Goal: Task Accomplishment & Management: Use online tool/utility

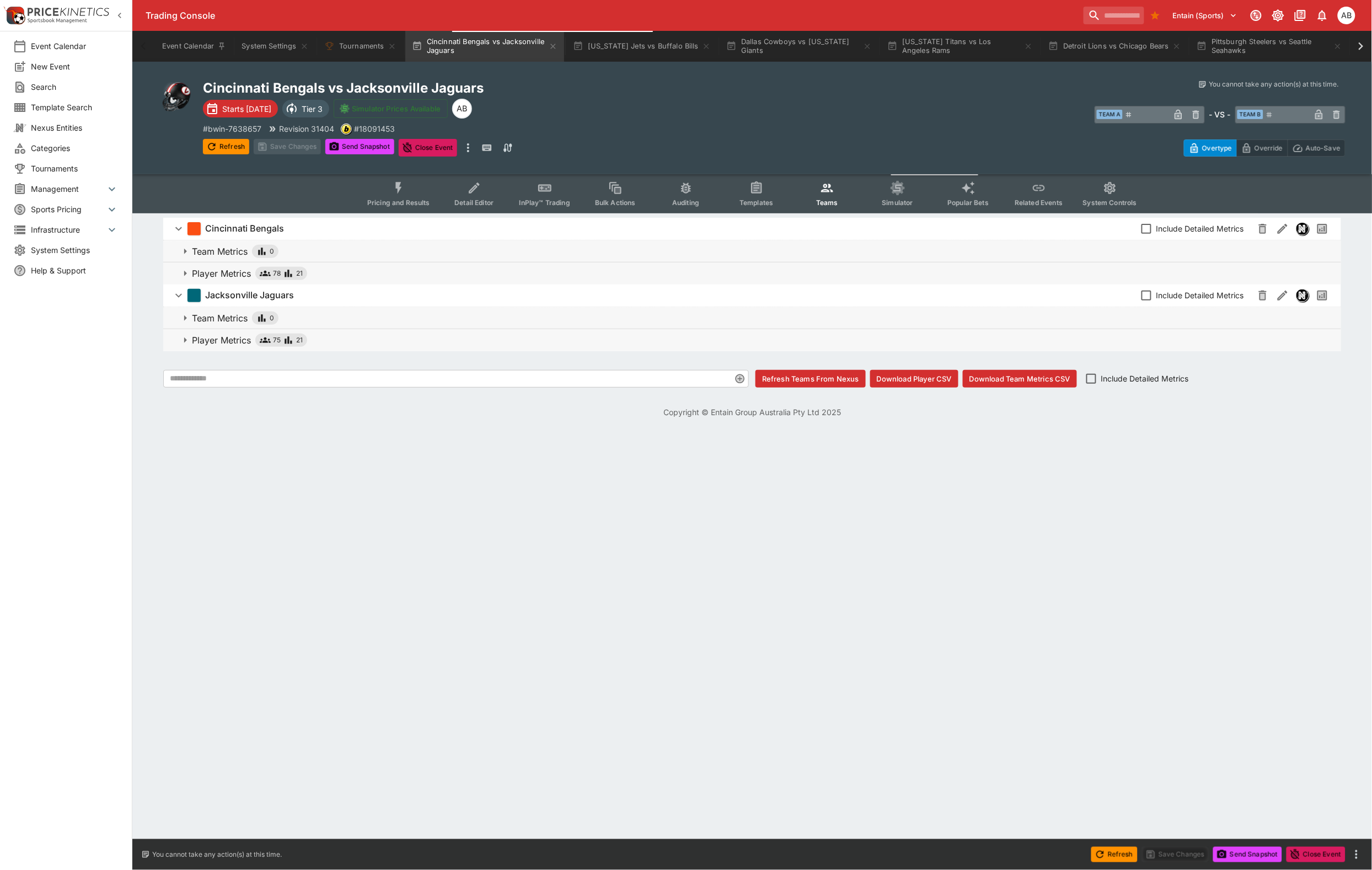
click at [913, 206] on span "Simulator" at bounding box center [898, 203] width 31 height 8
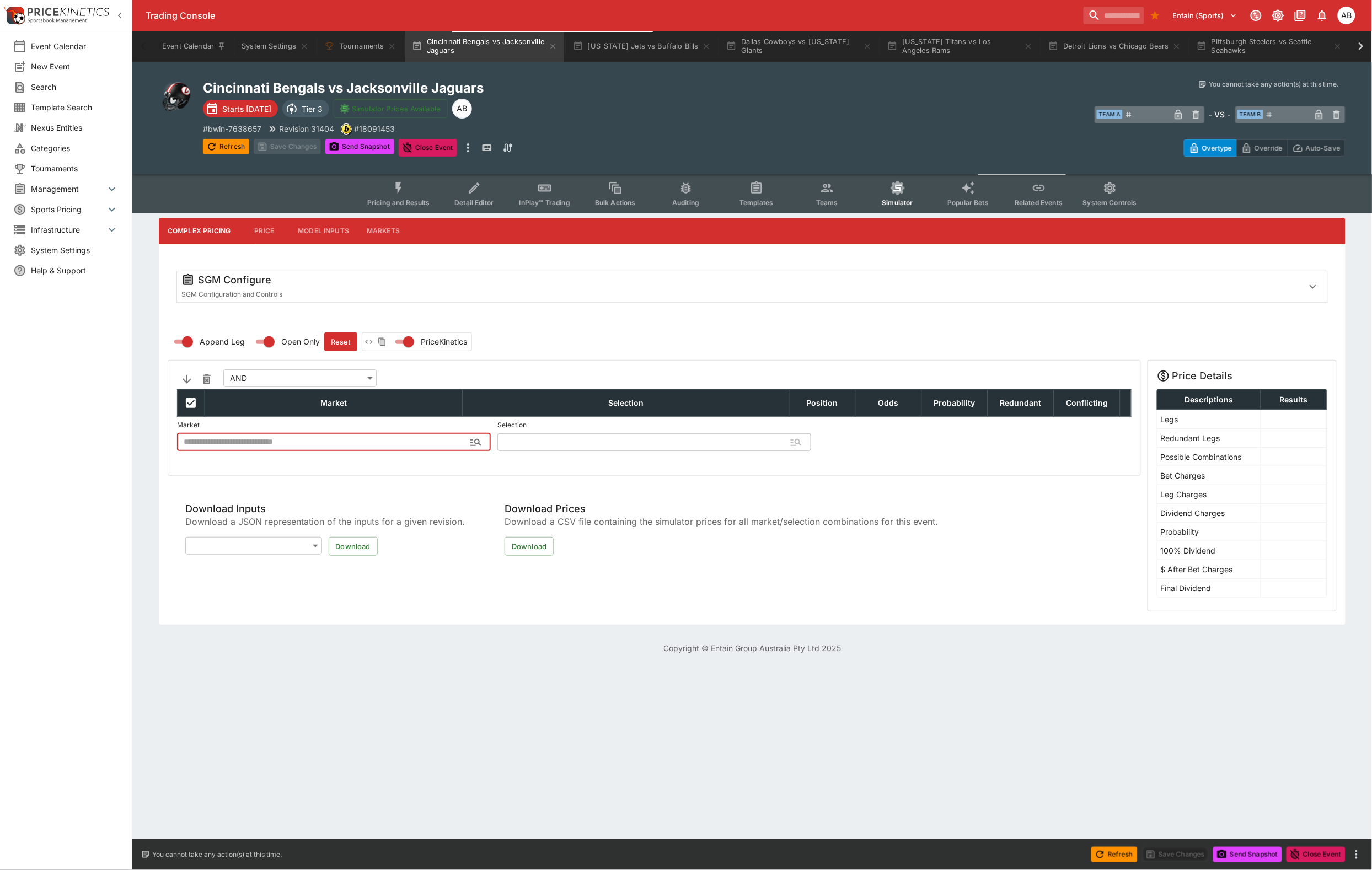
type input "**********"
click at [451, 300] on div "SGM Configure SGM Configuration and Controls" at bounding box center [742, 286] width 1121 height 27
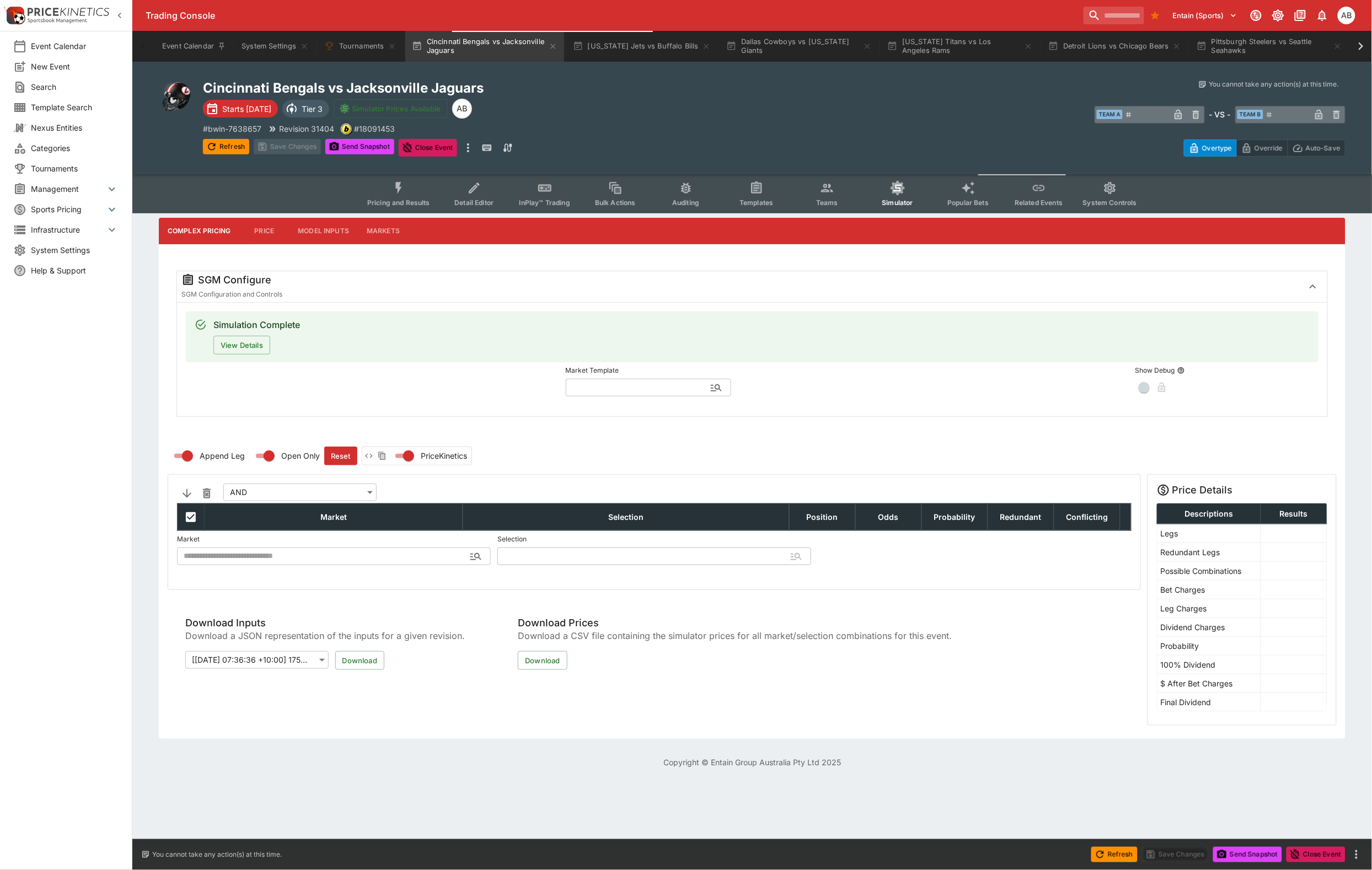
type input "***"
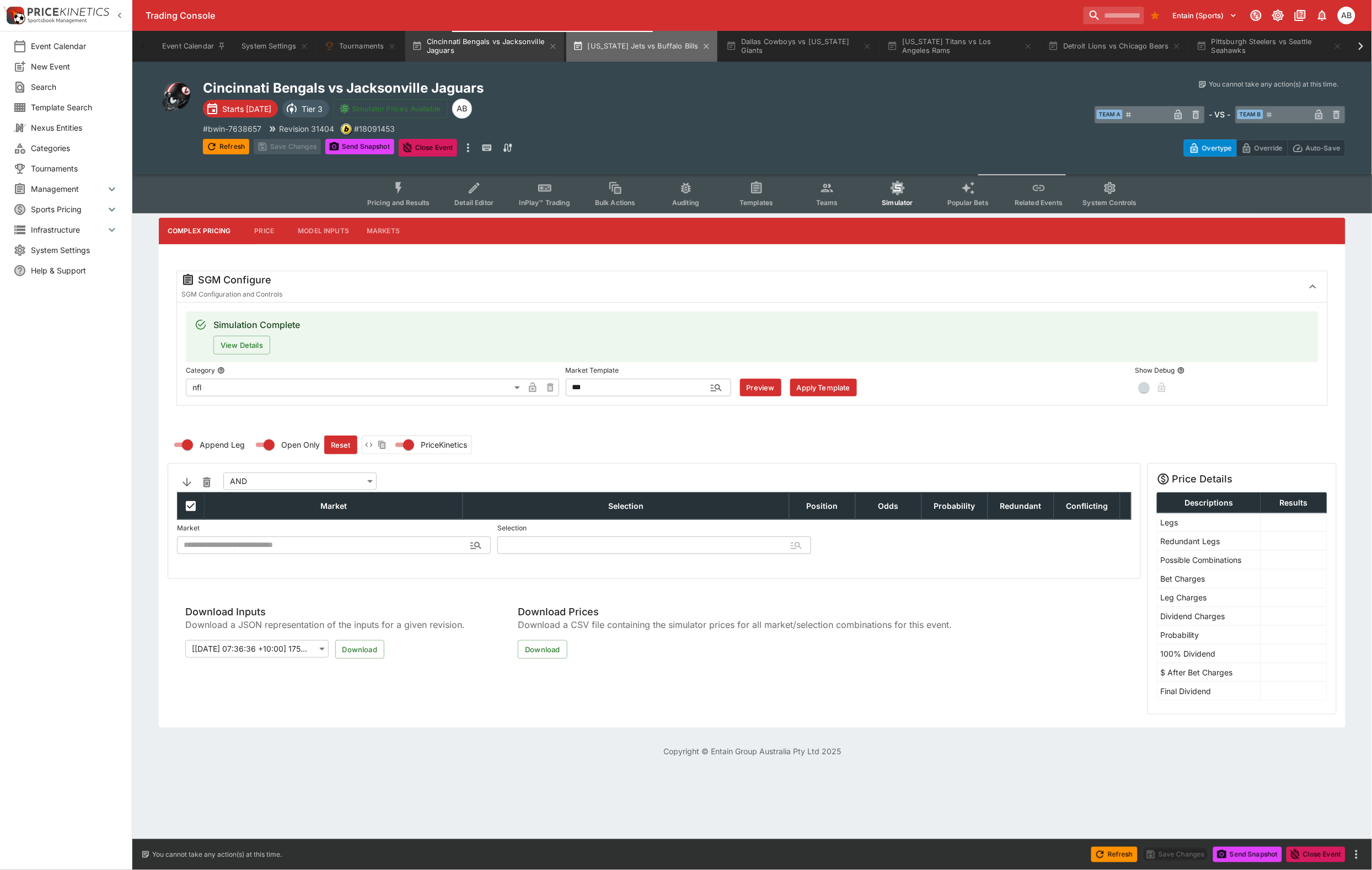
click at [717, 57] on button "New York Jets vs Buffalo Bills" at bounding box center [642, 47] width 151 height 31
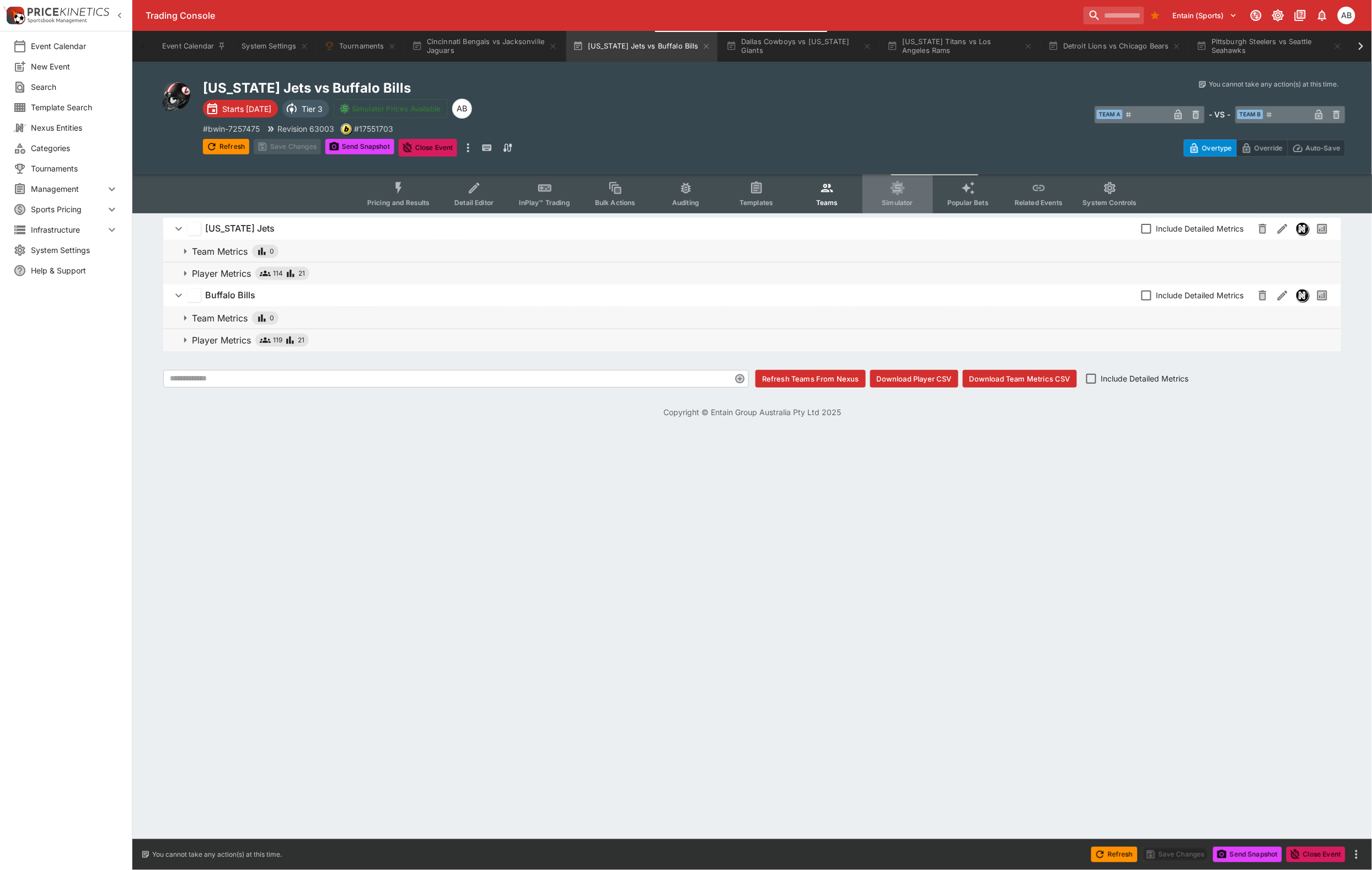
click at [905, 195] on icon "Event type filters" at bounding box center [897, 188] width 14 height 14
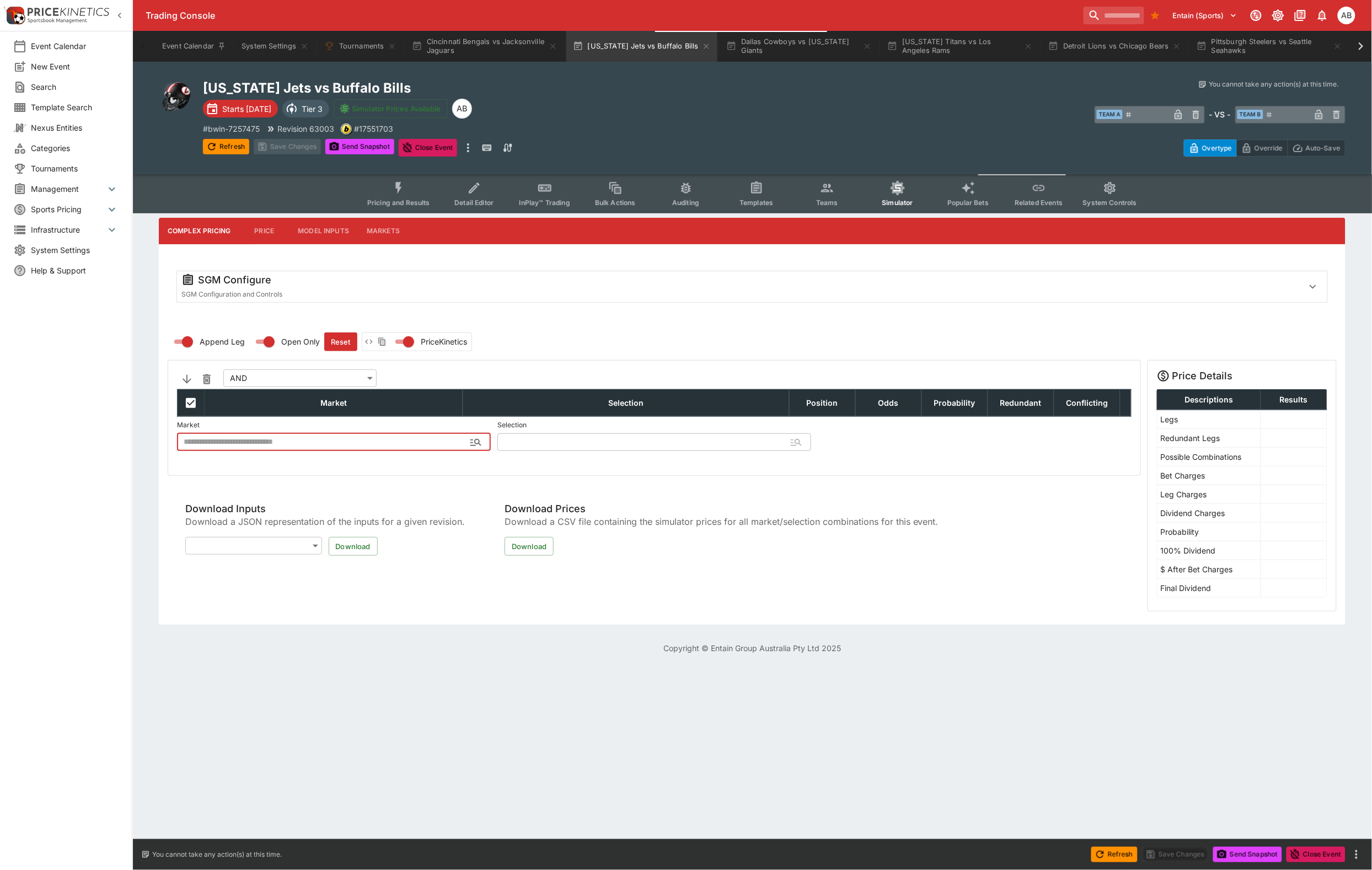
type input "**********"
click at [572, 287] on div "SGM Configure" at bounding box center [737, 280] width 1113 height 13
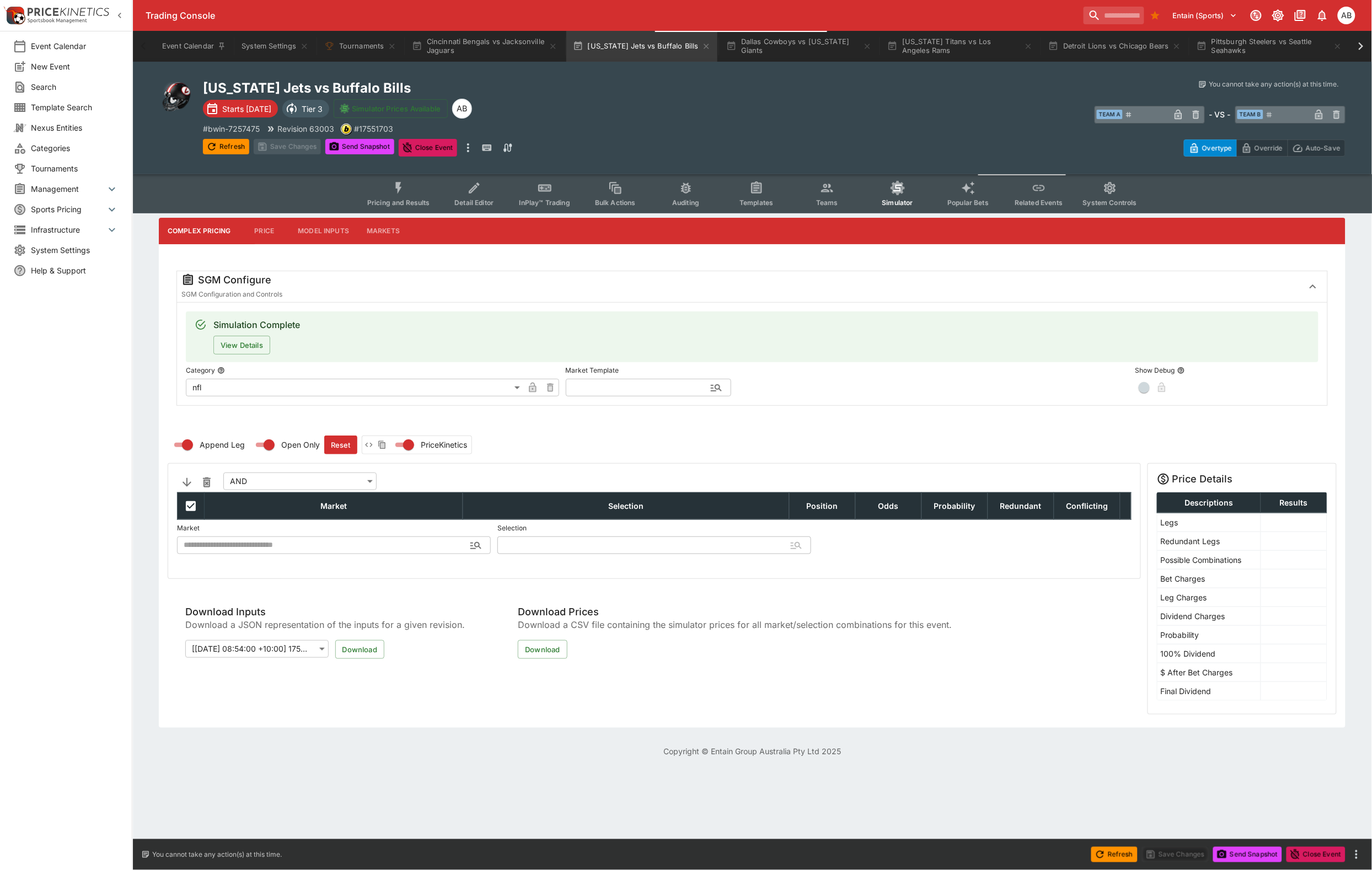
click at [610, 396] on input "text" at bounding box center [640, 387] width 148 height 17
click at [596, 395] on li "nfl" at bounding box center [649, 394] width 166 height 20
type input "***"
click at [853, 396] on button "Apply Template" at bounding box center [823, 387] width 67 height 17
click at [321, 154] on button "Save Changes" at bounding box center [287, 147] width 67 height 16
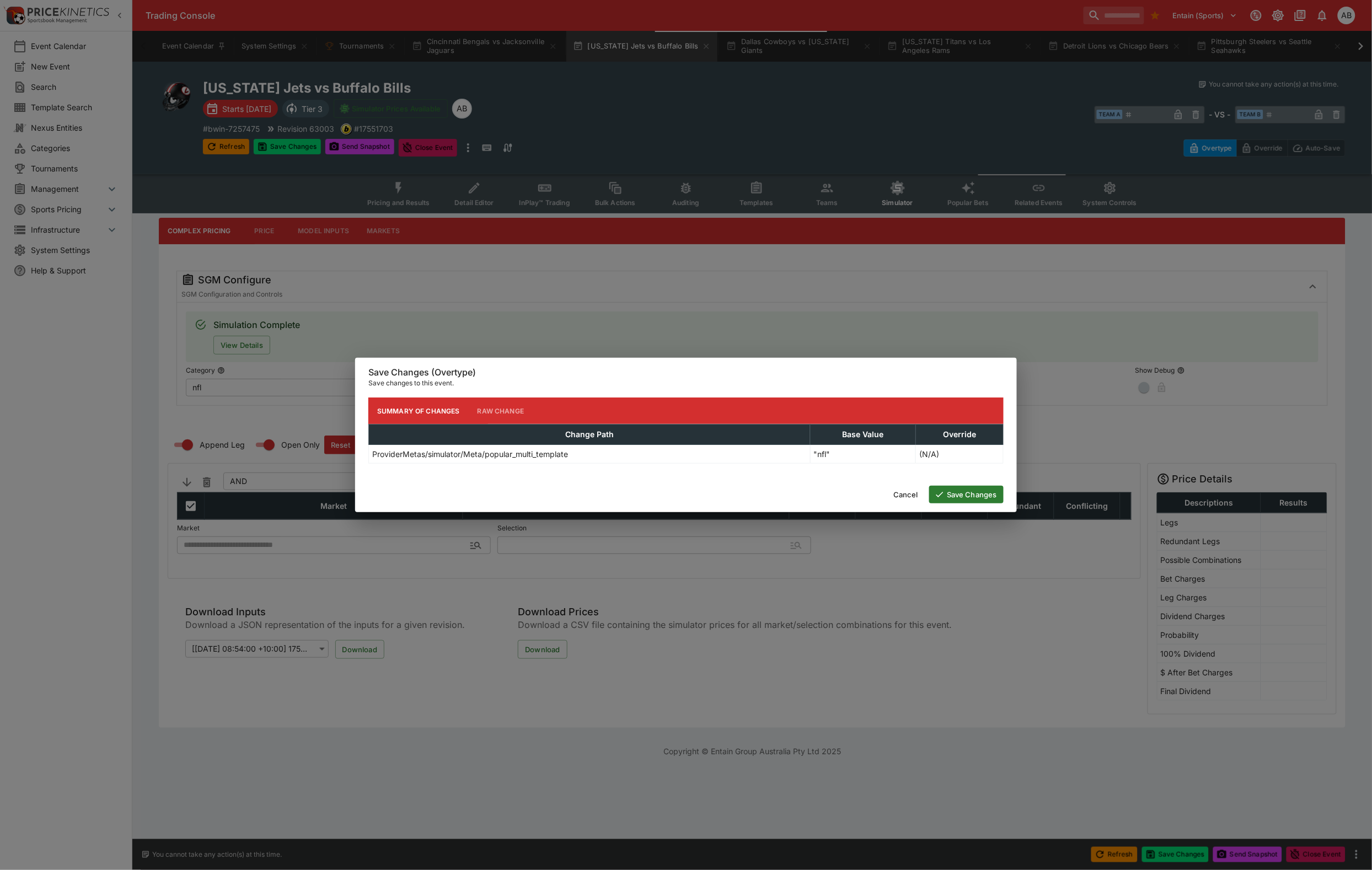
click at [958, 502] on button "Save Changes" at bounding box center [966, 494] width 74 height 17
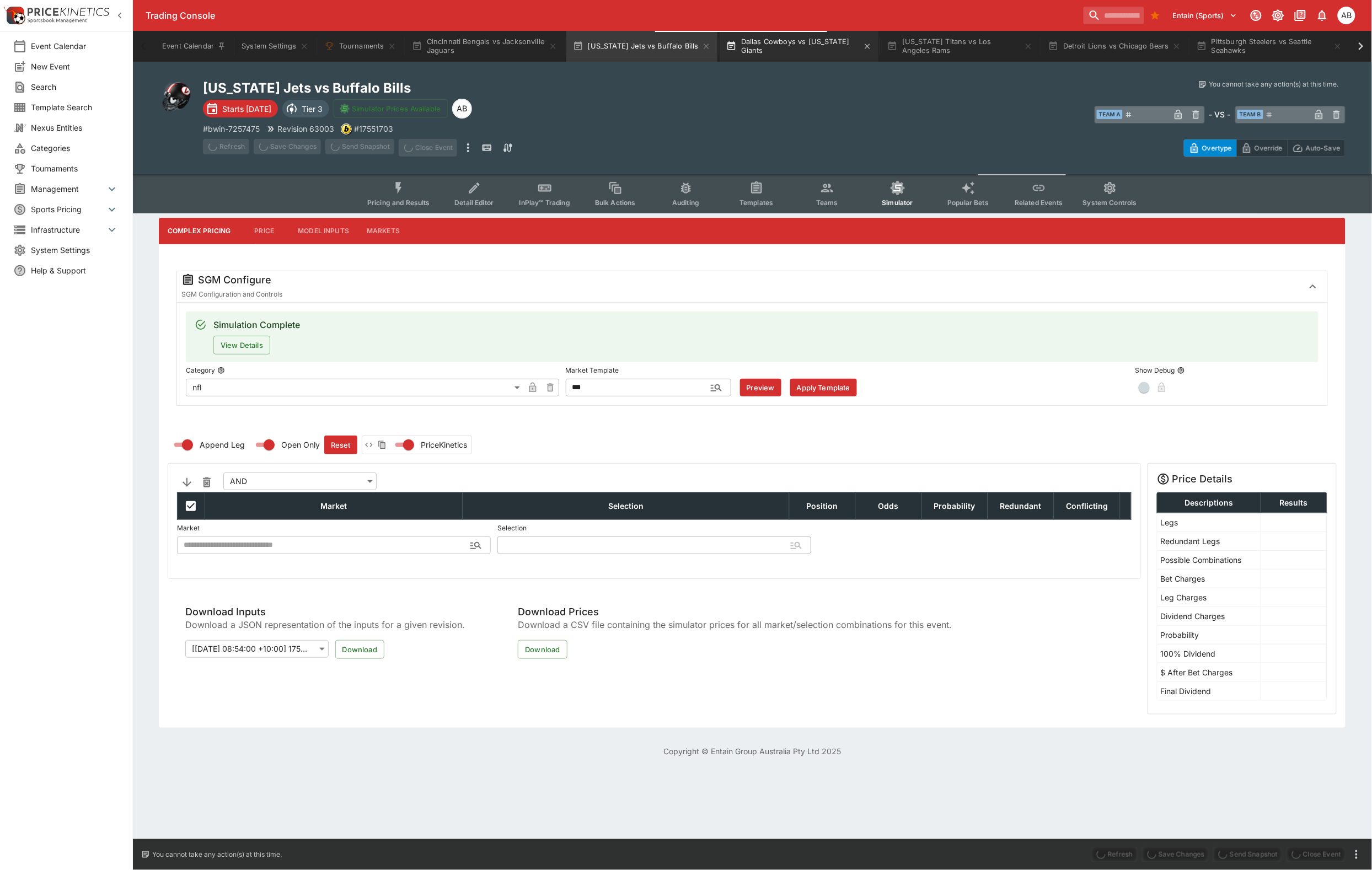
click at [879, 45] on button "Dallas Cowboys vs New York Giants" at bounding box center [798, 47] width 159 height 31
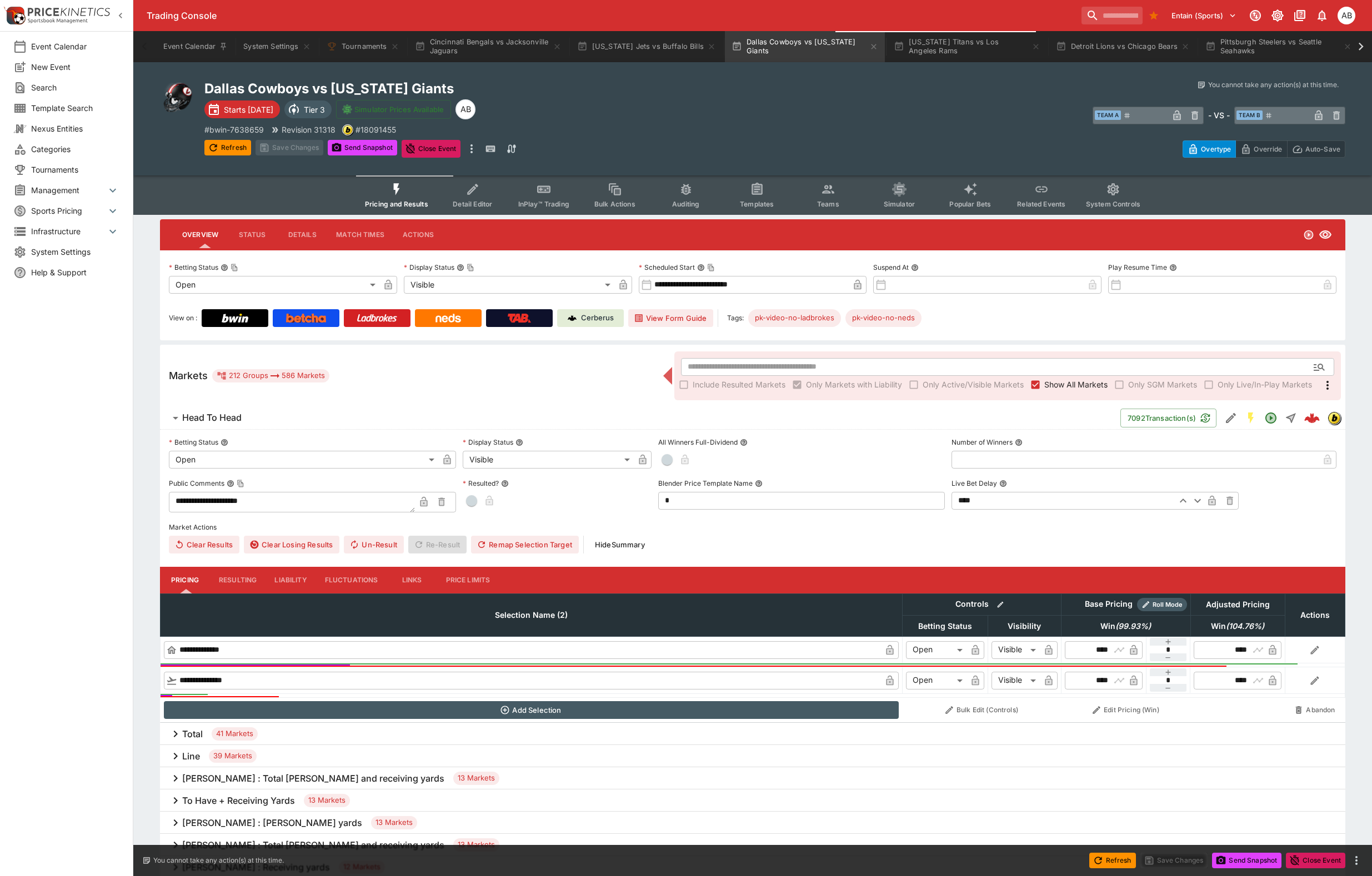
click at [906, 196] on icon "Event type filters" at bounding box center [899, 189] width 14 height 14
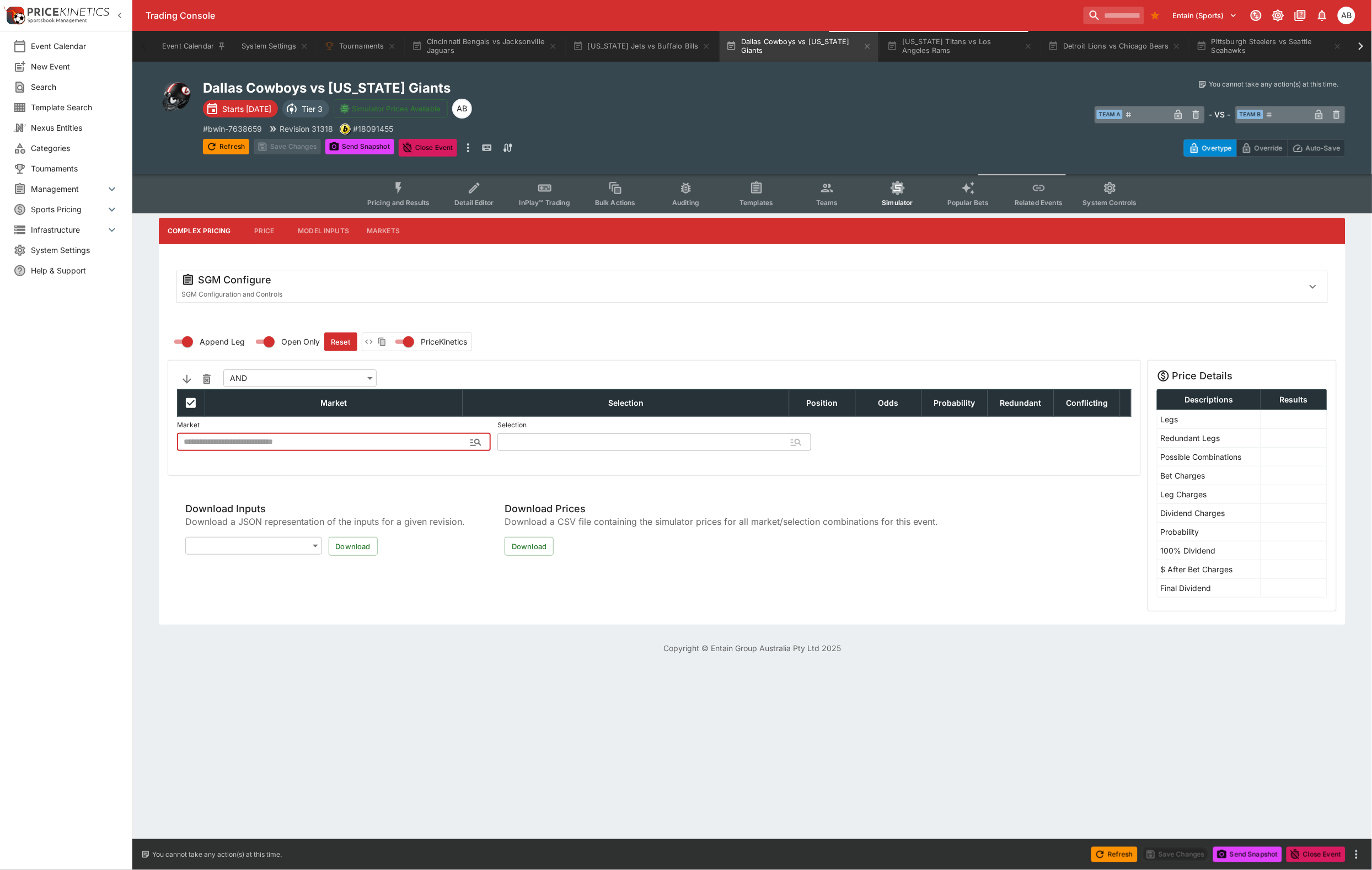
type input "**********"
click at [428, 287] on div "SGM Configure" at bounding box center [737, 280] width 1113 height 13
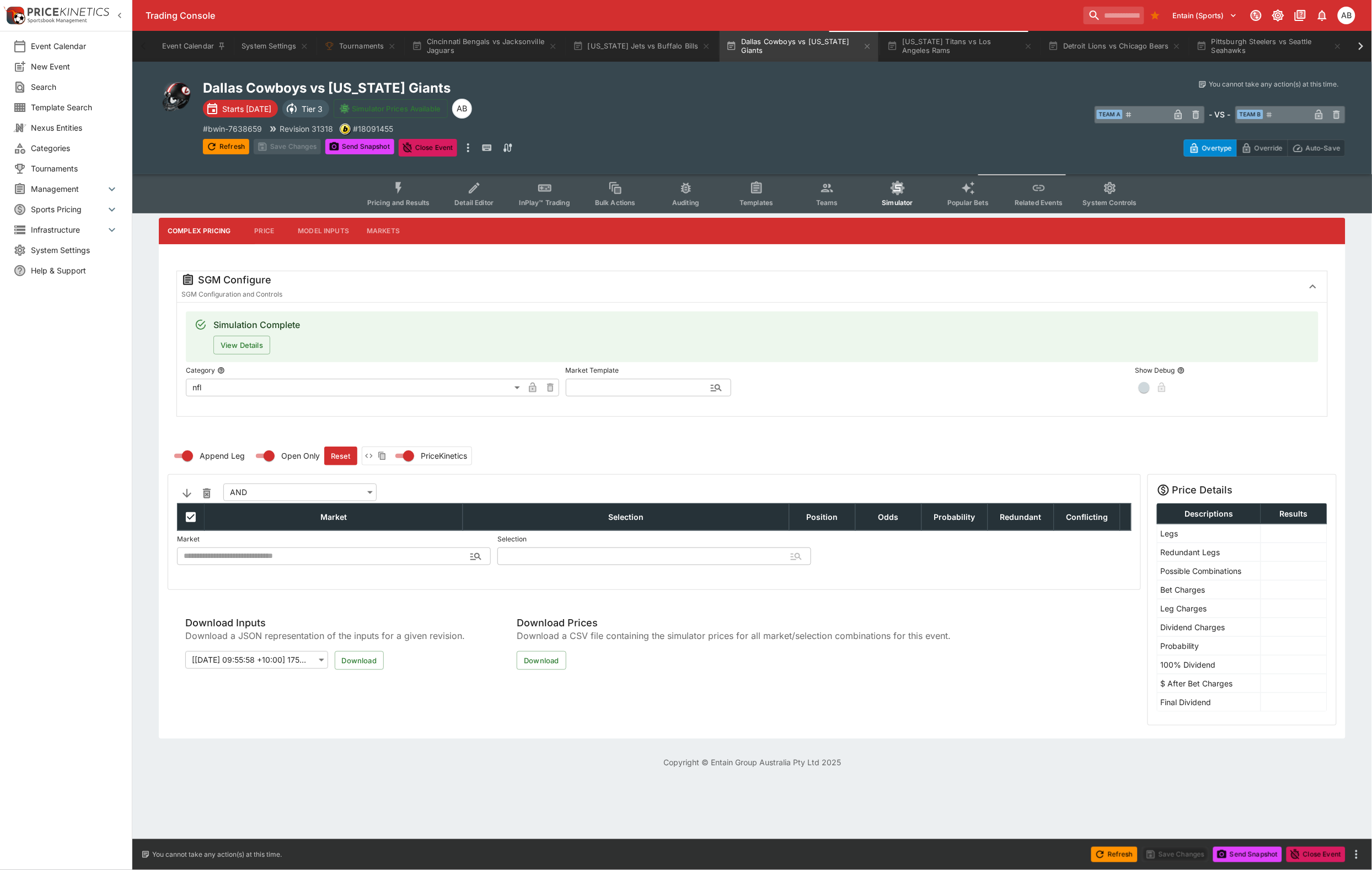
click at [363, 287] on div "SGM Configure" at bounding box center [737, 280] width 1113 height 13
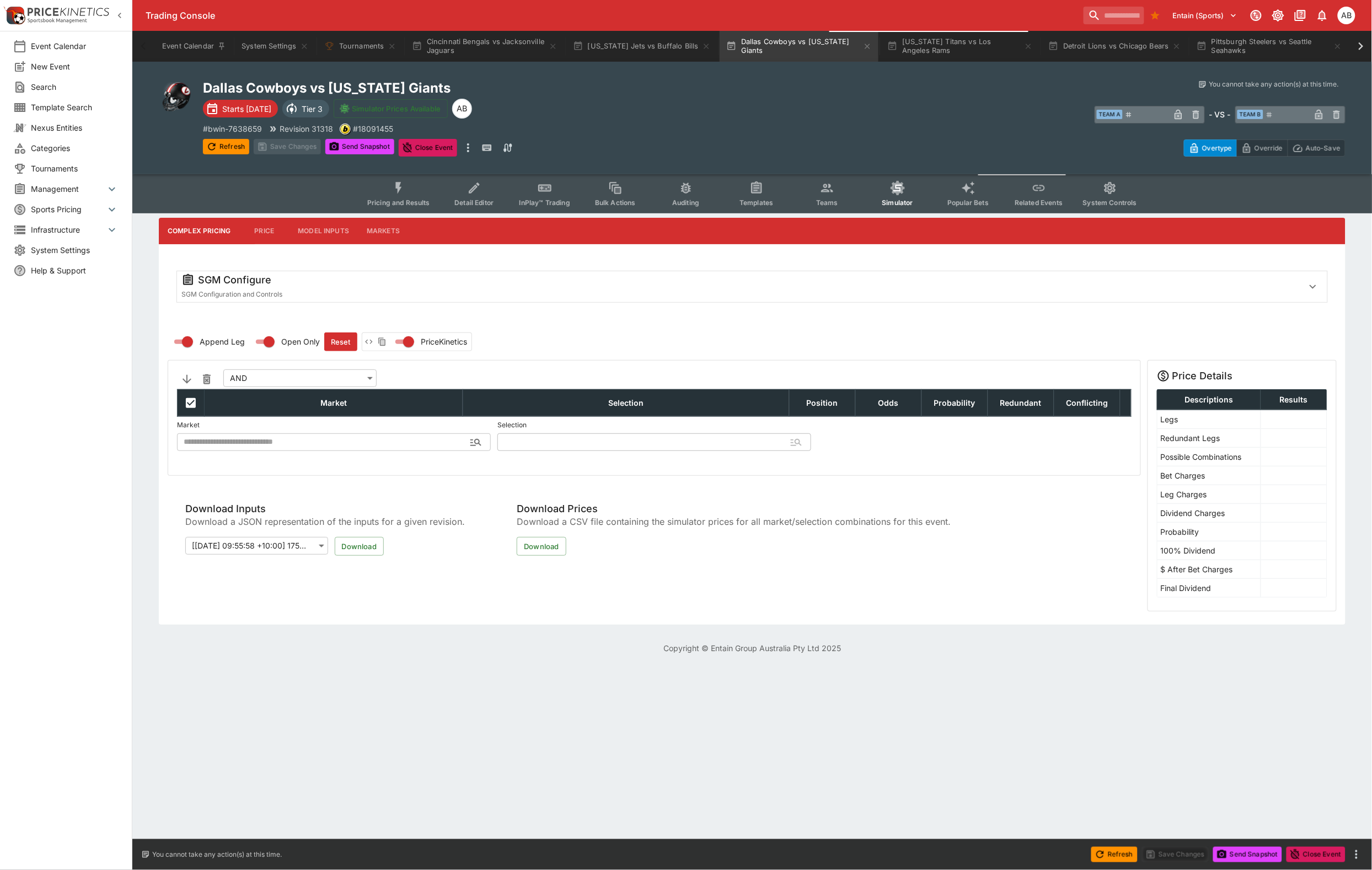
click at [315, 287] on div "SGM Configure" at bounding box center [737, 280] width 1113 height 13
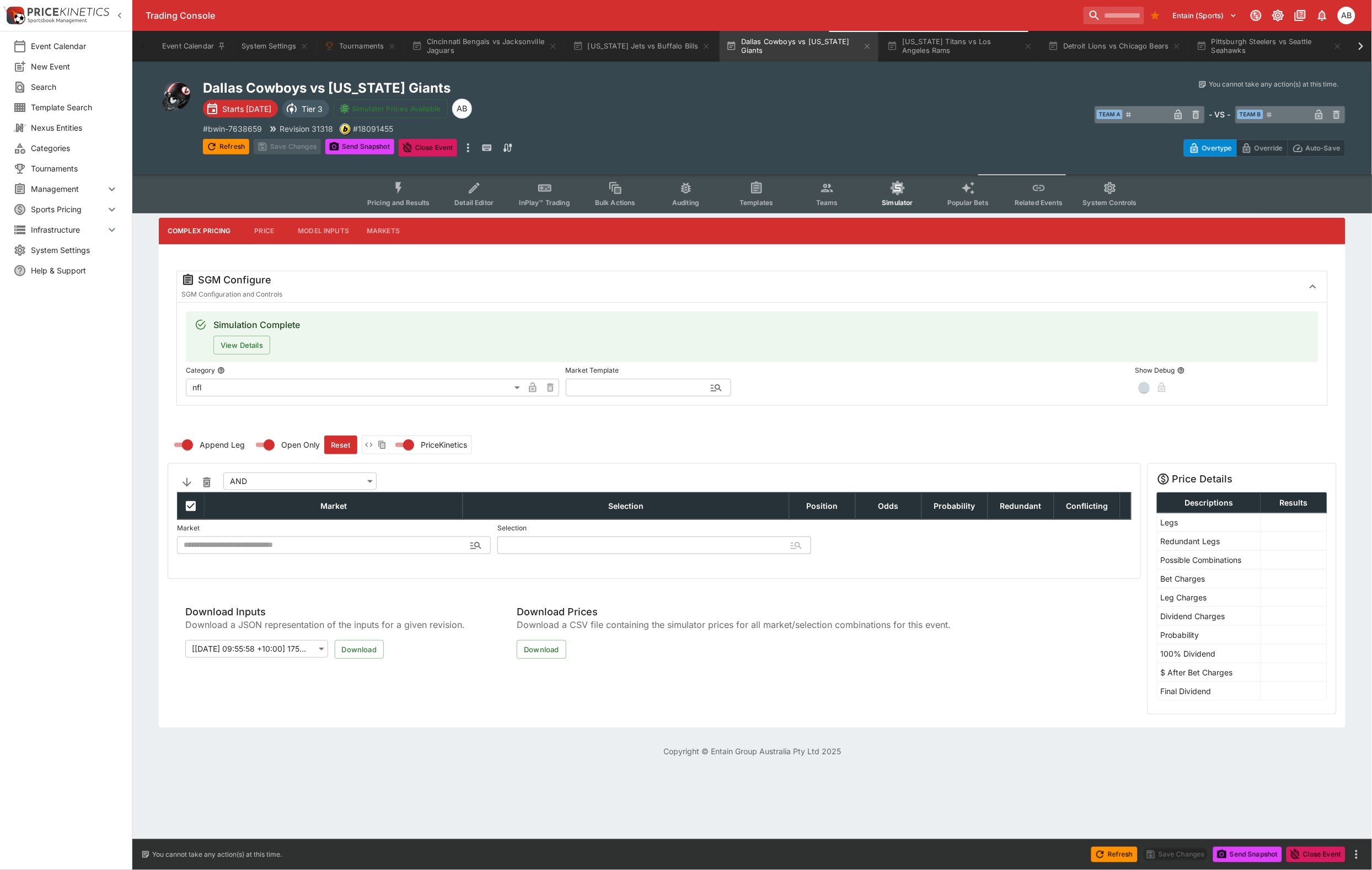
click at [640, 396] on input "text" at bounding box center [640, 387] width 148 height 17
click at [630, 397] on li "nfl" at bounding box center [649, 394] width 166 height 20
type input "***"
click at [824, 396] on button "Apply Template" at bounding box center [823, 387] width 67 height 17
click at [293, 135] on div "Revision 31318" at bounding box center [301, 129] width 65 height 12
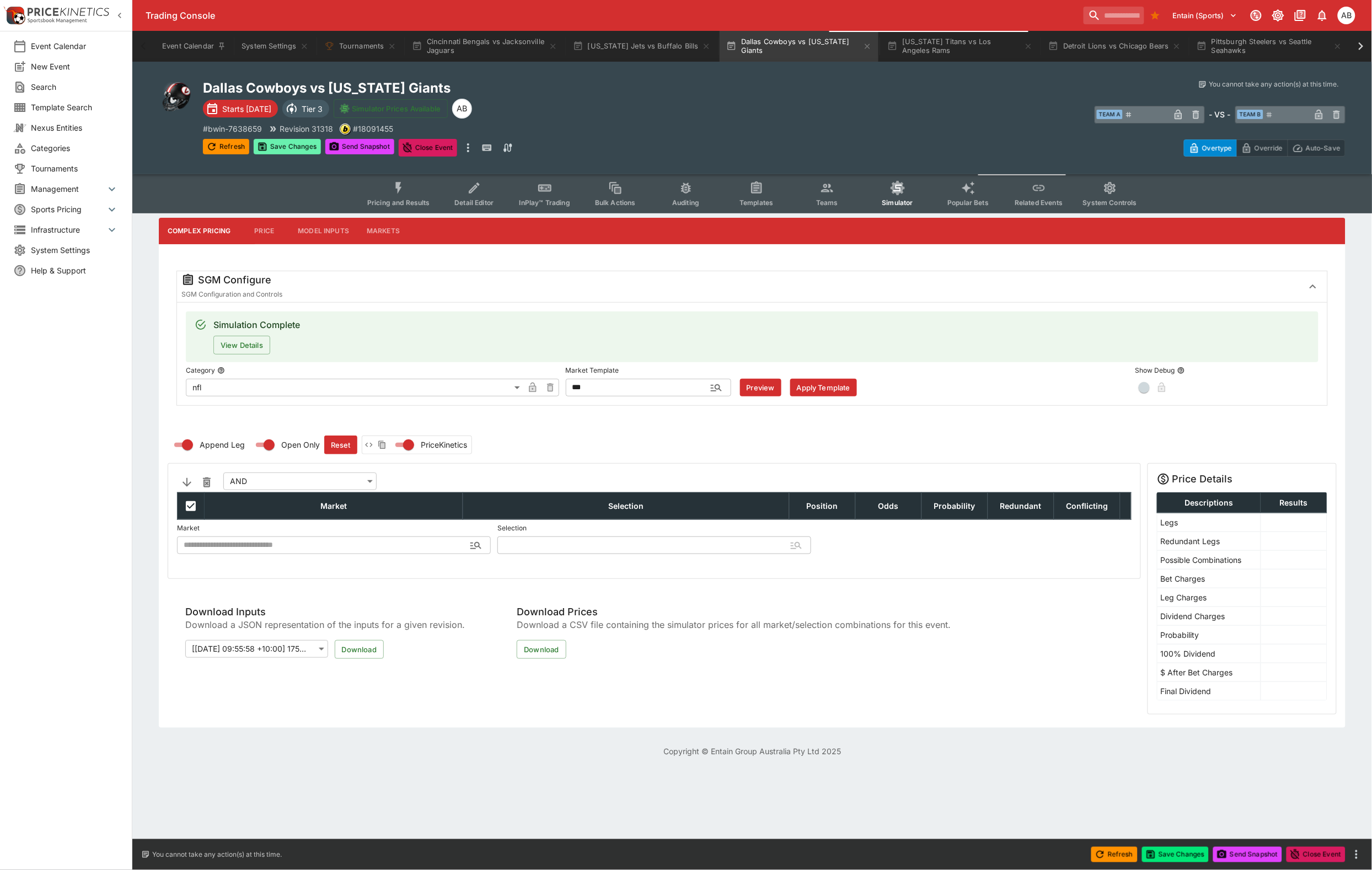
click at [296, 154] on button "Save Changes" at bounding box center [287, 147] width 67 height 16
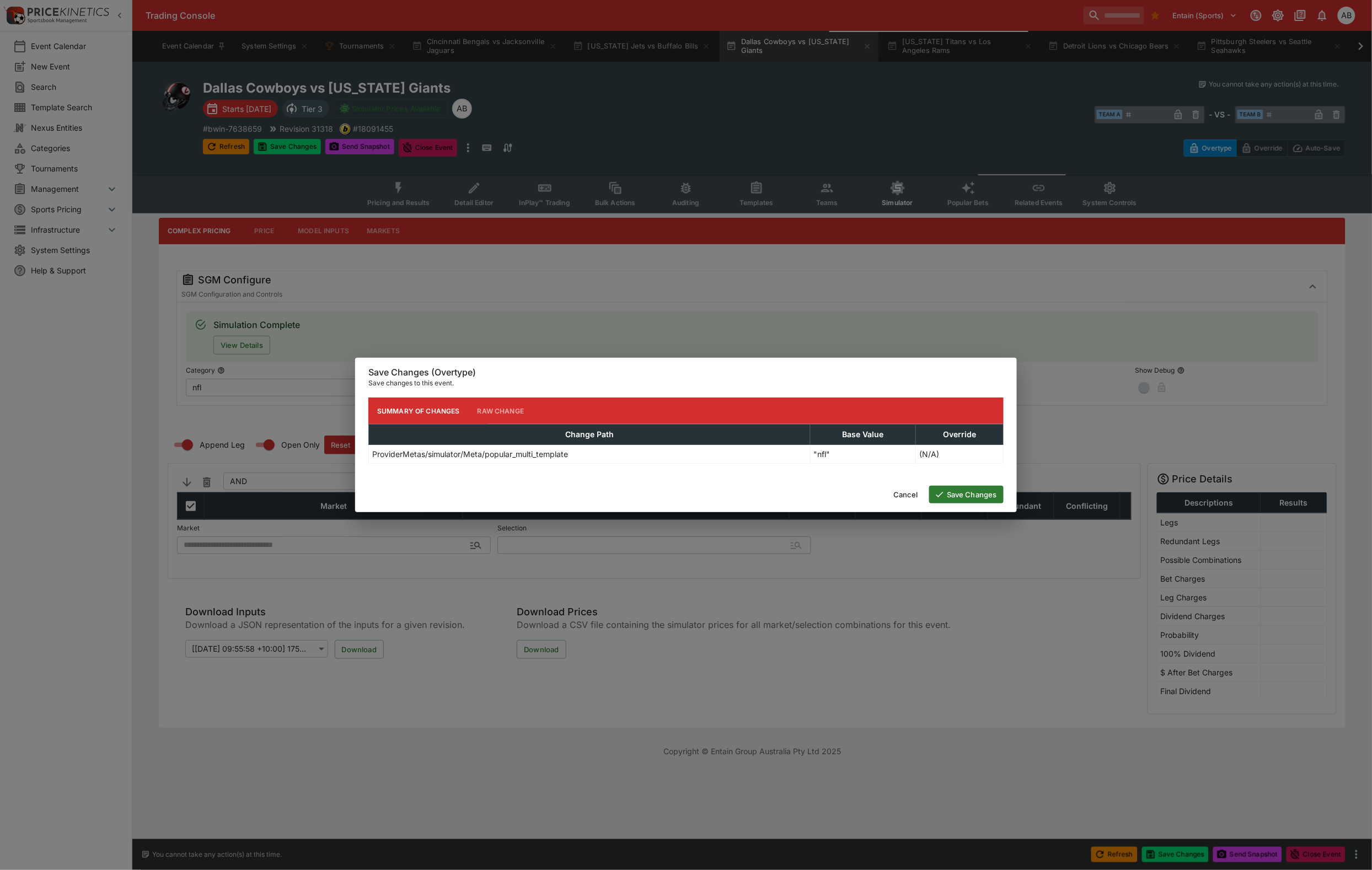
click at [958, 497] on button "Save Changes" at bounding box center [966, 494] width 74 height 17
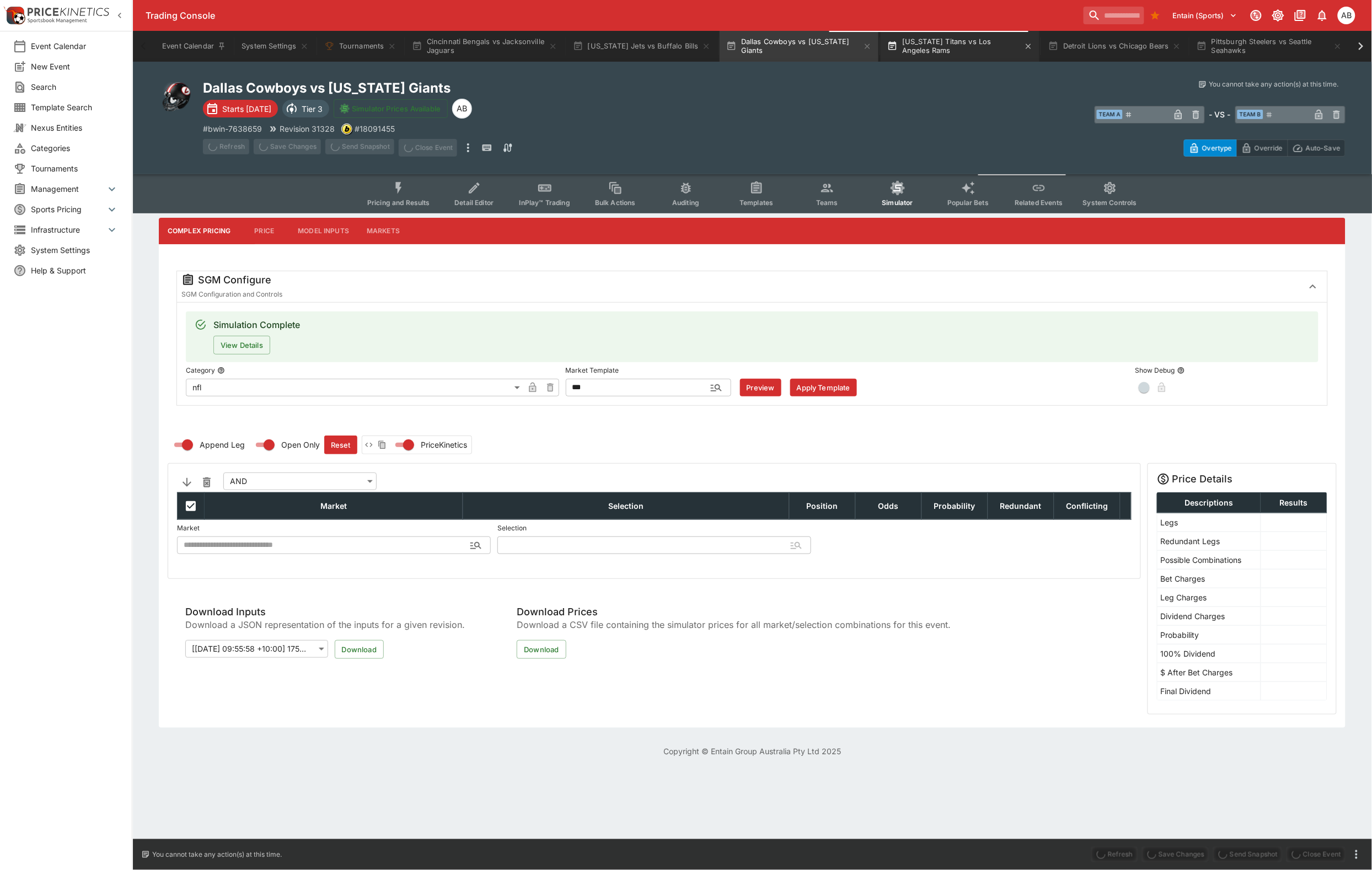
click at [1039, 45] on button "Tennessee Titans vs Los Angeles Rams" at bounding box center [960, 47] width 159 height 31
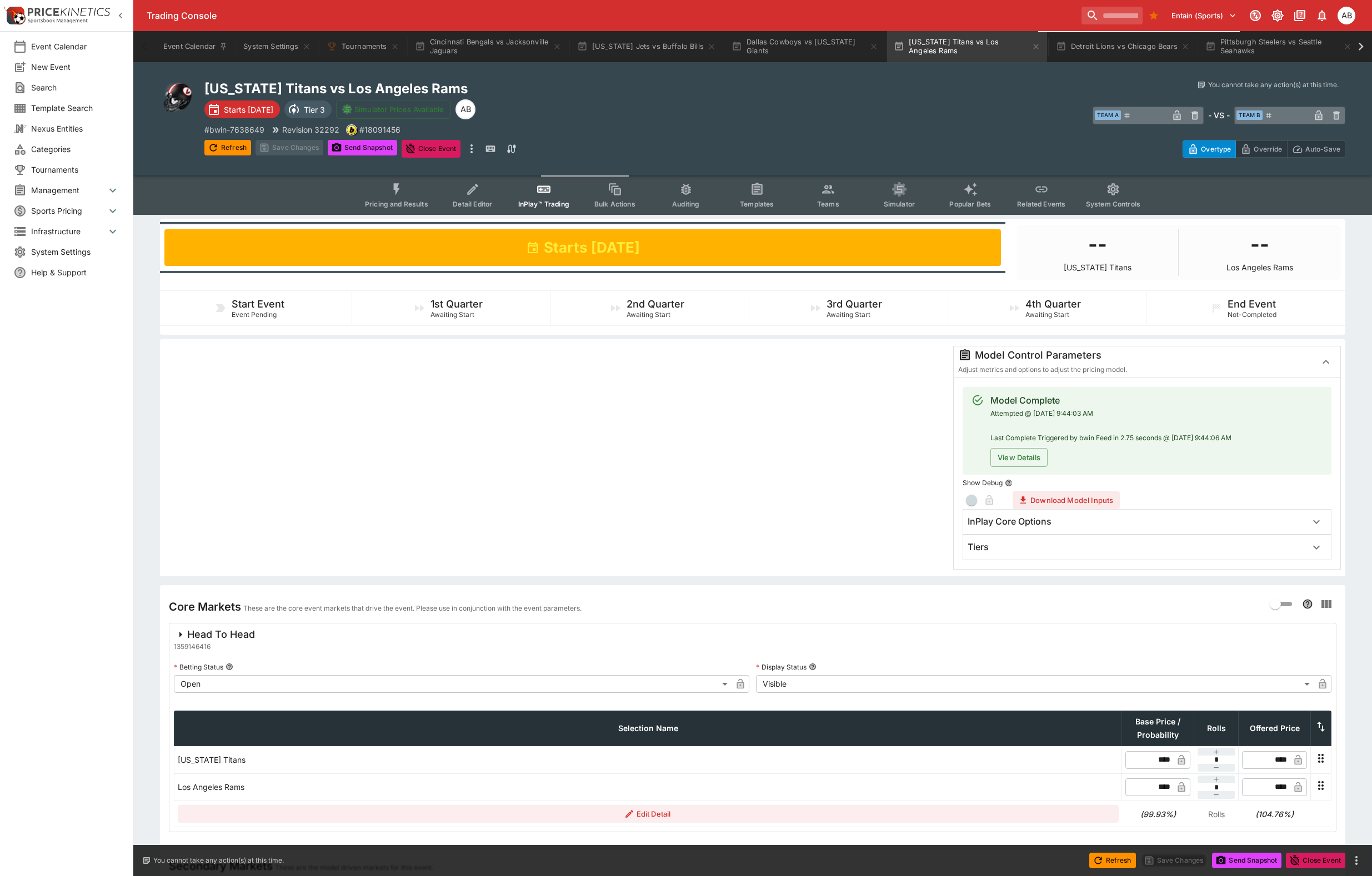
click at [839, 208] on span "Teams" at bounding box center [828, 204] width 22 height 8
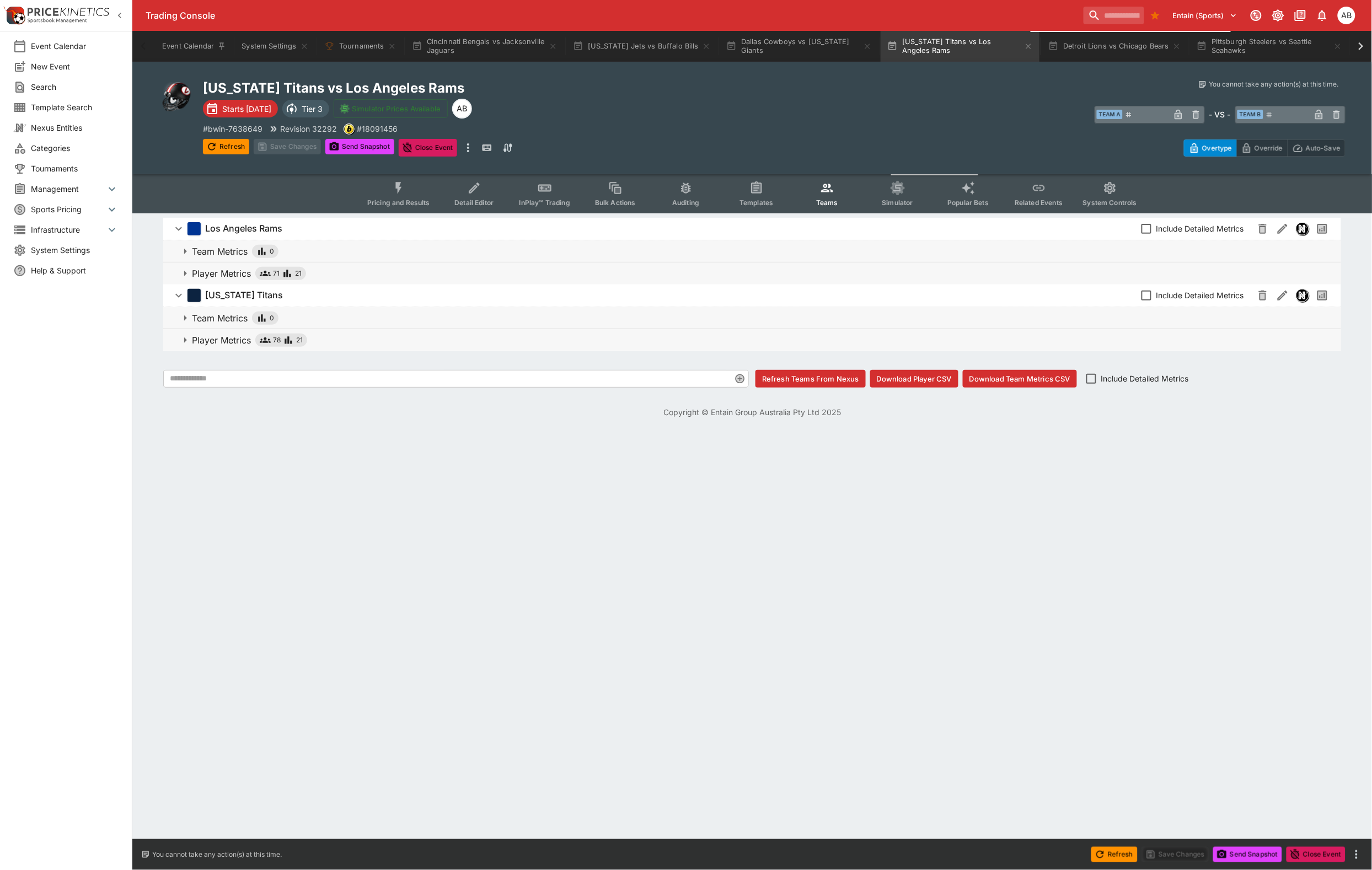
click at [905, 195] on icon "Event type filters" at bounding box center [897, 188] width 14 height 14
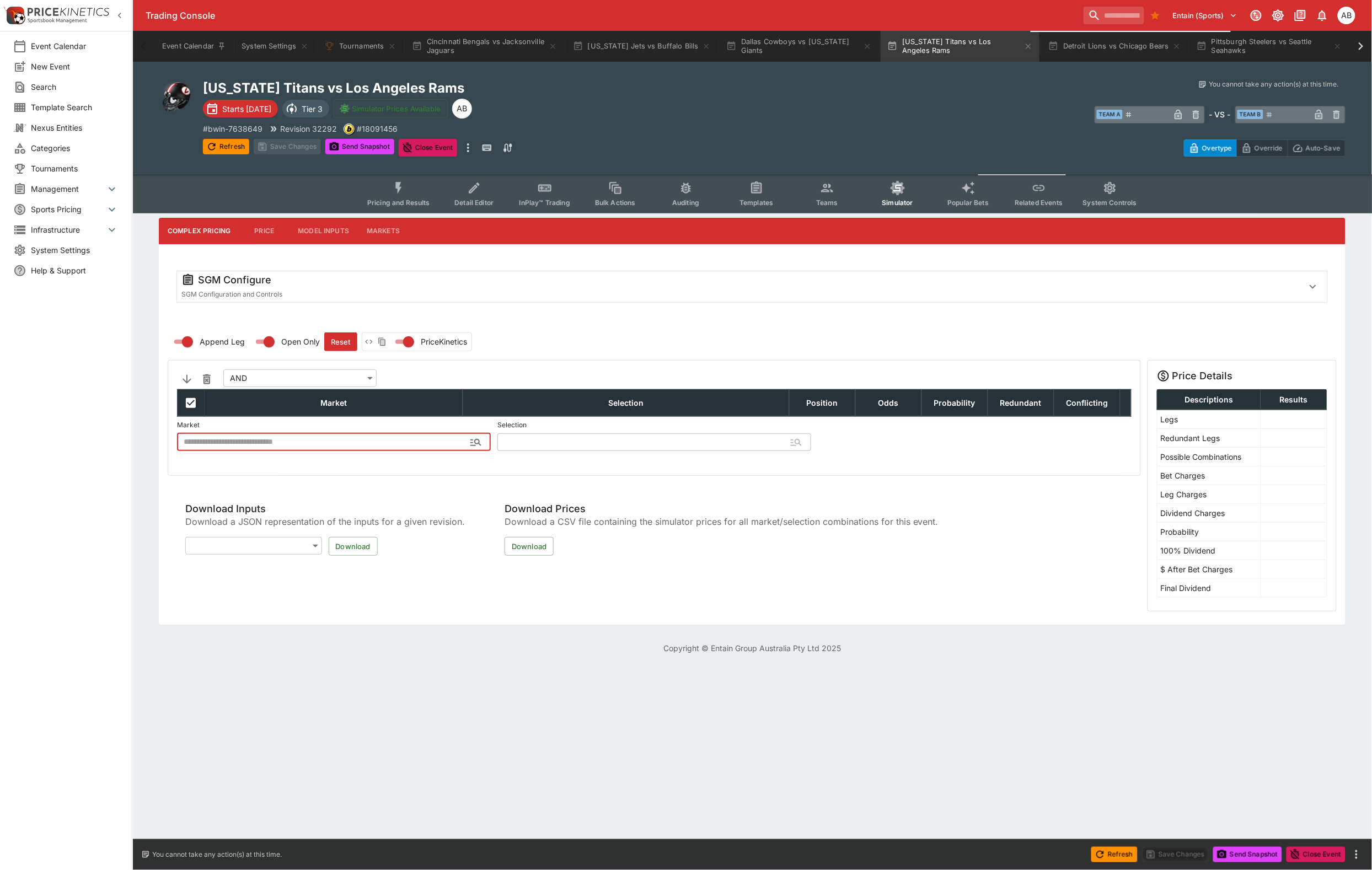
type input "**********"
click at [350, 287] on div "SGM Configure" at bounding box center [737, 280] width 1113 height 13
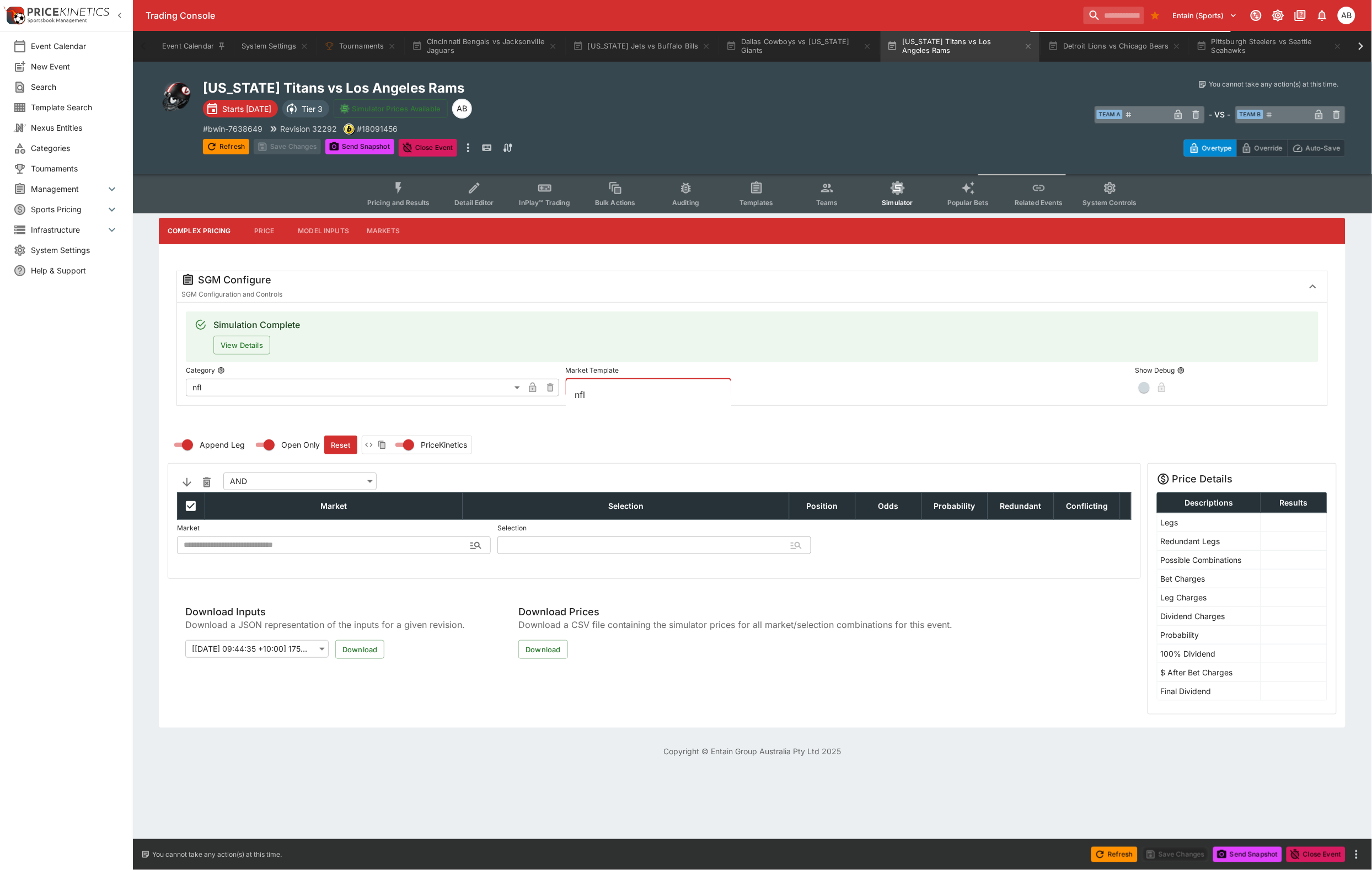
click at [633, 396] on input "text" at bounding box center [640, 387] width 148 height 17
click at [625, 393] on li "nfl" at bounding box center [649, 394] width 166 height 20
type input "***"
click at [840, 396] on button "Apply Template" at bounding box center [823, 387] width 67 height 17
click at [298, 154] on button "Save Changes" at bounding box center [287, 147] width 67 height 16
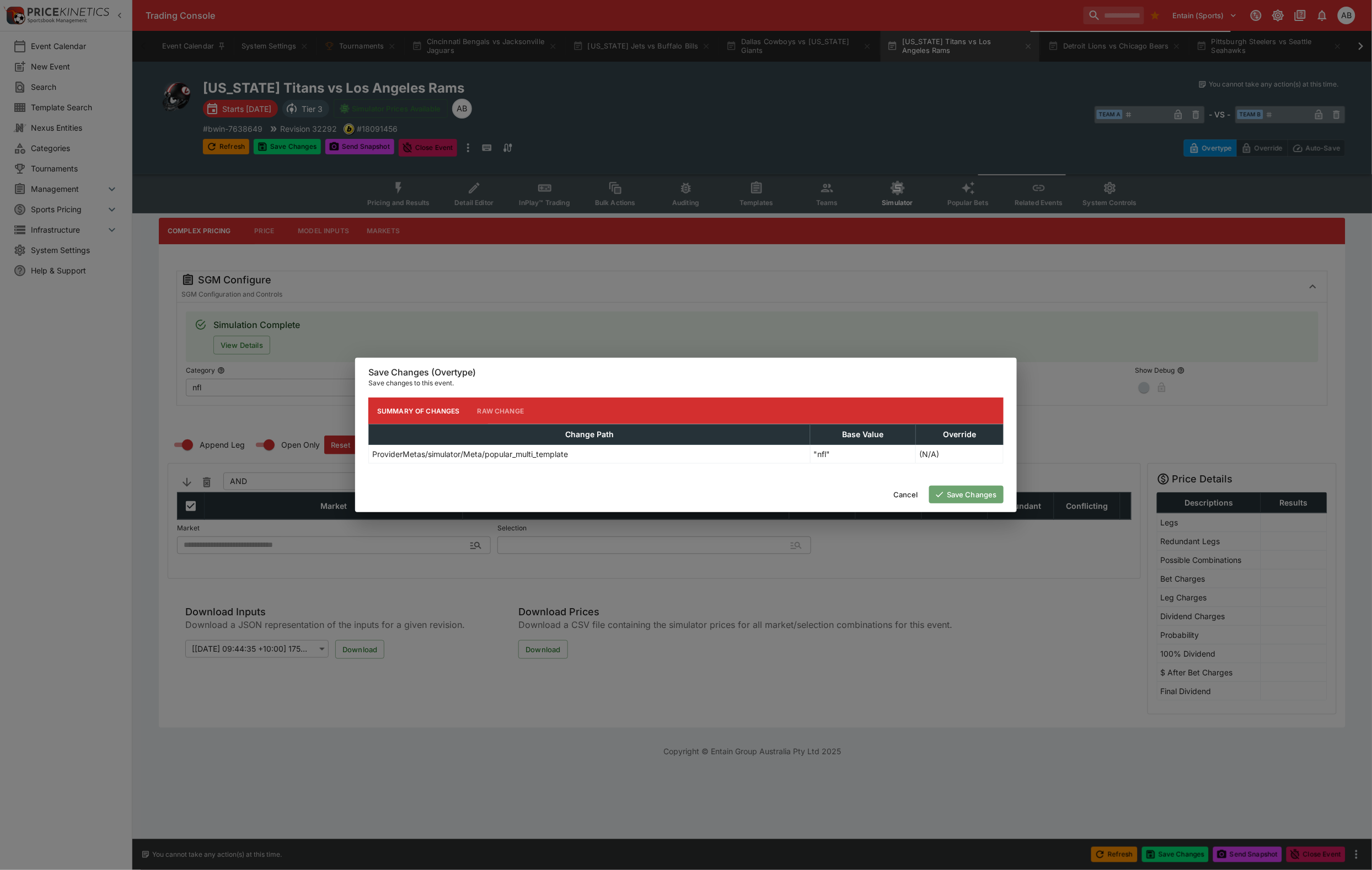
click at [950, 500] on button "Save Changes" at bounding box center [966, 494] width 74 height 17
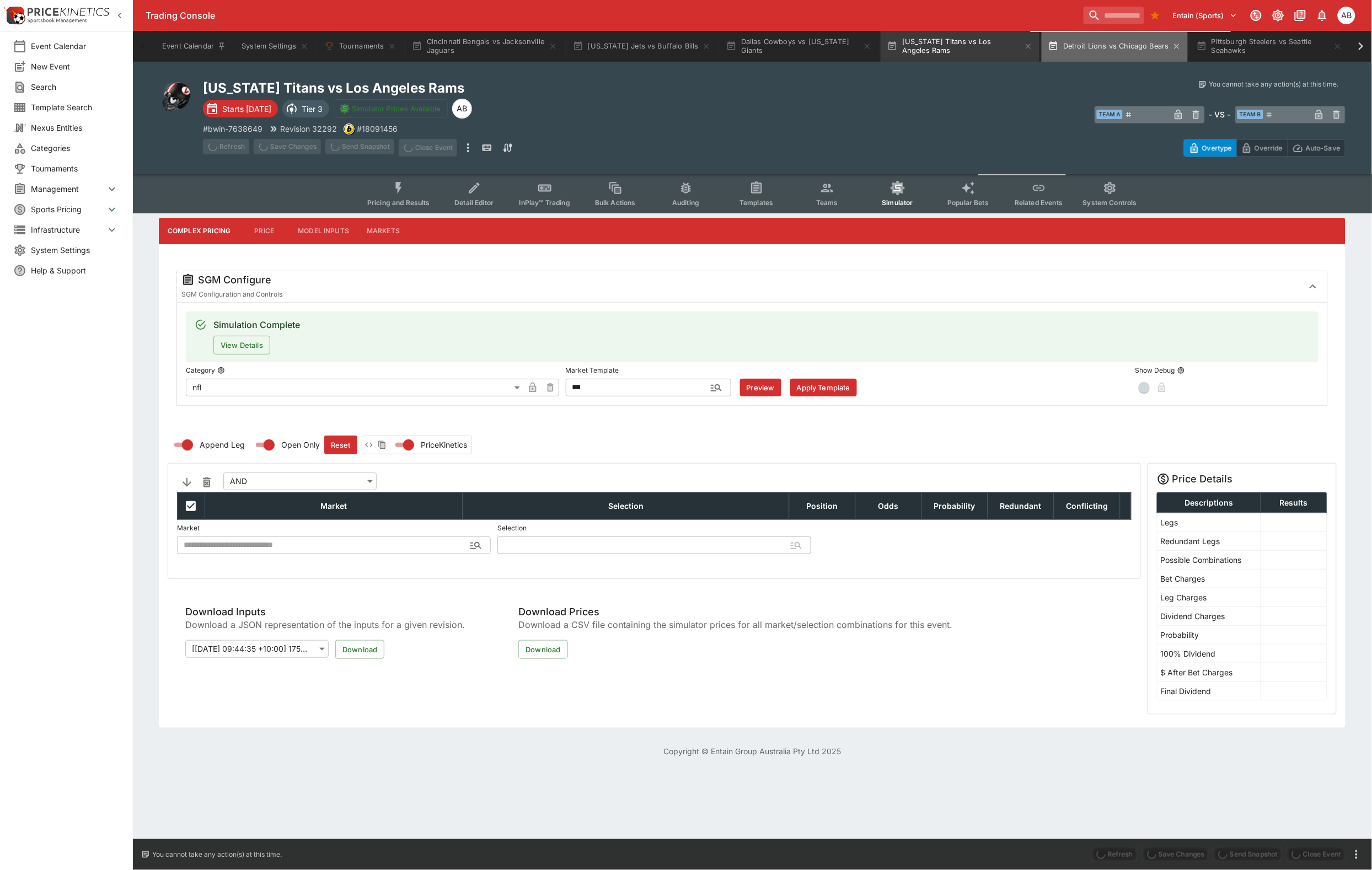
click at [1188, 38] on button "Detroit Lions vs Chicago Bears" at bounding box center [1115, 47] width 146 height 31
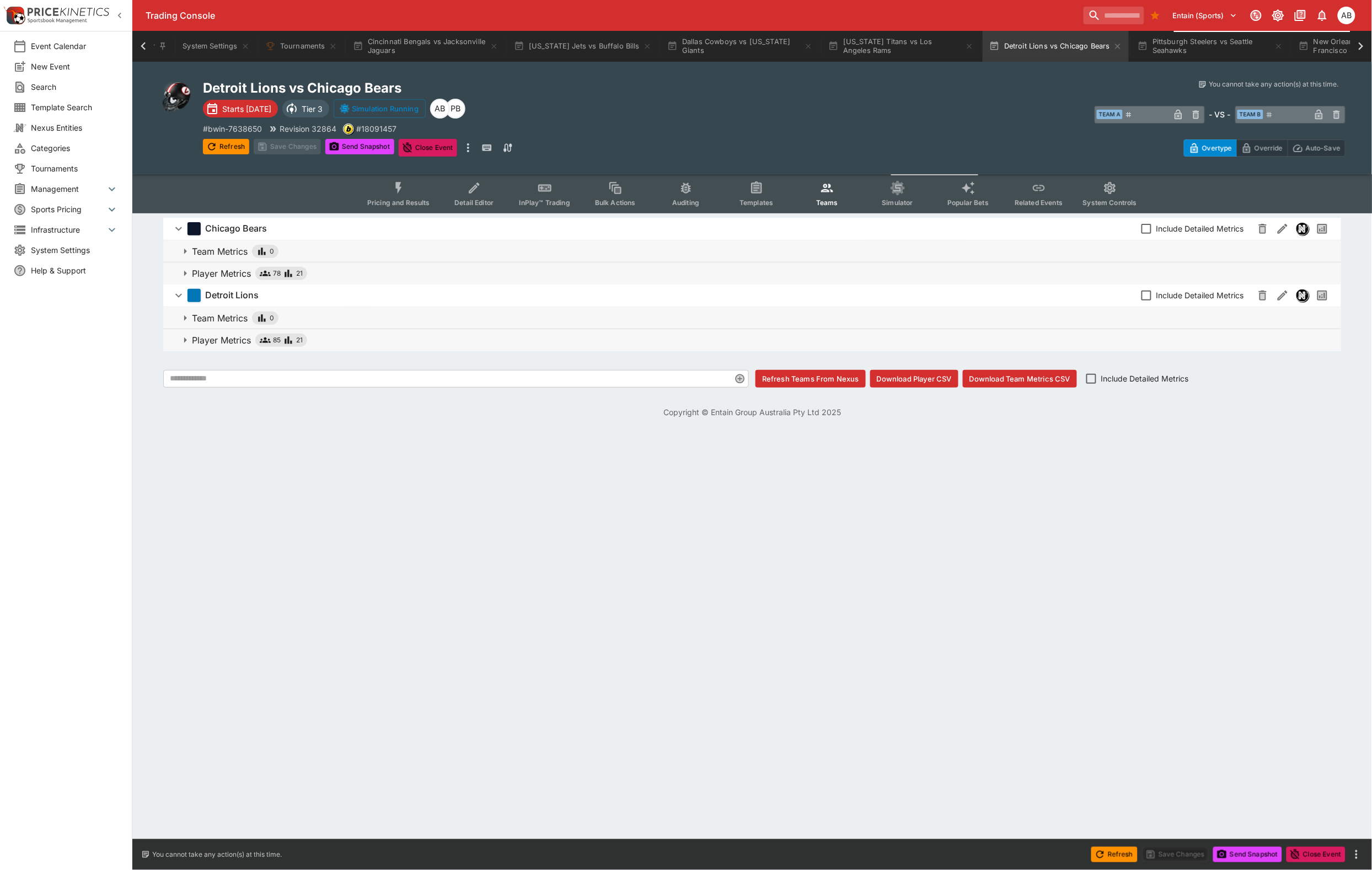
scroll to position [0, 59]
click at [933, 200] on button "Simulator" at bounding box center [897, 194] width 71 height 39
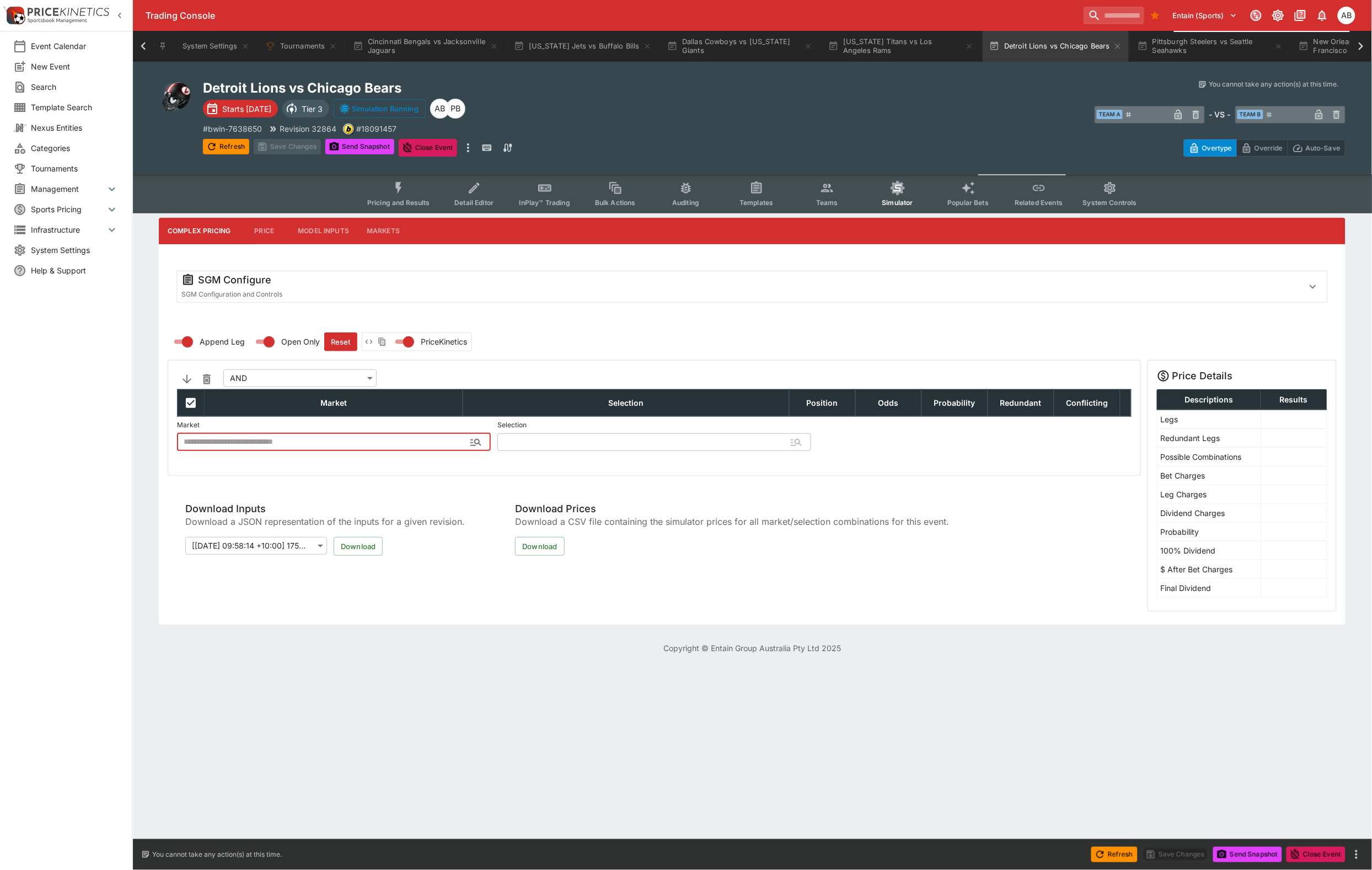
type input "**********"
click at [309, 300] on div "SGM Configure SGM Configuration and Controls" at bounding box center [742, 286] width 1121 height 27
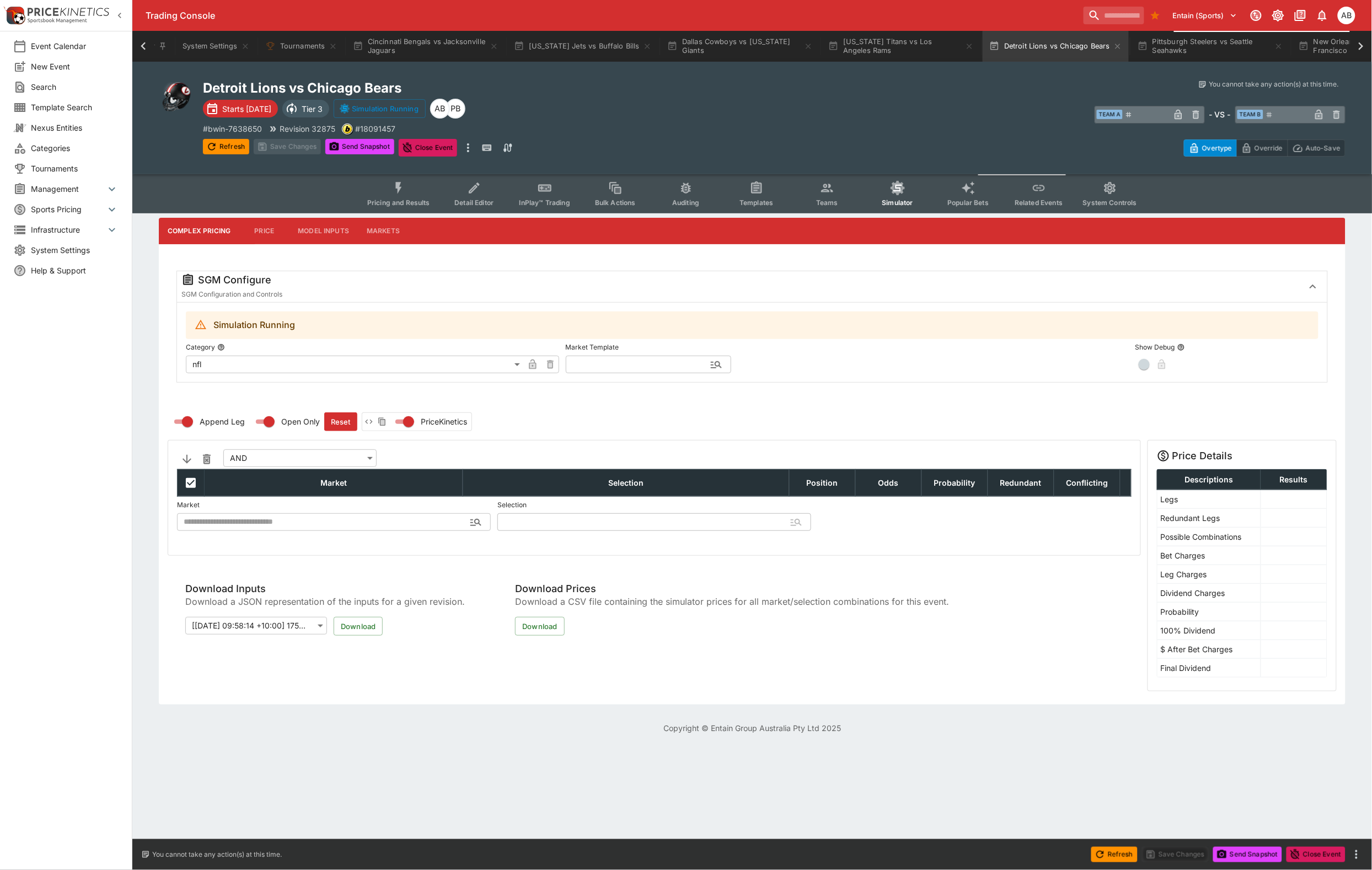
click at [625, 374] on input "text" at bounding box center [640, 364] width 148 height 17
click at [622, 373] on li "nfl" at bounding box center [649, 368] width 166 height 20
type input "***"
click at [820, 374] on button "Apply Template" at bounding box center [823, 364] width 67 height 17
click at [320, 154] on button "Save Changes" at bounding box center [287, 147] width 67 height 16
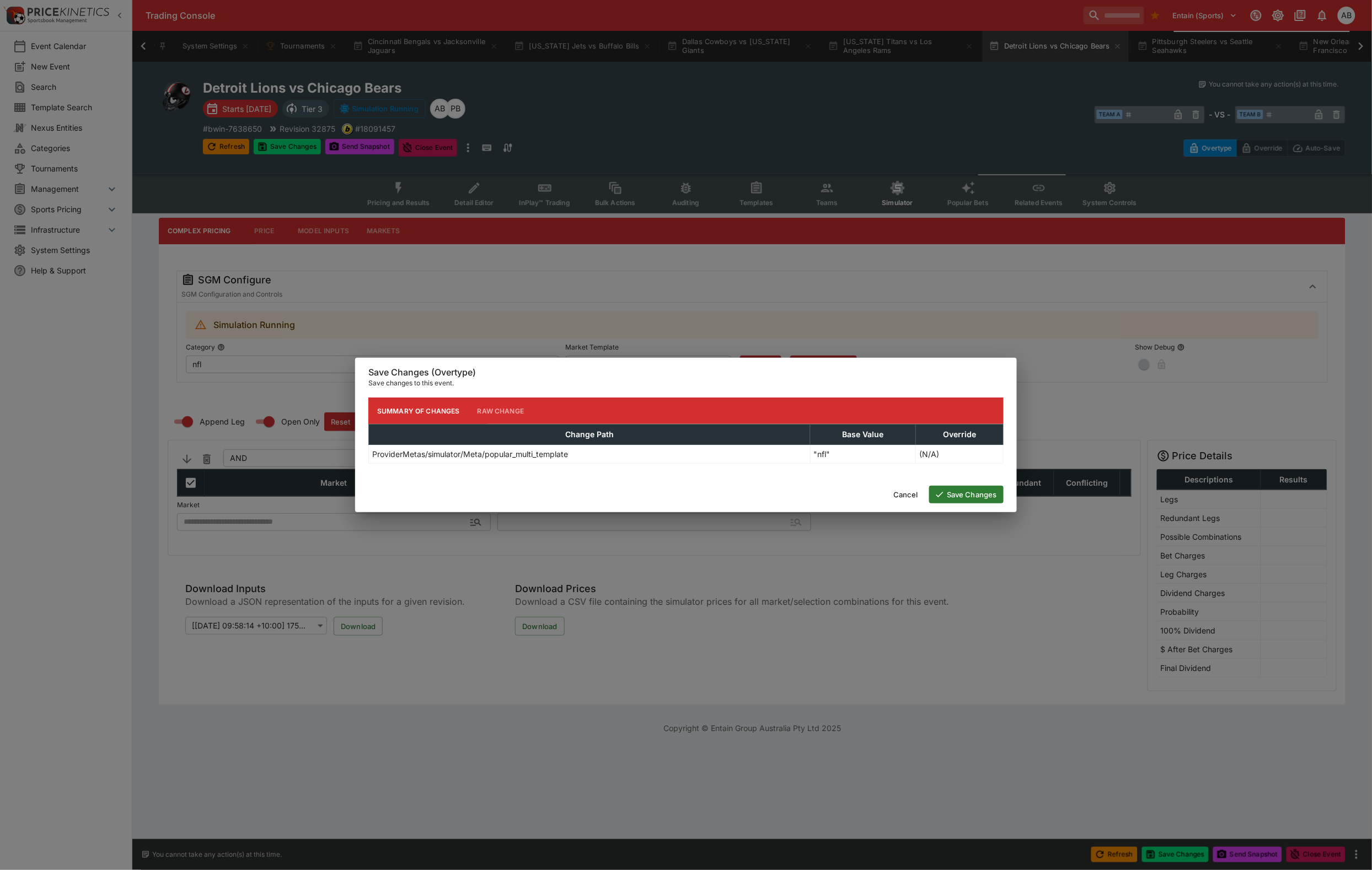
click at [969, 497] on button "Save Changes" at bounding box center [966, 494] width 74 height 17
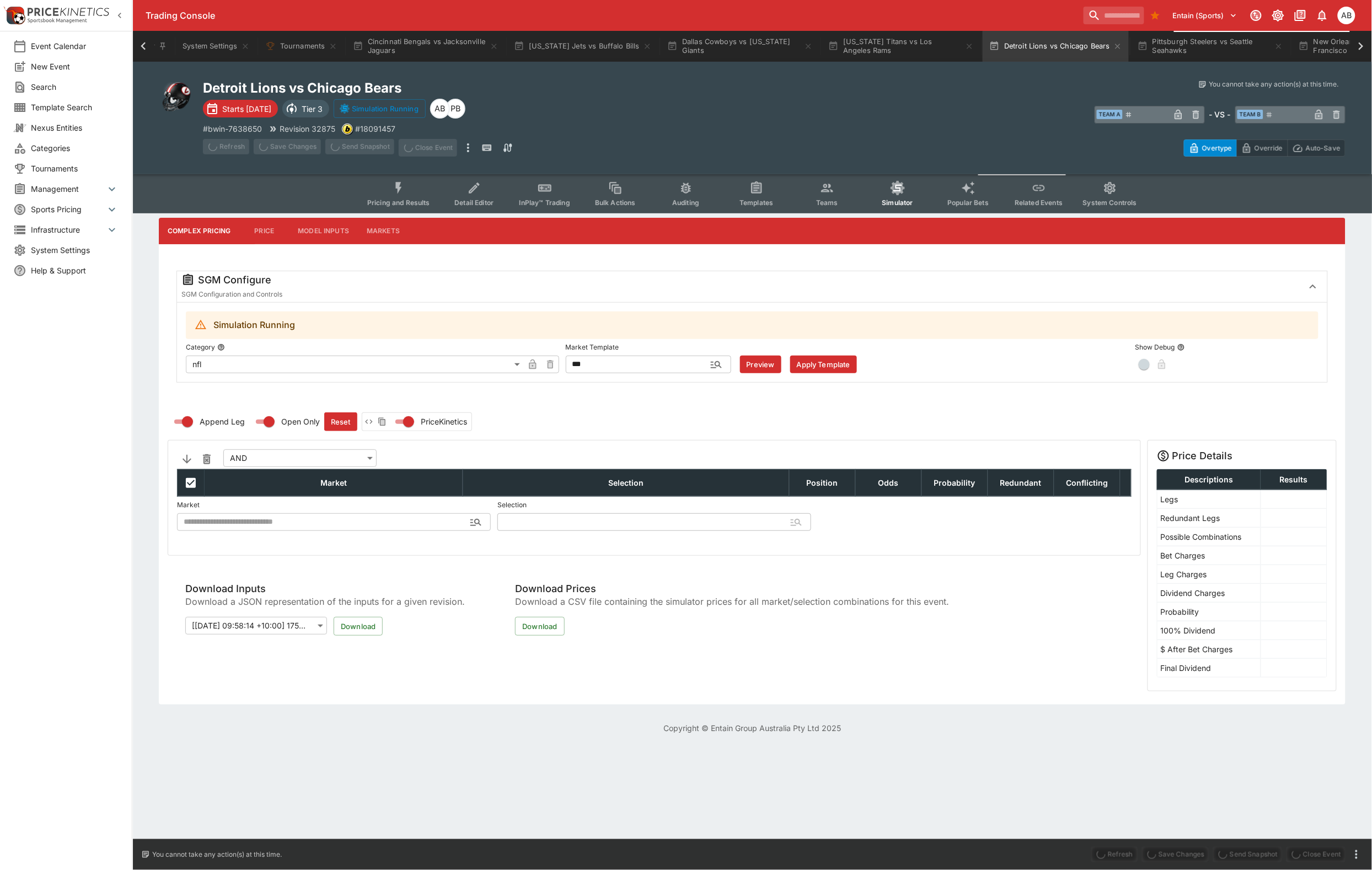
click at [1356, 51] on icon at bounding box center [1361, 47] width 16 height 16
click at [376, 30] on div "Trading Console Entain (Sports) 1 AB" at bounding box center [752, 16] width 1240 height 31
click at [229, 52] on button "Pittsburgh Steelers vs Seattle Seahawks" at bounding box center [148, 47] width 159 height 31
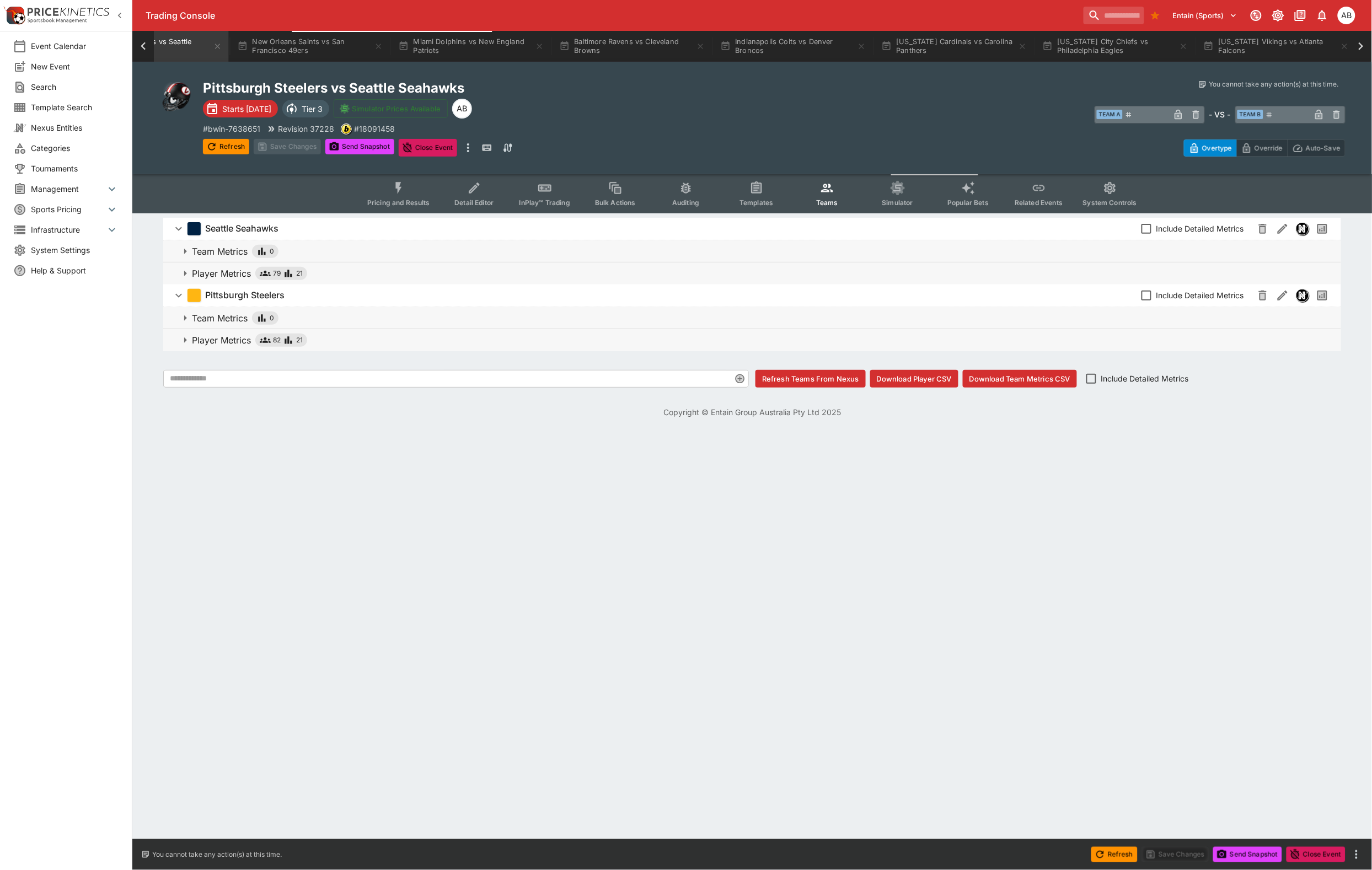
click at [913, 206] on span "Simulator" at bounding box center [898, 203] width 31 height 8
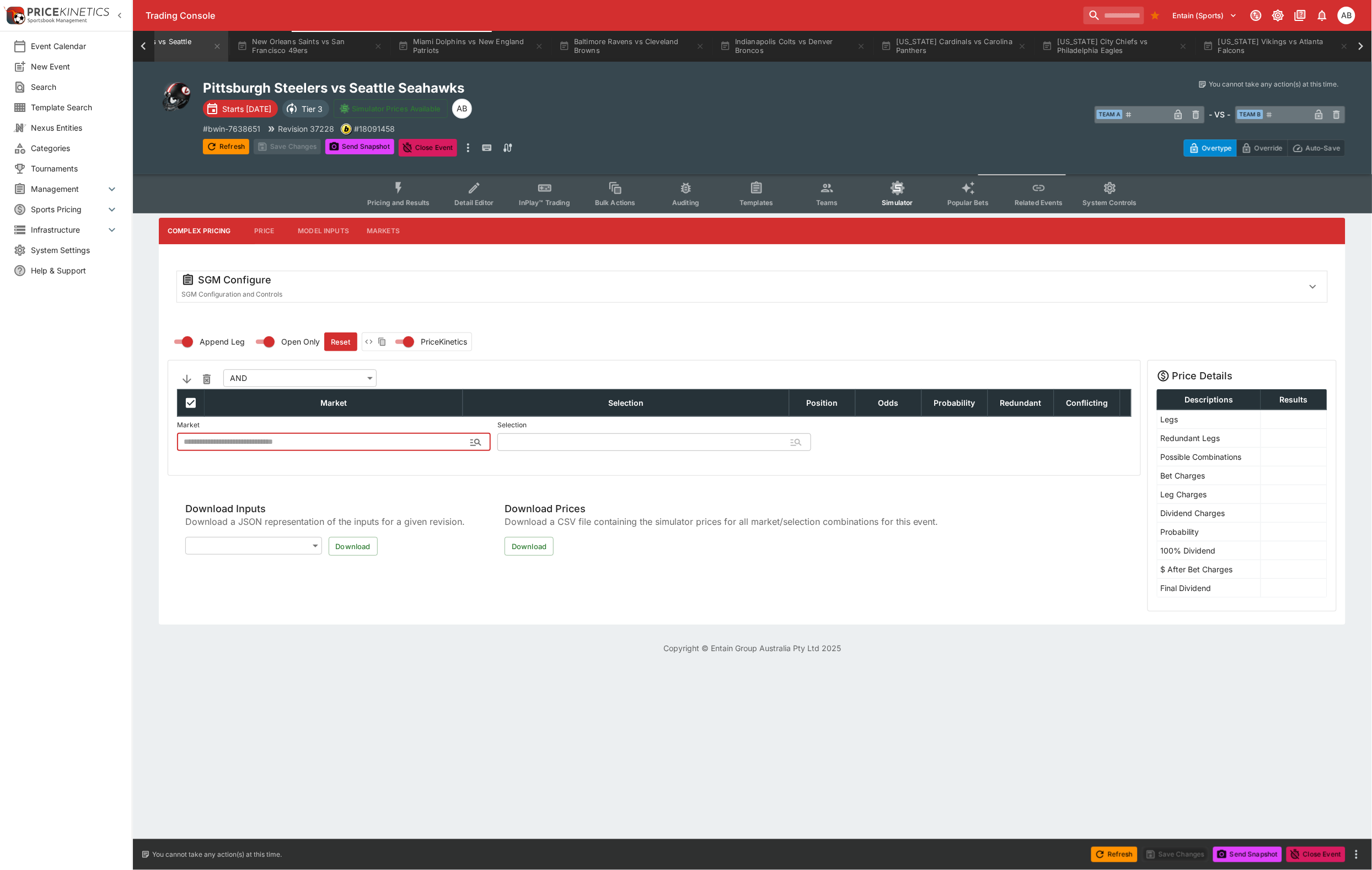
type input "**********"
click at [324, 287] on div "SGM Configure" at bounding box center [737, 280] width 1113 height 13
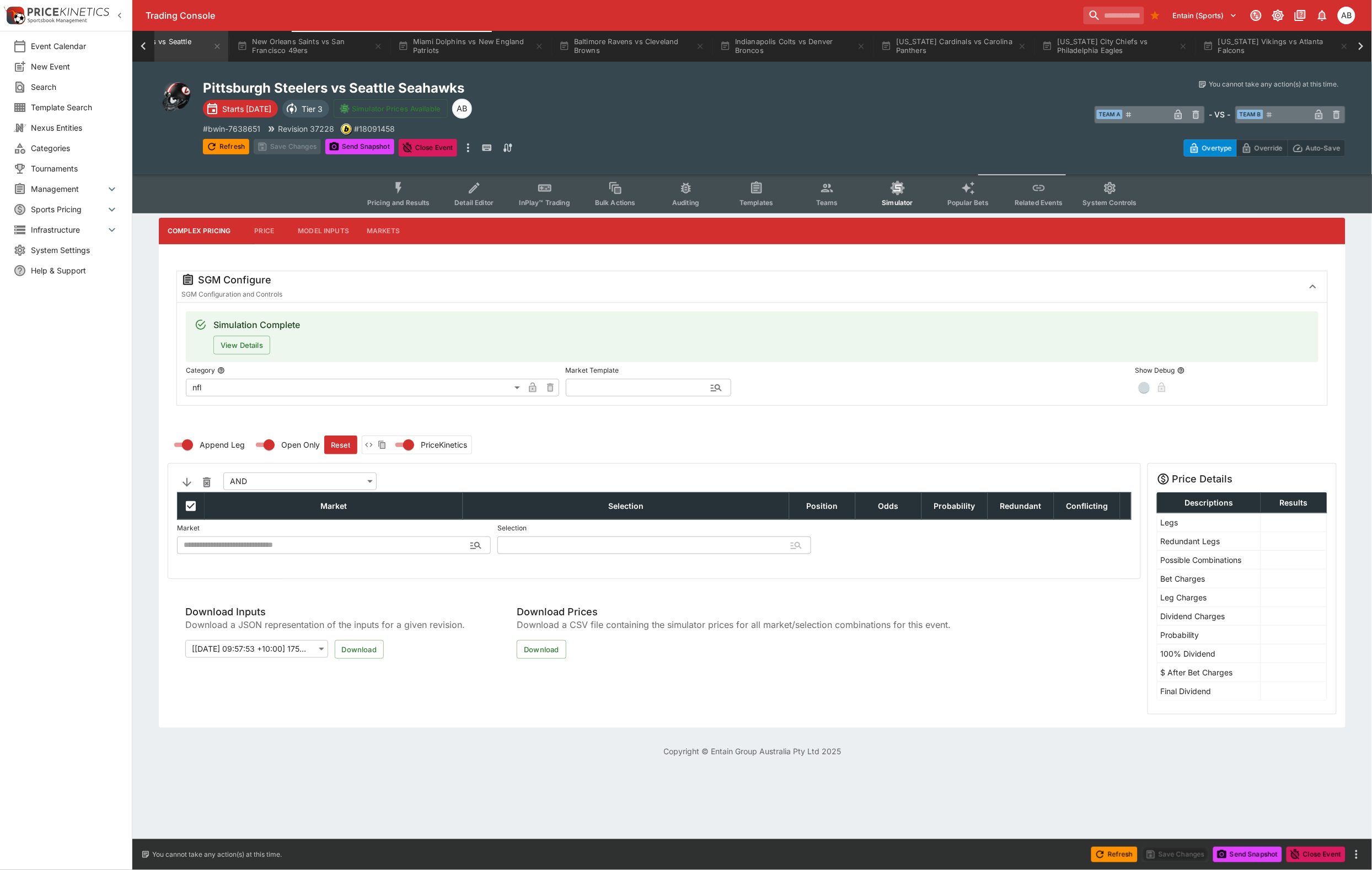
click at [645, 396] on input "text" at bounding box center [640, 387] width 148 height 17
drag, startPoint x: 637, startPoint y: 395, endPoint x: 745, endPoint y: 401, distance: 108.2
click at [637, 394] on li "nfl" at bounding box center [649, 394] width 166 height 20
type input "***"
click at [826, 396] on button "Apply Template" at bounding box center [823, 387] width 67 height 17
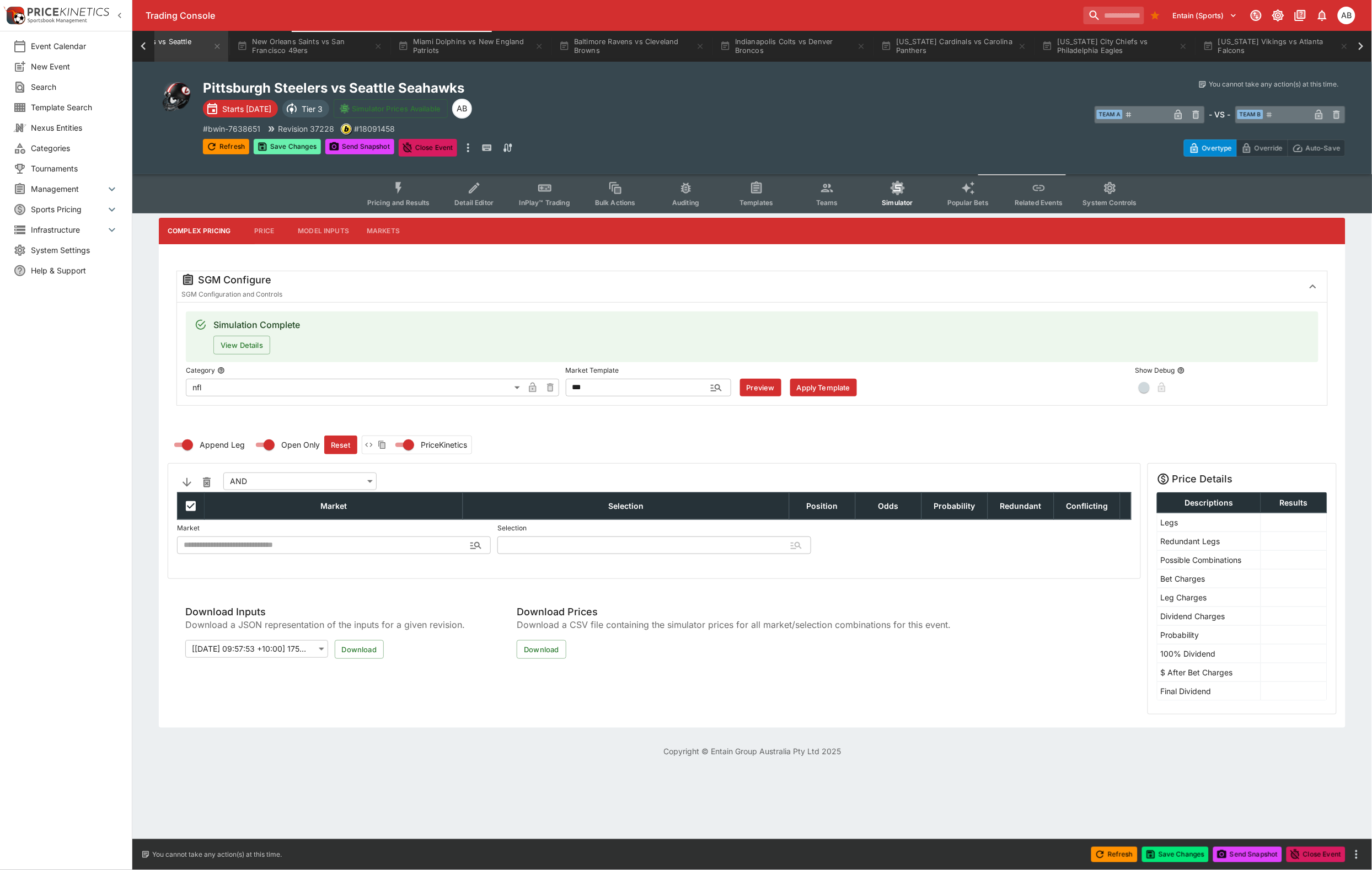
click at [313, 154] on button "Save Changes" at bounding box center [287, 147] width 67 height 16
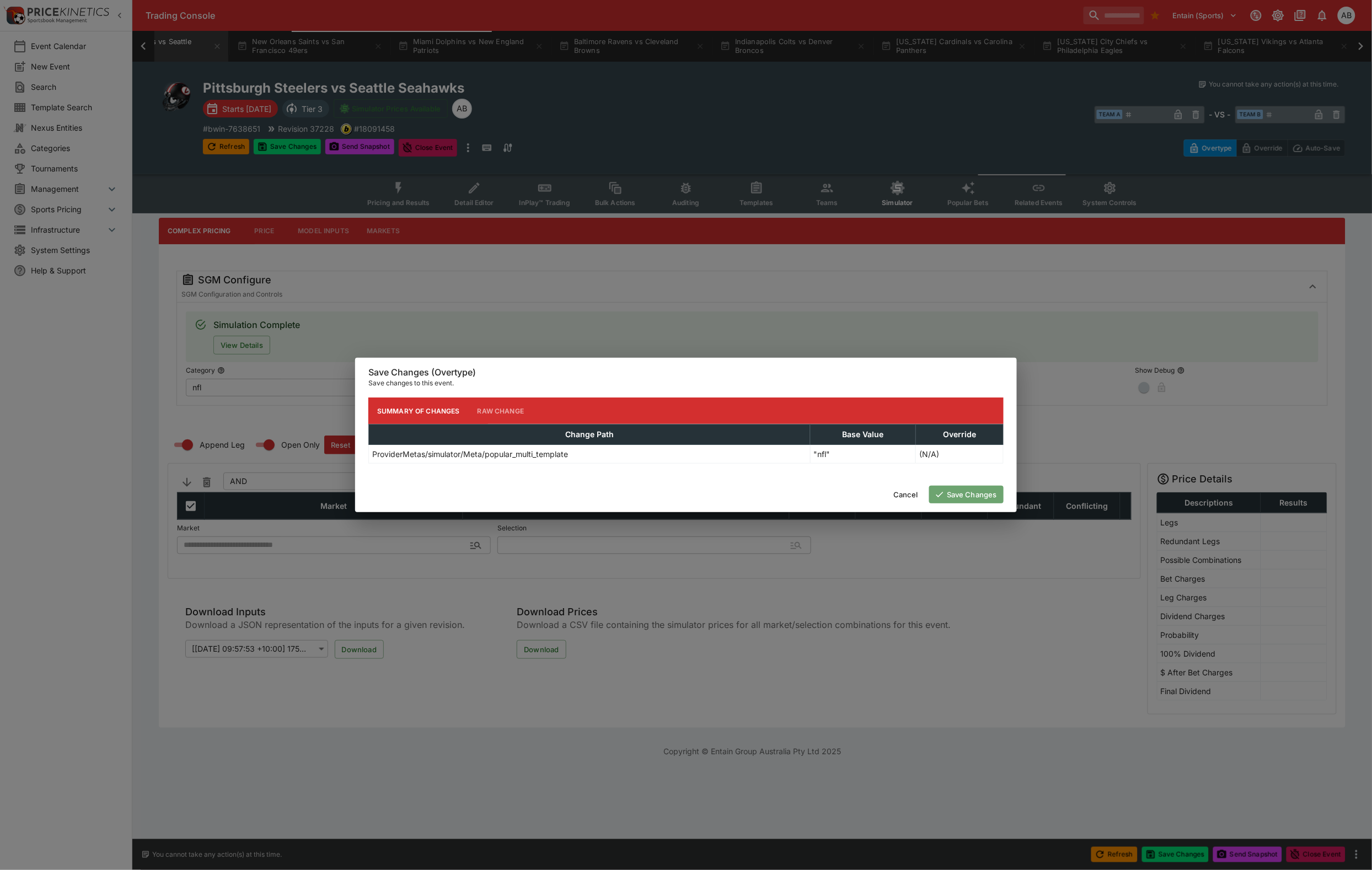
click at [957, 504] on button "Save Changes" at bounding box center [966, 494] width 74 height 17
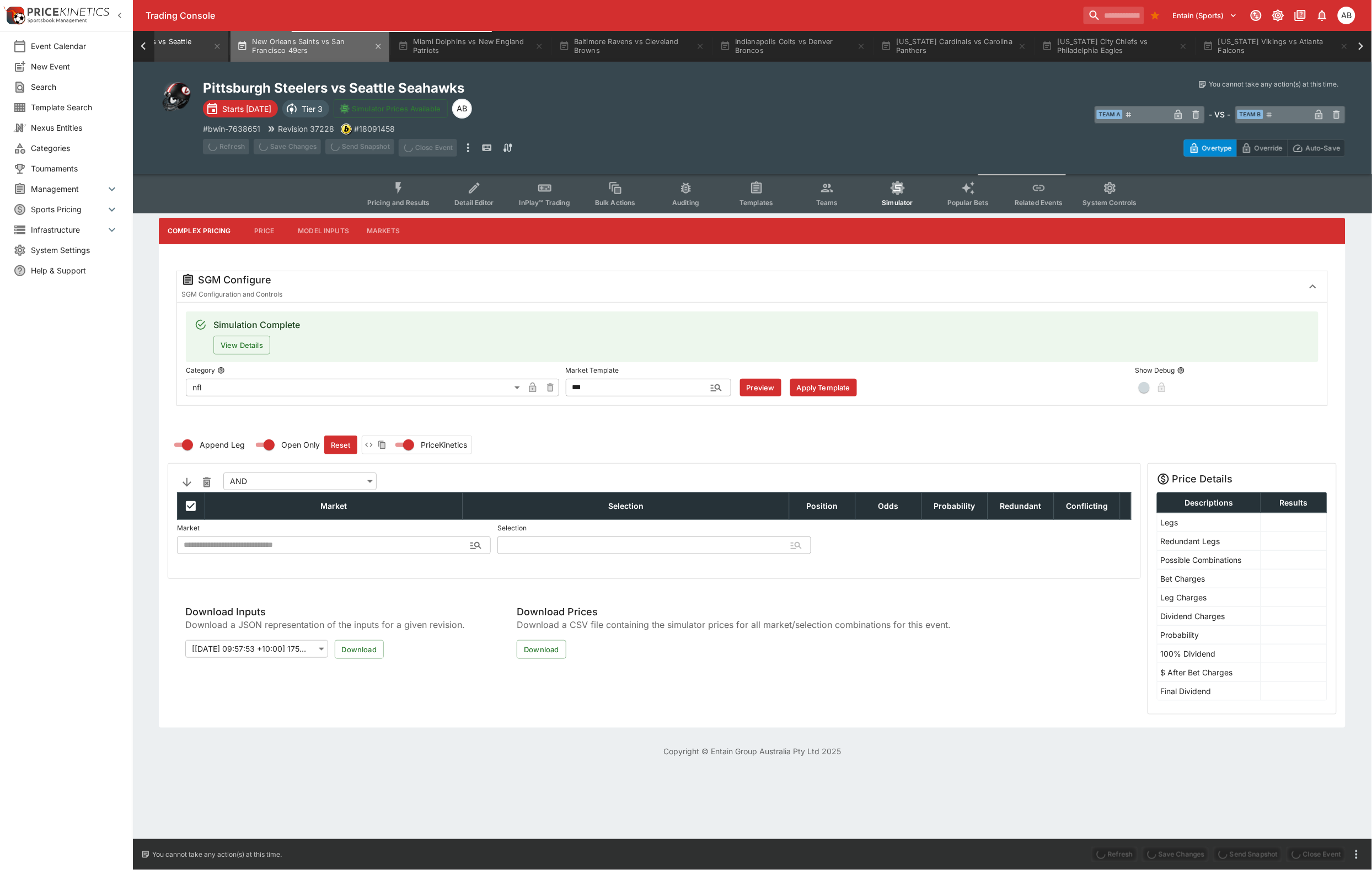
click at [389, 32] on button "New Orleans Saints vs San Francisco 49ers" at bounding box center [309, 47] width 159 height 31
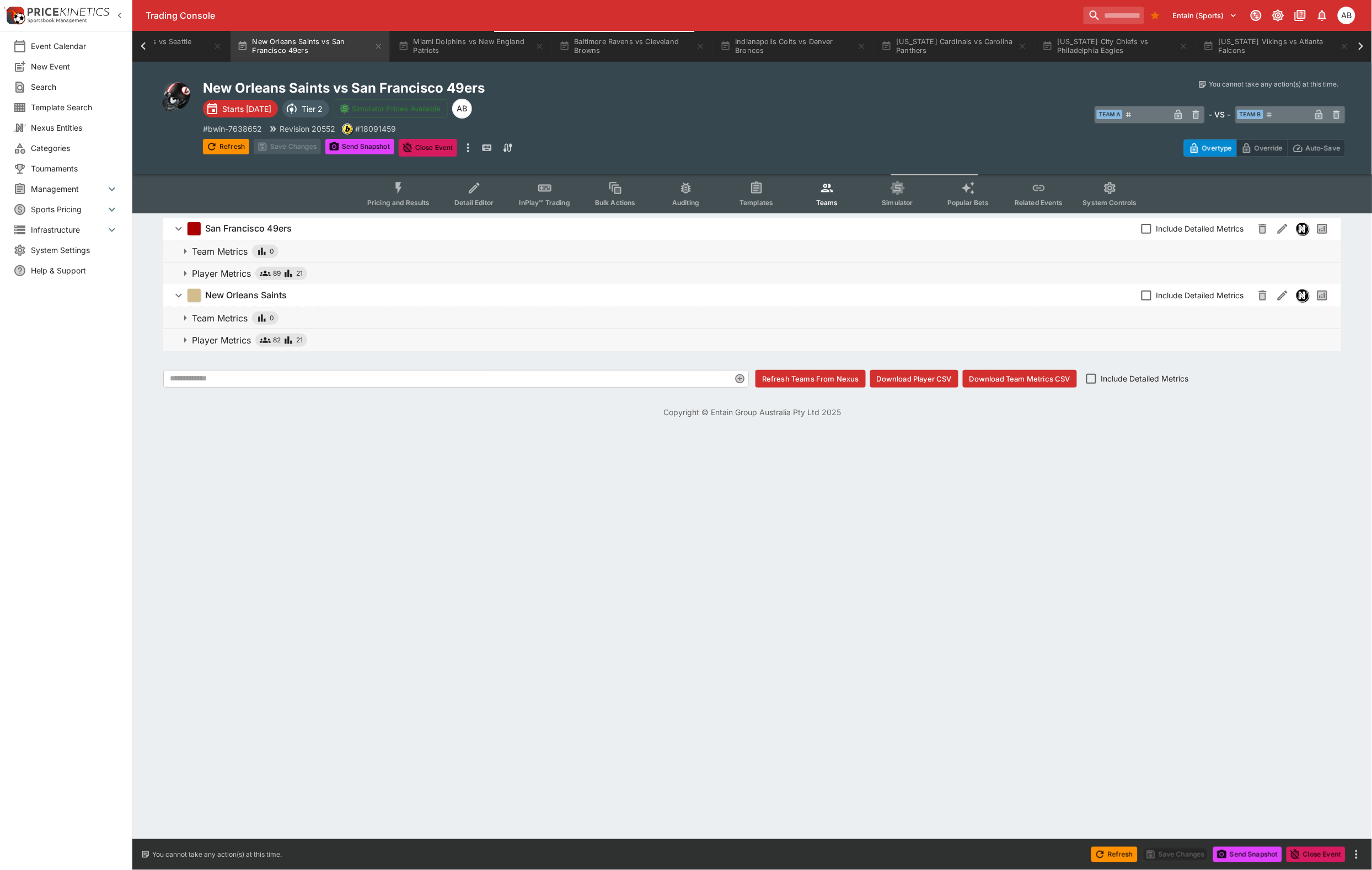
click at [932, 211] on button "Simulator" at bounding box center [897, 194] width 71 height 39
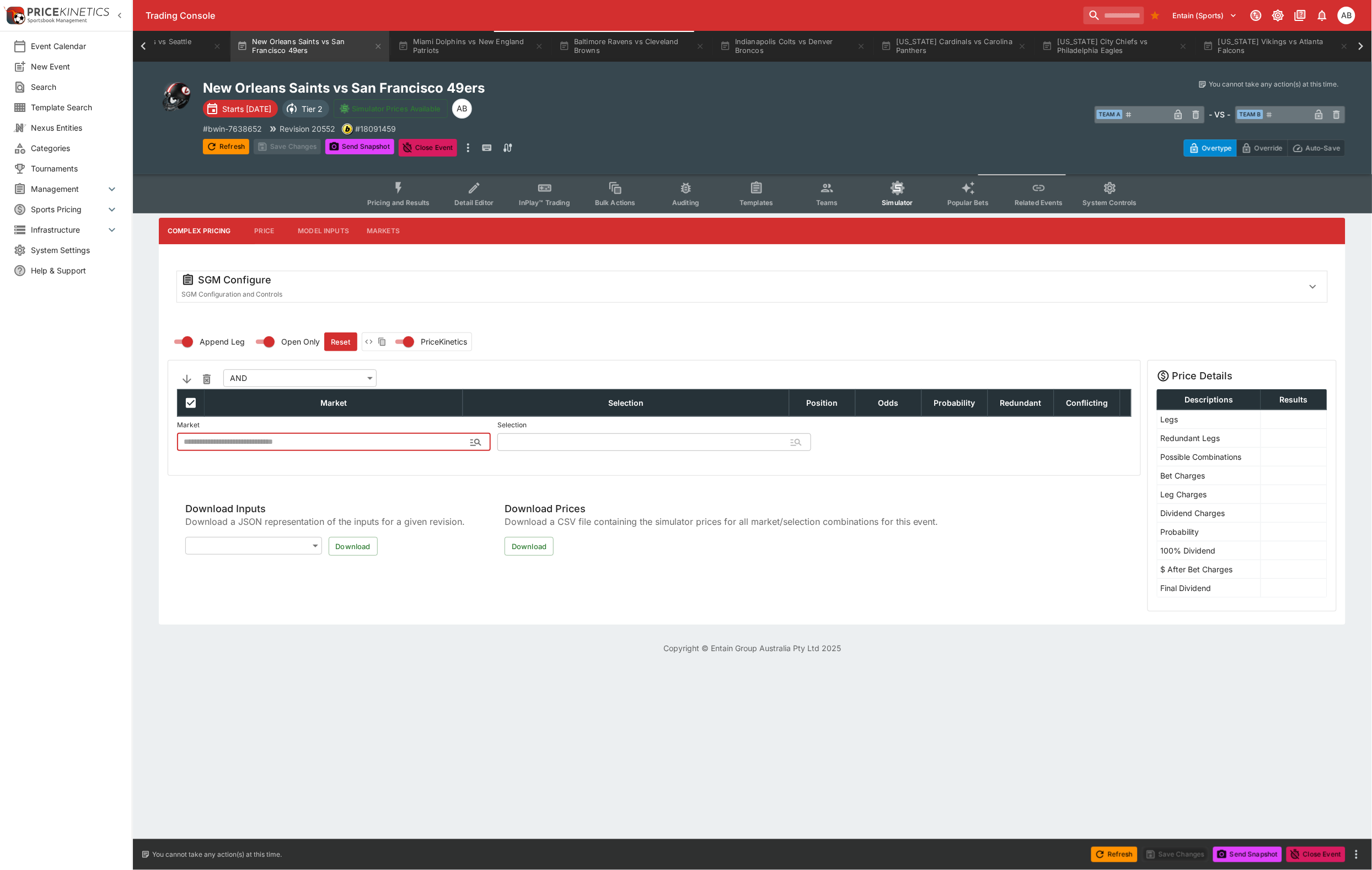
type input "**********"
click at [309, 287] on div "SGM Configure" at bounding box center [737, 280] width 1113 height 13
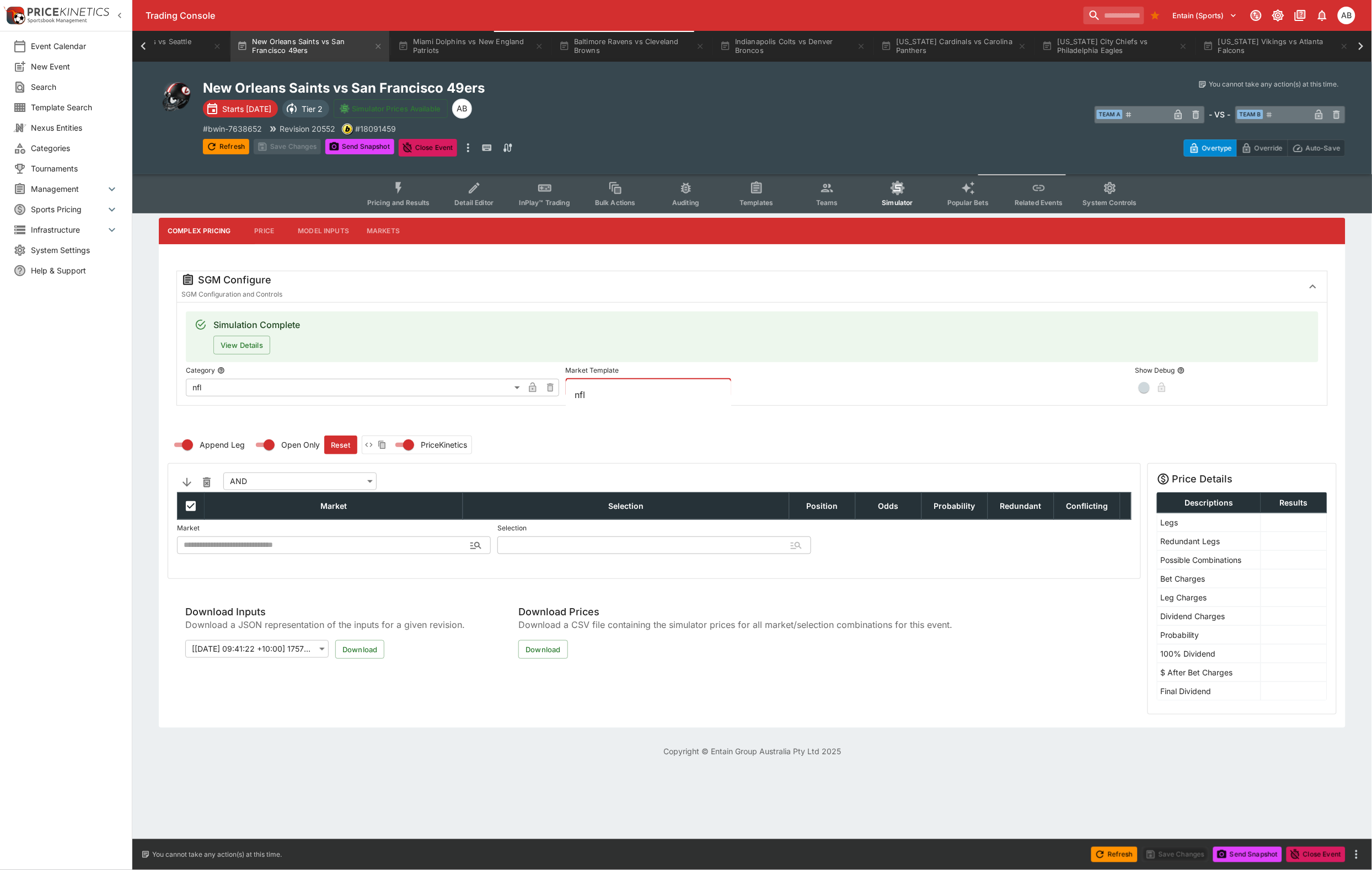
click at [611, 396] on input "text" at bounding box center [640, 387] width 148 height 17
click at [608, 385] on li "nfl" at bounding box center [649, 394] width 166 height 20
type input "***"
click at [830, 396] on button "Apply Template" at bounding box center [823, 387] width 67 height 17
click at [285, 154] on button "Save Changes" at bounding box center [287, 147] width 67 height 16
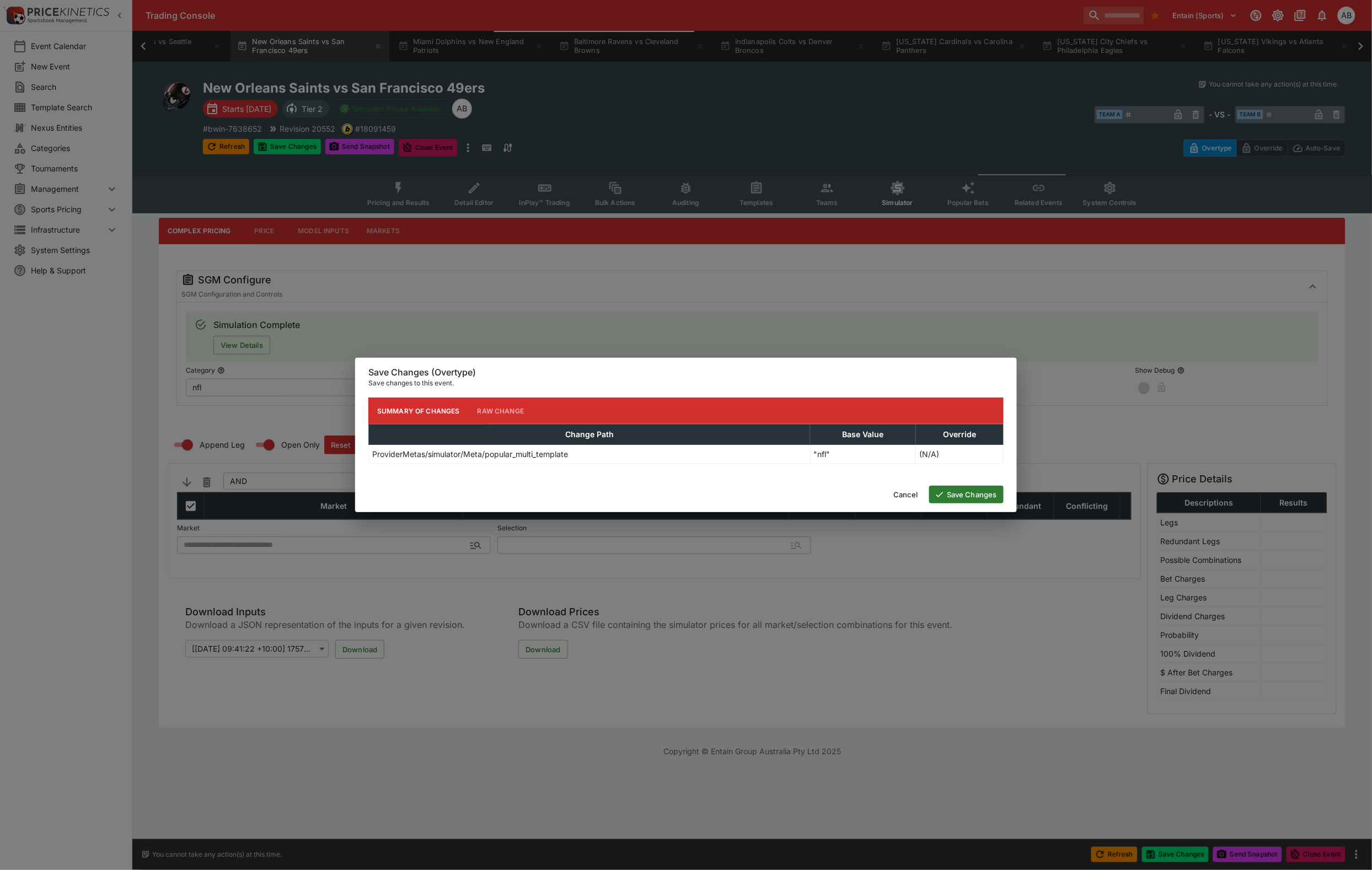
click at [952, 504] on button "Save Changes" at bounding box center [966, 494] width 74 height 17
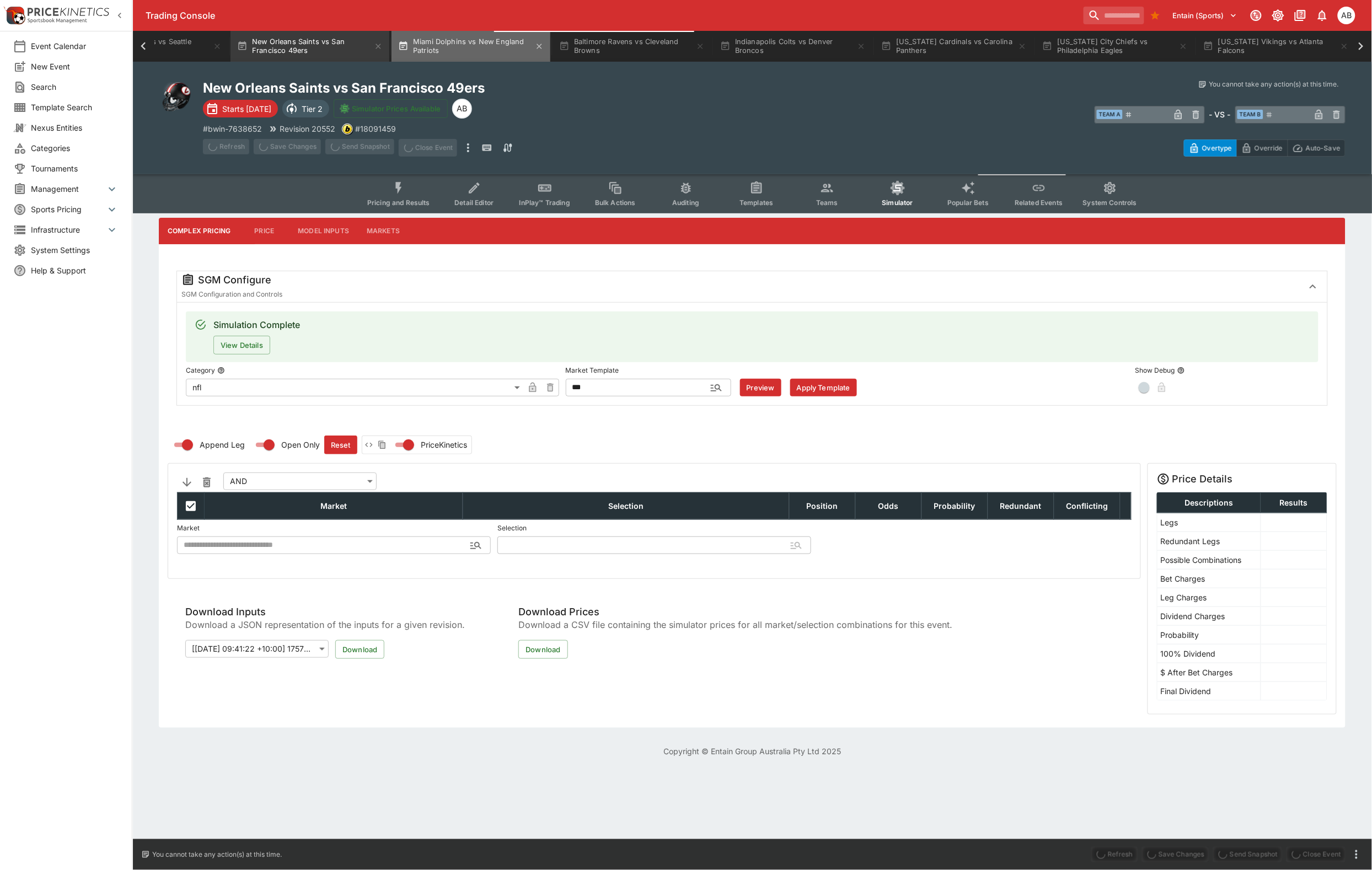
click at [550, 56] on button "Miami Dolphins vs New England Patriots" at bounding box center [471, 47] width 159 height 31
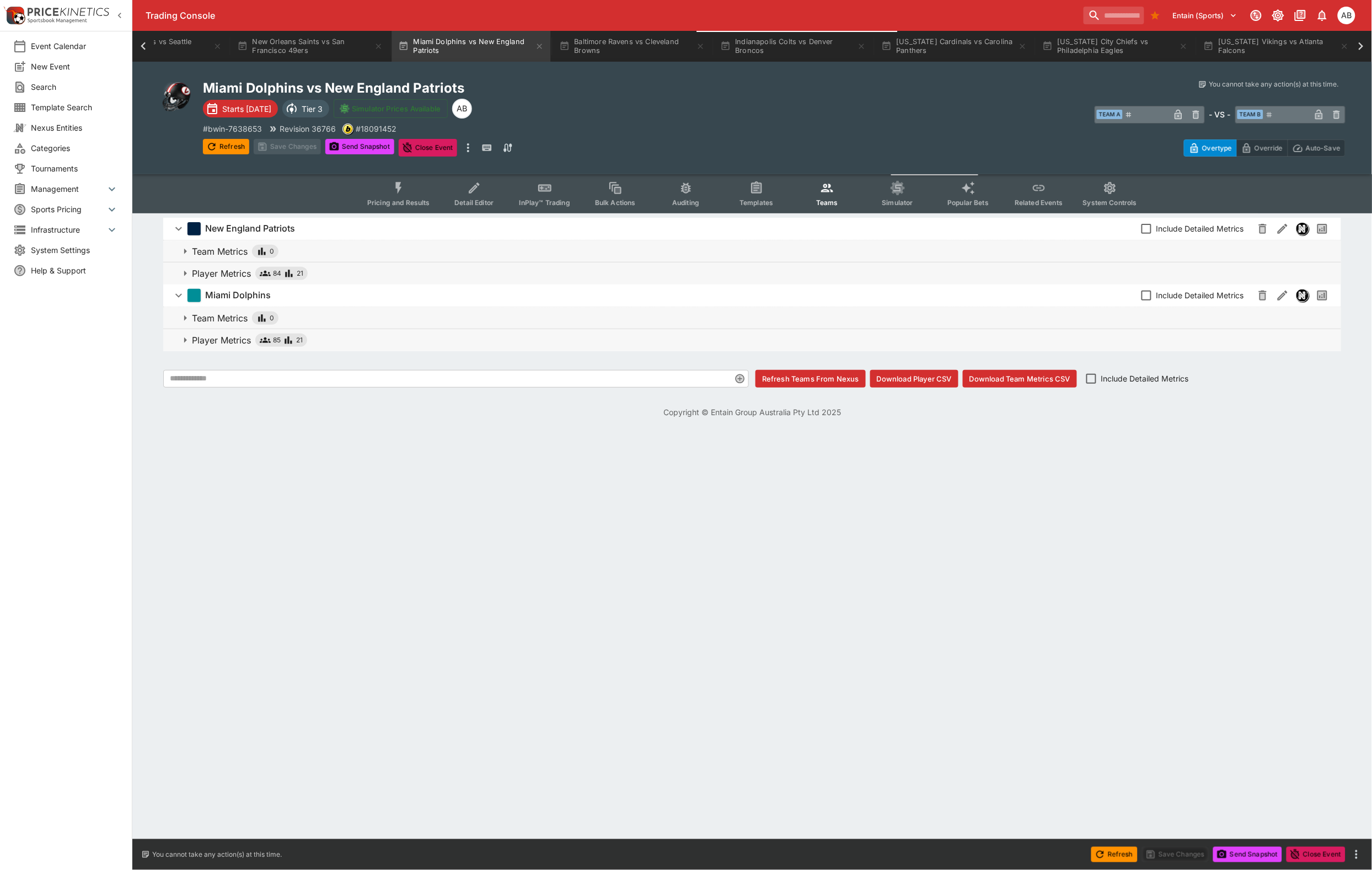
click at [933, 201] on button "Simulator" at bounding box center [897, 194] width 71 height 39
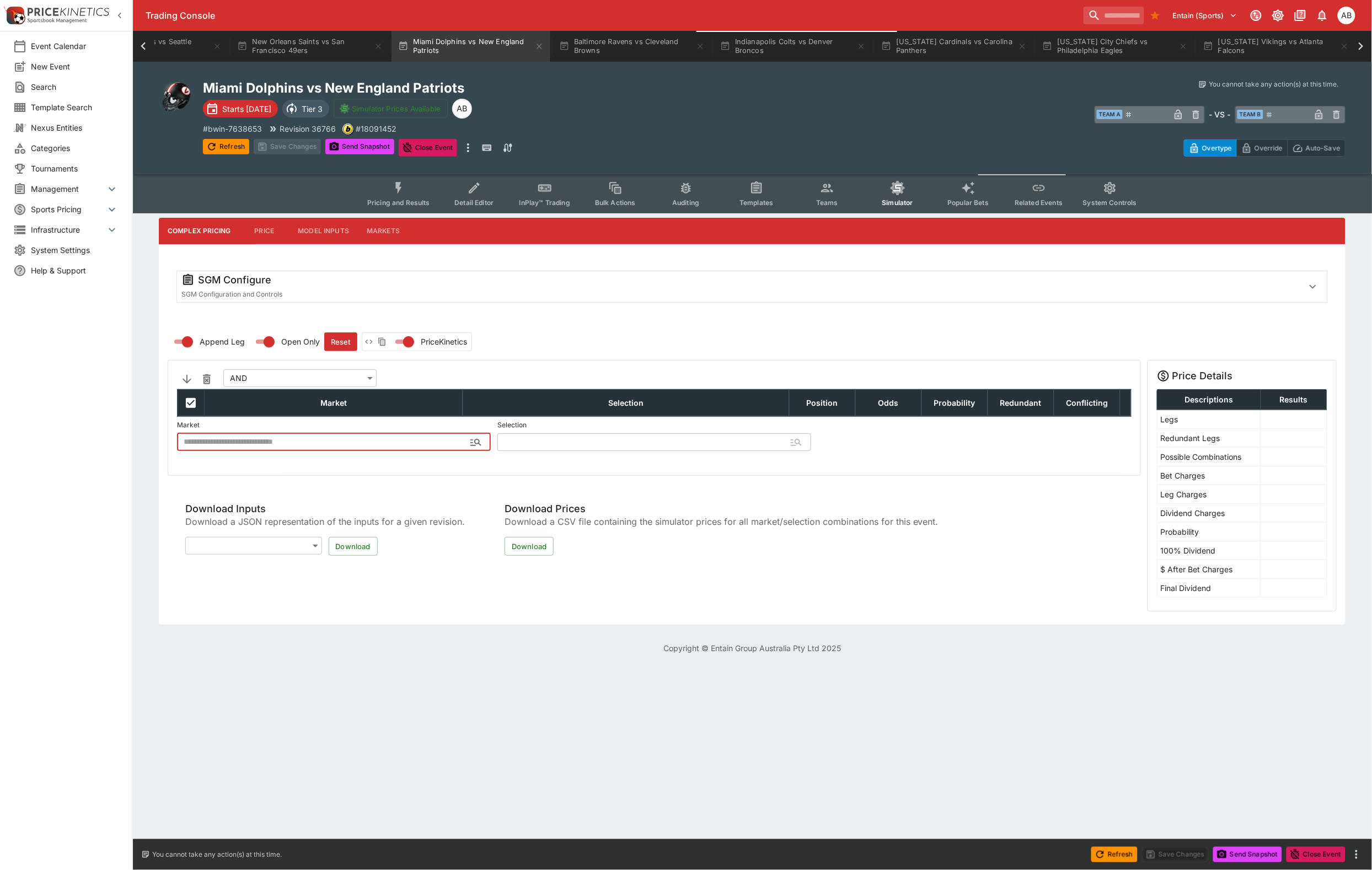
type input "**********"
click at [913, 206] on span "Simulator" at bounding box center [898, 203] width 31 height 8
click at [297, 287] on div "SGM Configure" at bounding box center [737, 280] width 1113 height 13
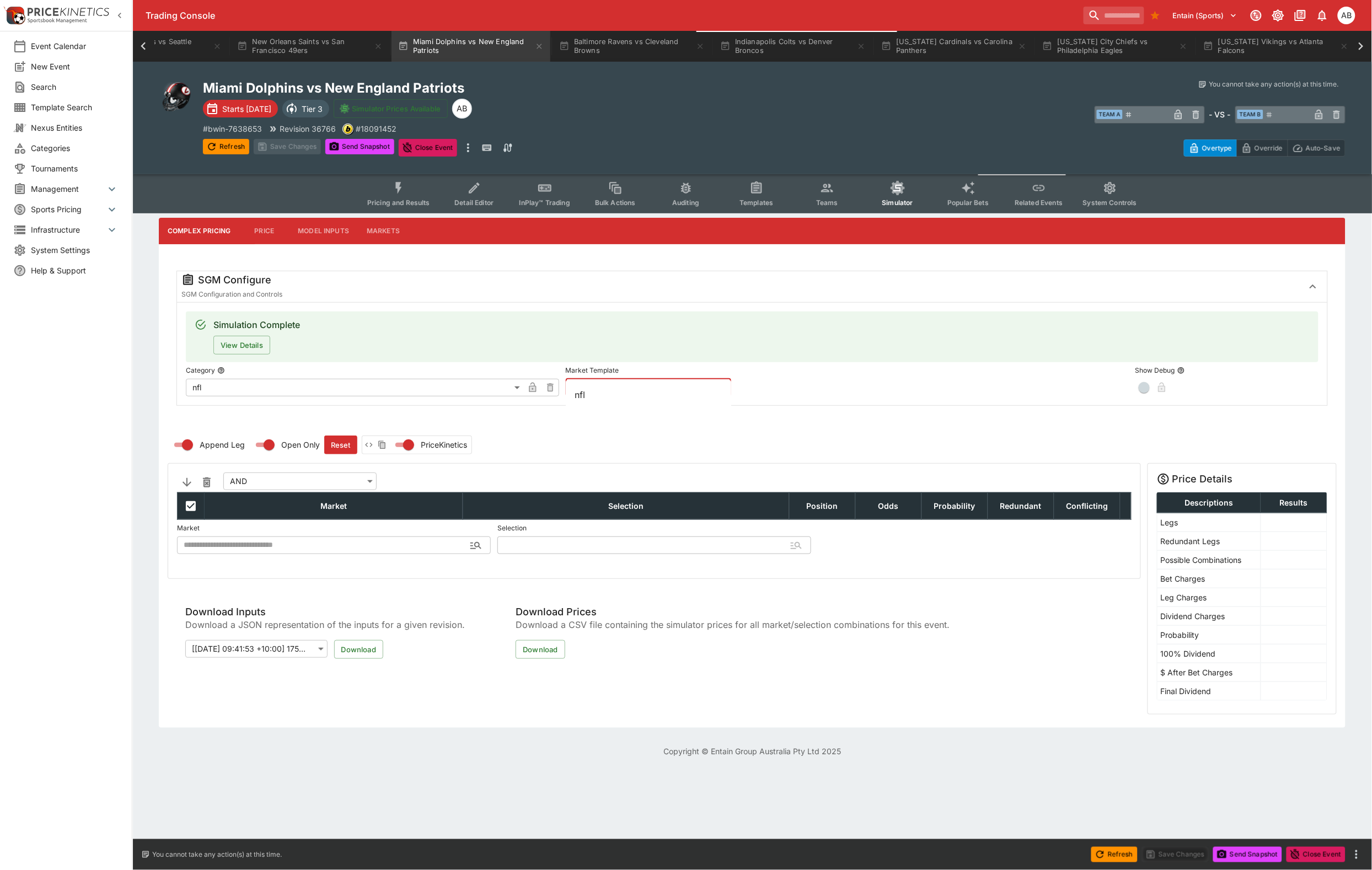
click at [629, 396] on input "text" at bounding box center [640, 387] width 148 height 17
click at [627, 385] on li "nfl" at bounding box center [649, 394] width 166 height 20
type input "***"
click at [827, 396] on button "Apply Template" at bounding box center [823, 387] width 67 height 17
click at [299, 154] on button "Save Changes" at bounding box center [287, 147] width 67 height 16
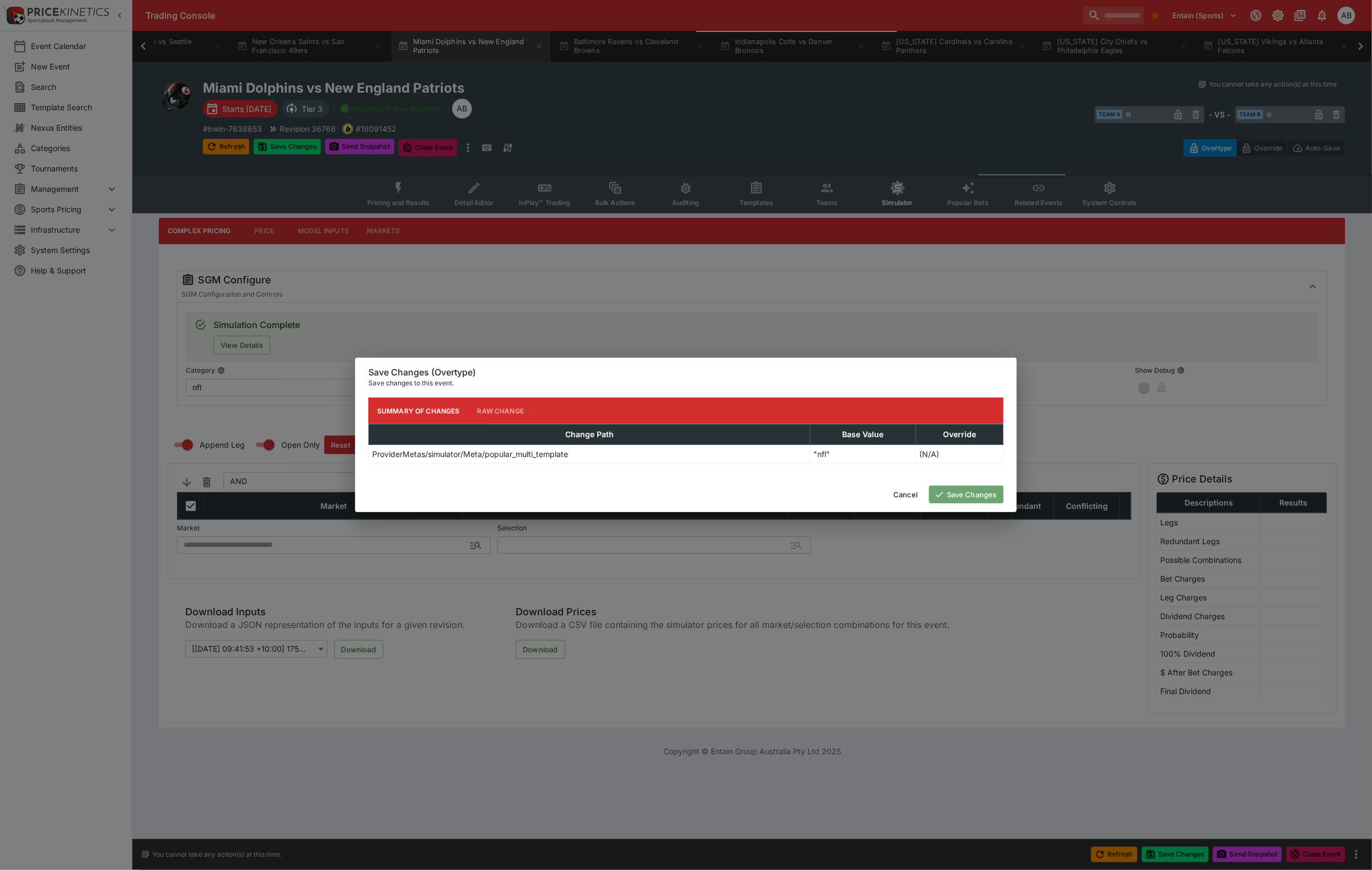
click at [958, 497] on button "Save Changes" at bounding box center [966, 494] width 74 height 17
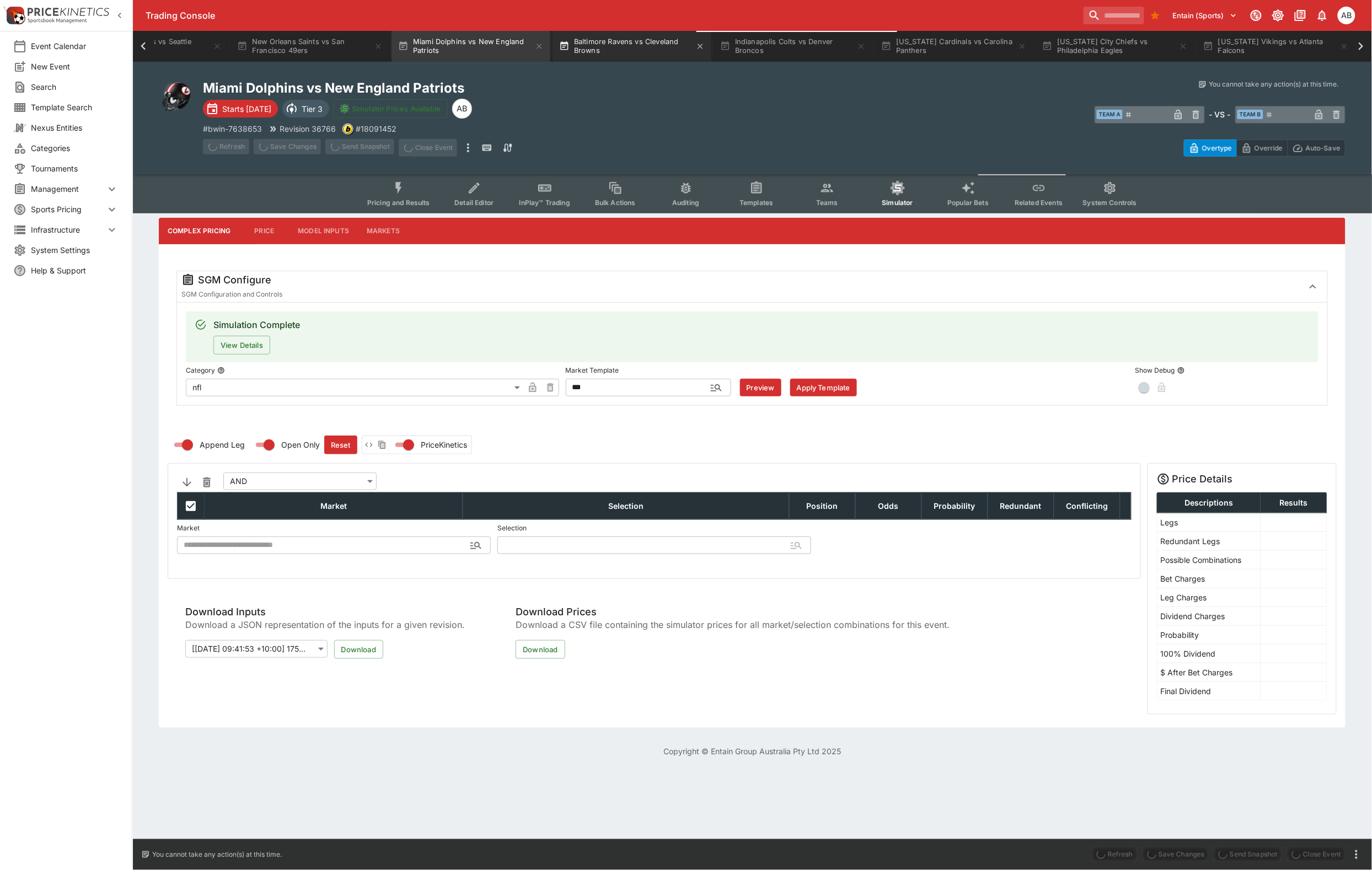
click at [712, 39] on button "Baltimore Ravens vs Cleveland Browns" at bounding box center [631, 47] width 159 height 31
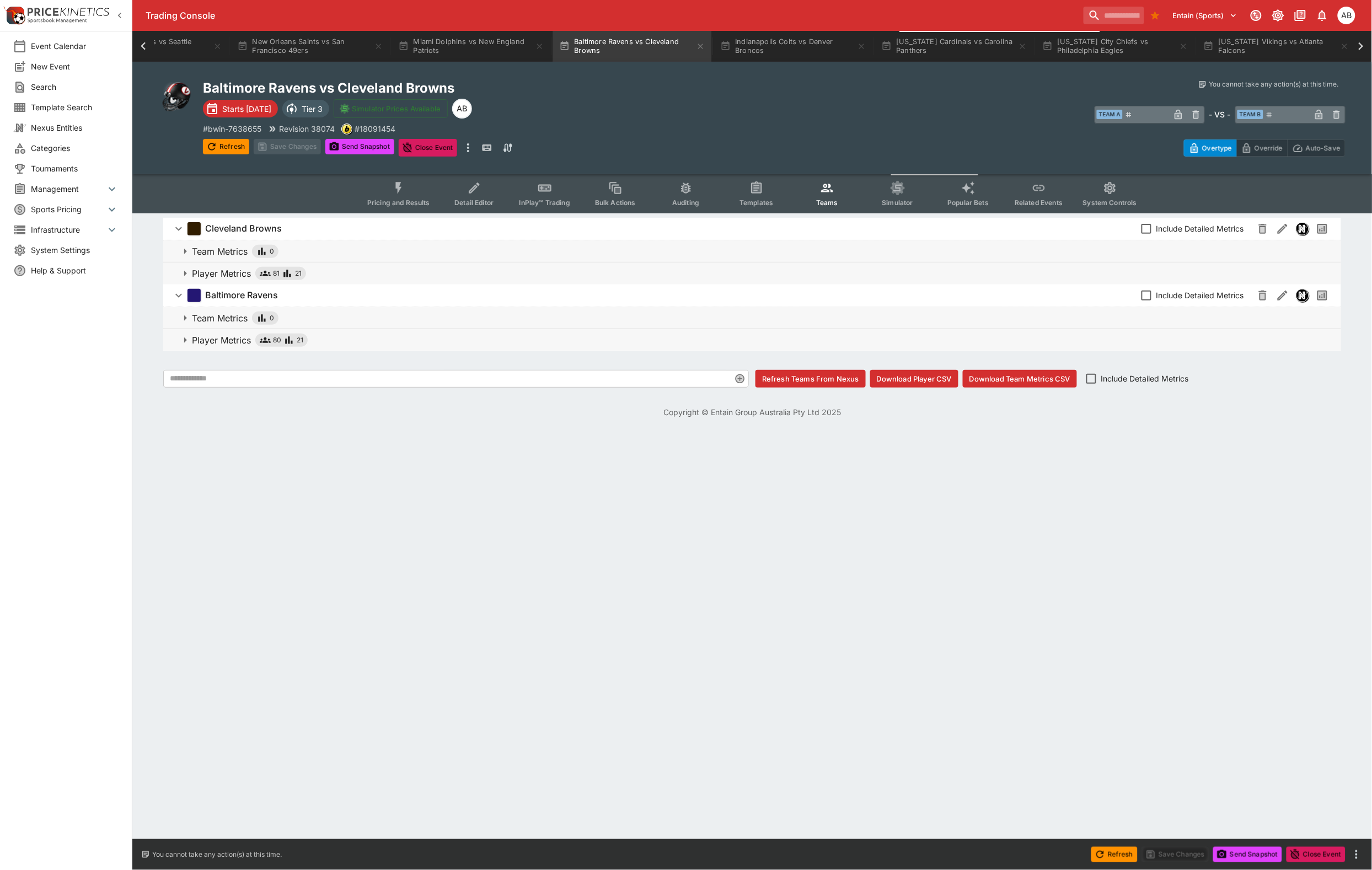
click at [913, 206] on span "Simulator" at bounding box center [898, 203] width 31 height 8
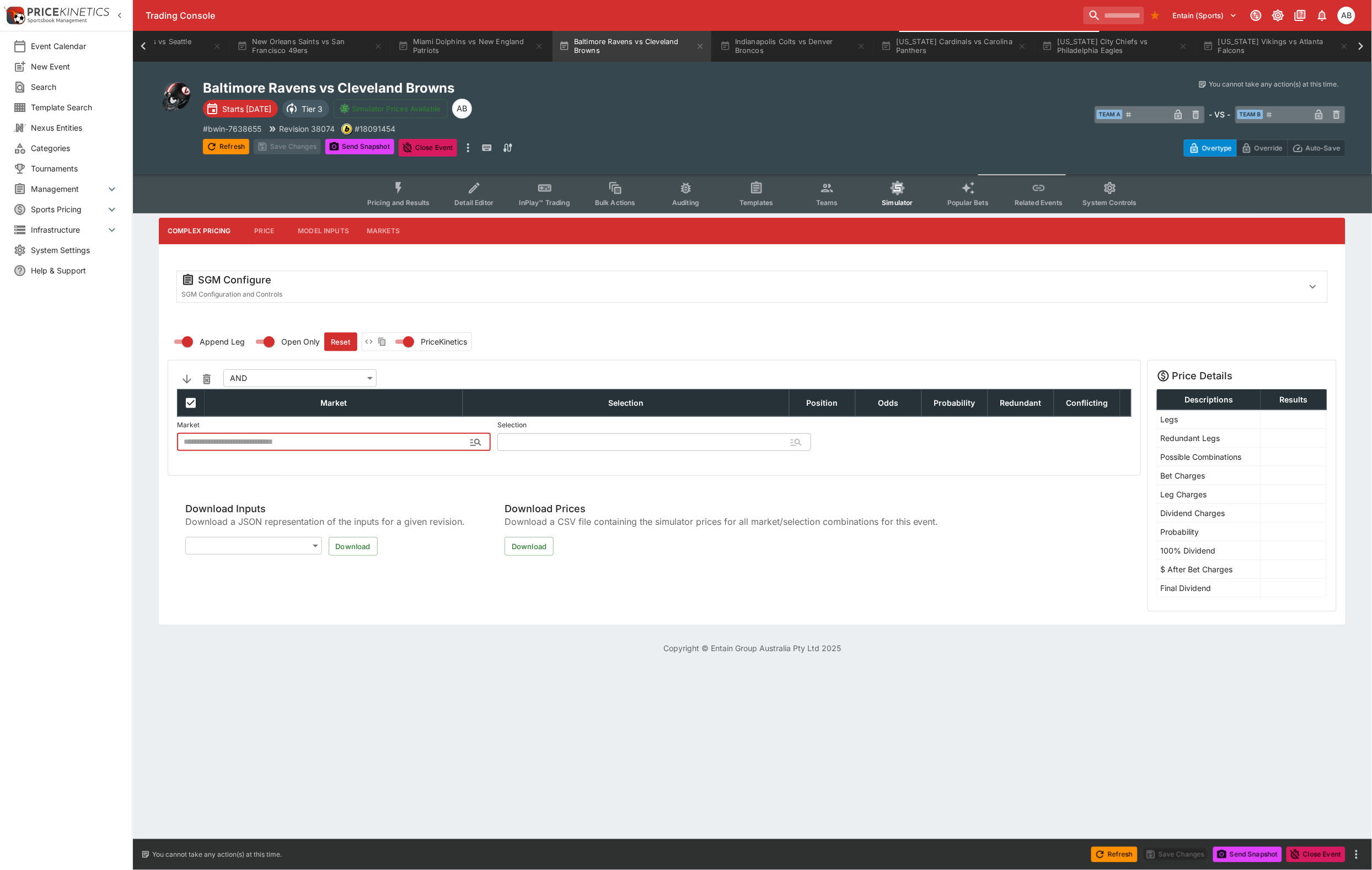
type input "**********"
click at [343, 287] on div "SGM Configure SGM Configuration and Controls" at bounding box center [752, 289] width 1169 height 54
click at [346, 300] on div "SGM Configure SGM Configuration and Controls" at bounding box center [742, 286] width 1121 height 27
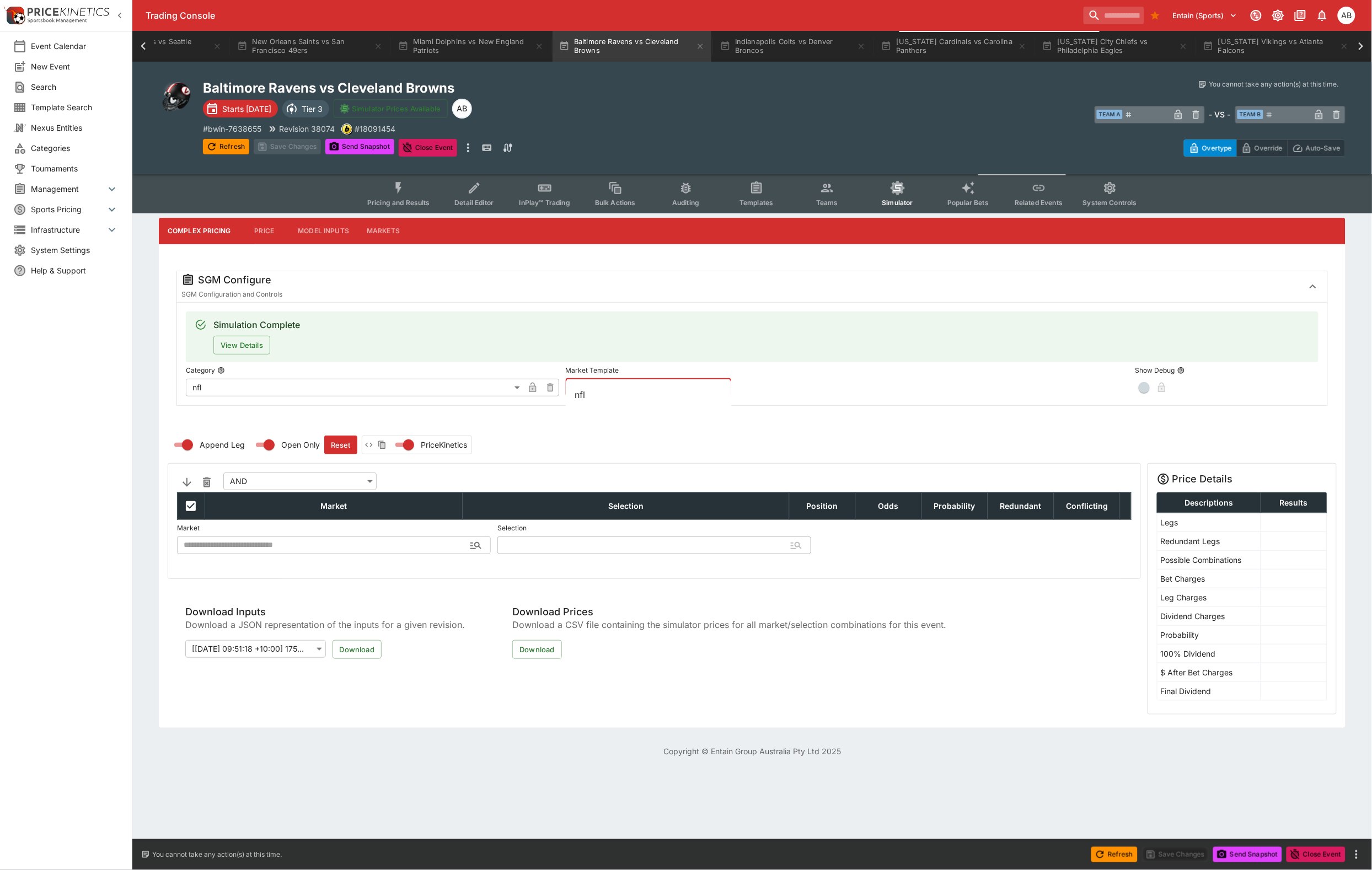
click at [642, 396] on input "text" at bounding box center [640, 387] width 148 height 17
click at [633, 389] on li "nfl" at bounding box center [649, 394] width 166 height 20
type input "***"
click at [857, 396] on button "Apply Template" at bounding box center [823, 387] width 67 height 17
click at [305, 154] on button "Save Changes" at bounding box center [287, 147] width 67 height 16
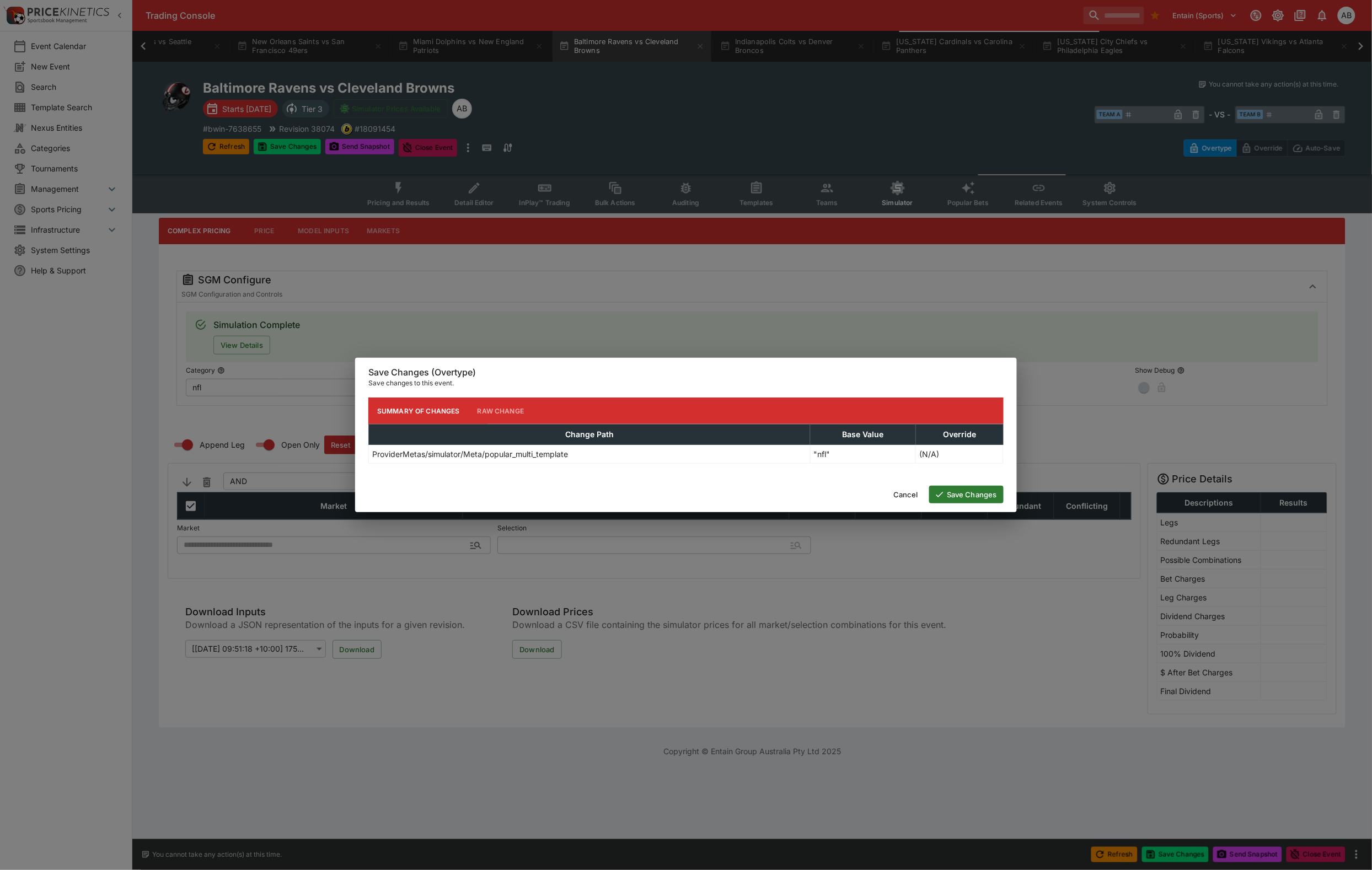
click at [962, 504] on button "Save Changes" at bounding box center [966, 494] width 74 height 17
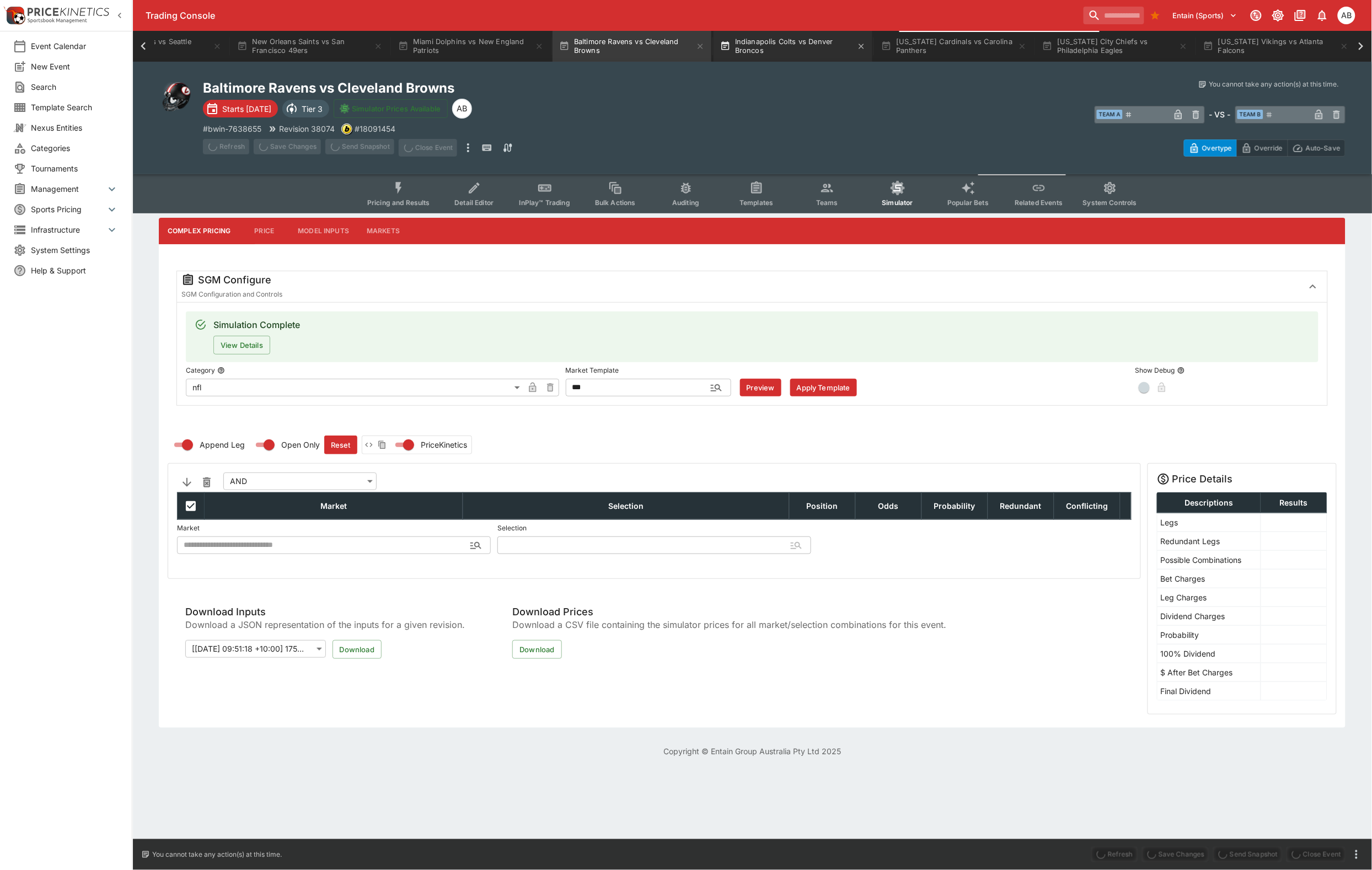
click at [872, 39] on button "Indianapolis Colts vs Denver Broncos" at bounding box center [793, 47] width 159 height 31
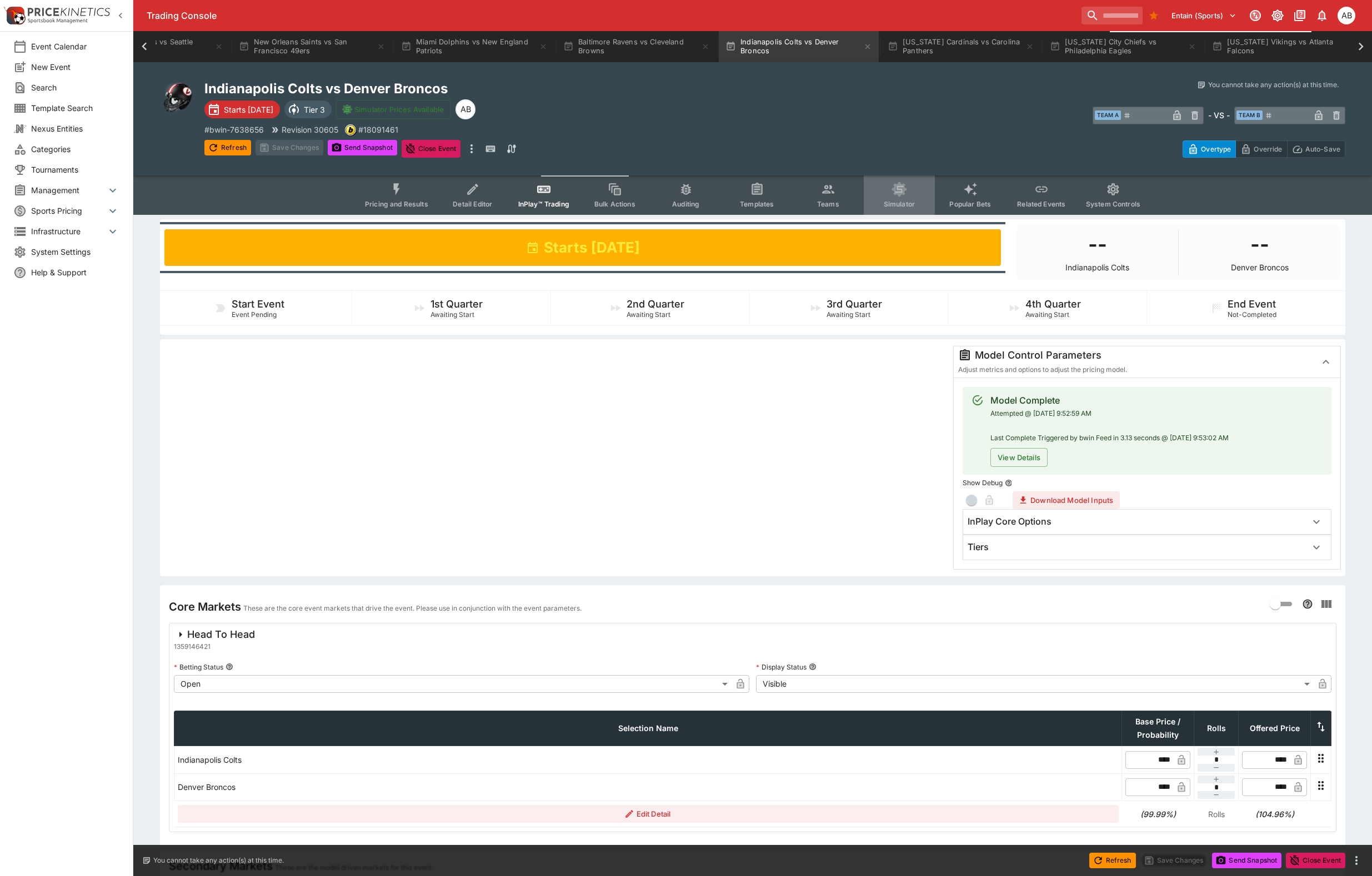
click at [919, 209] on button "Simulator" at bounding box center [899, 195] width 71 height 39
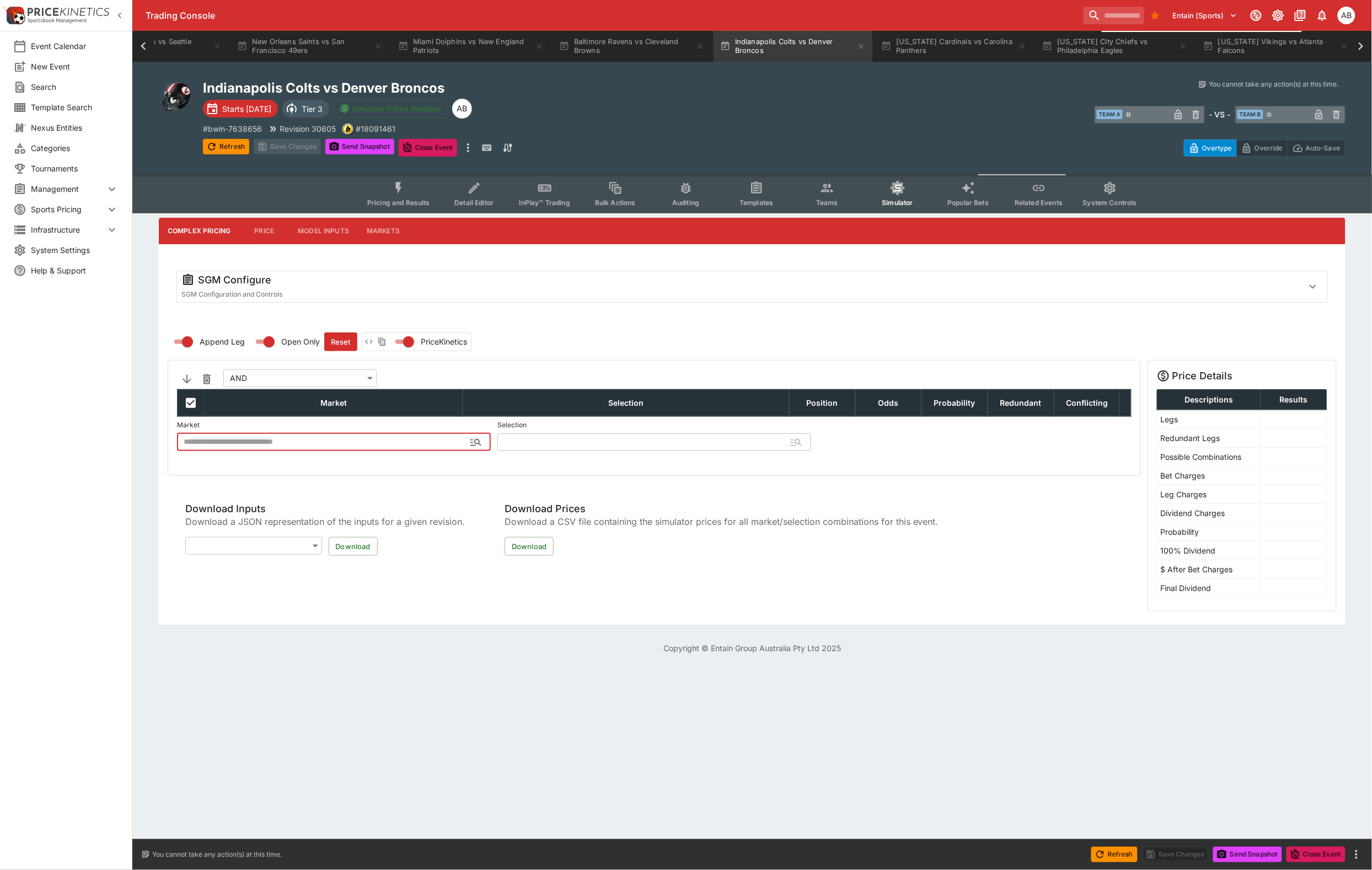
type input "**********"
click at [344, 288] on div "SGM Configure SGM Configuration and Controls" at bounding box center [752, 287] width 1151 height 31
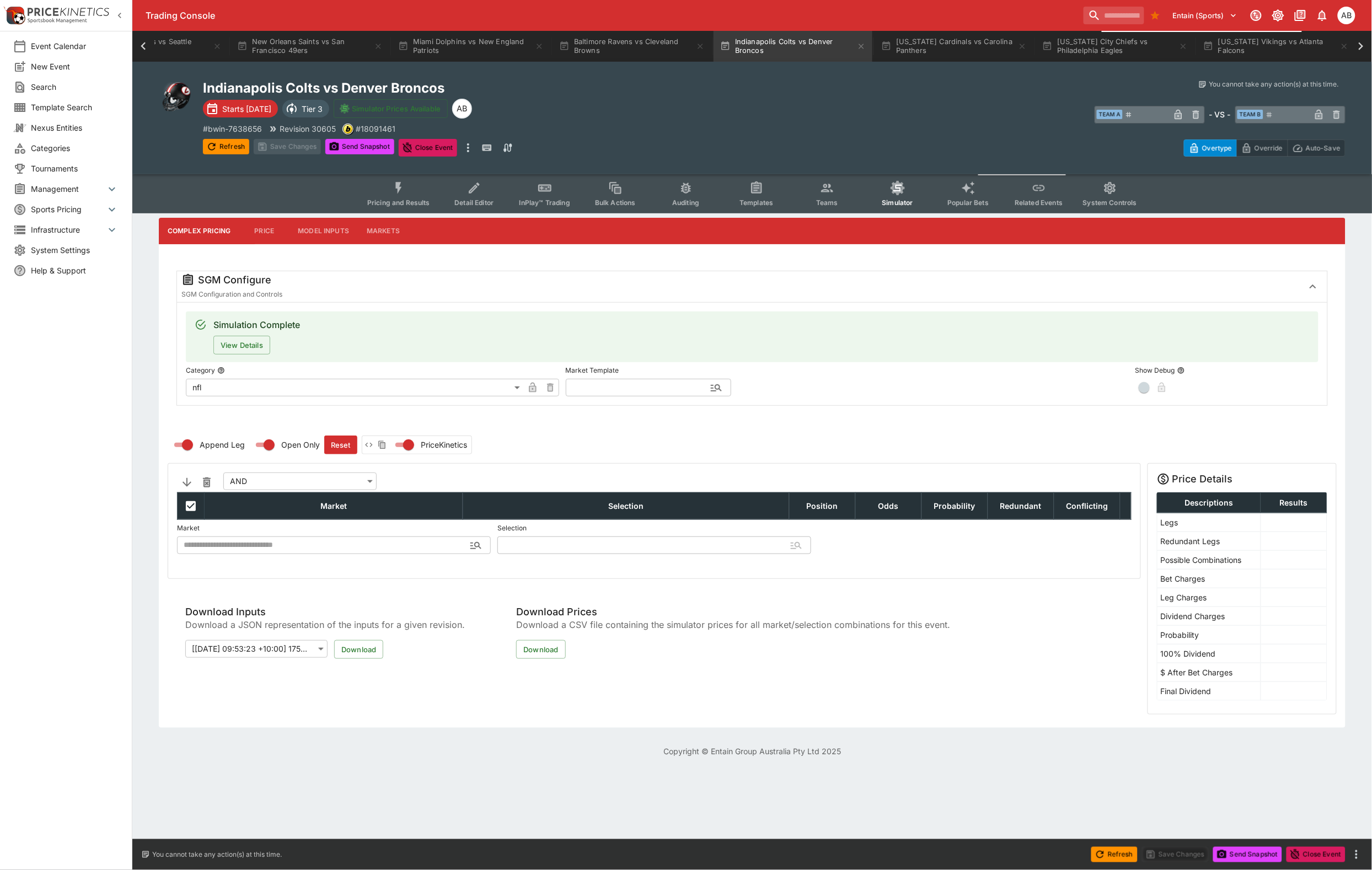
click at [601, 396] on input "text" at bounding box center [640, 387] width 148 height 17
click at [614, 401] on li "nfl" at bounding box center [649, 394] width 166 height 20
type input "***"
click at [823, 396] on button "Apply Template" at bounding box center [823, 387] width 67 height 17
click at [309, 154] on button "Save Changes" at bounding box center [287, 147] width 67 height 16
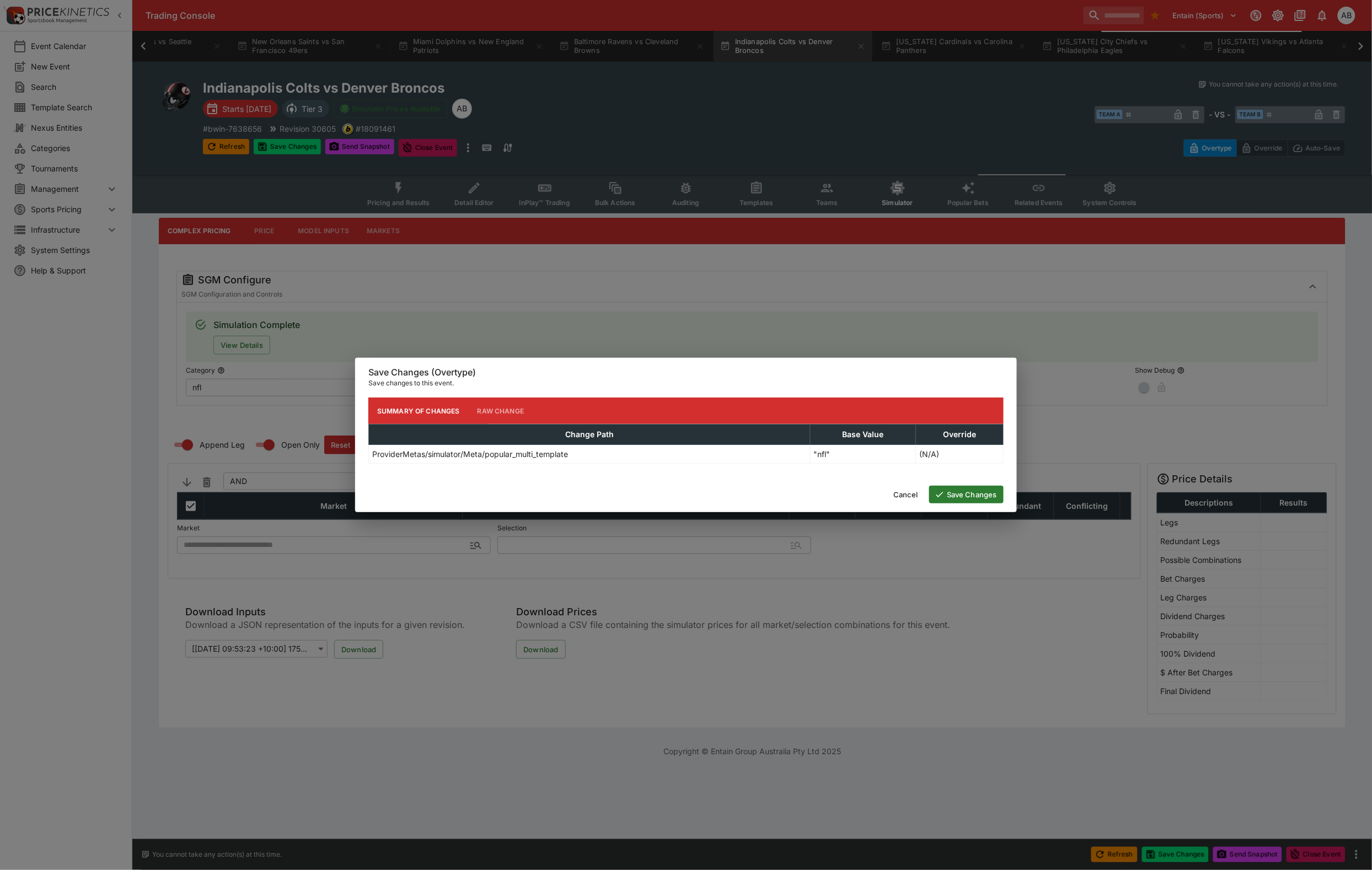
click at [969, 495] on button "Save Changes" at bounding box center [966, 494] width 74 height 17
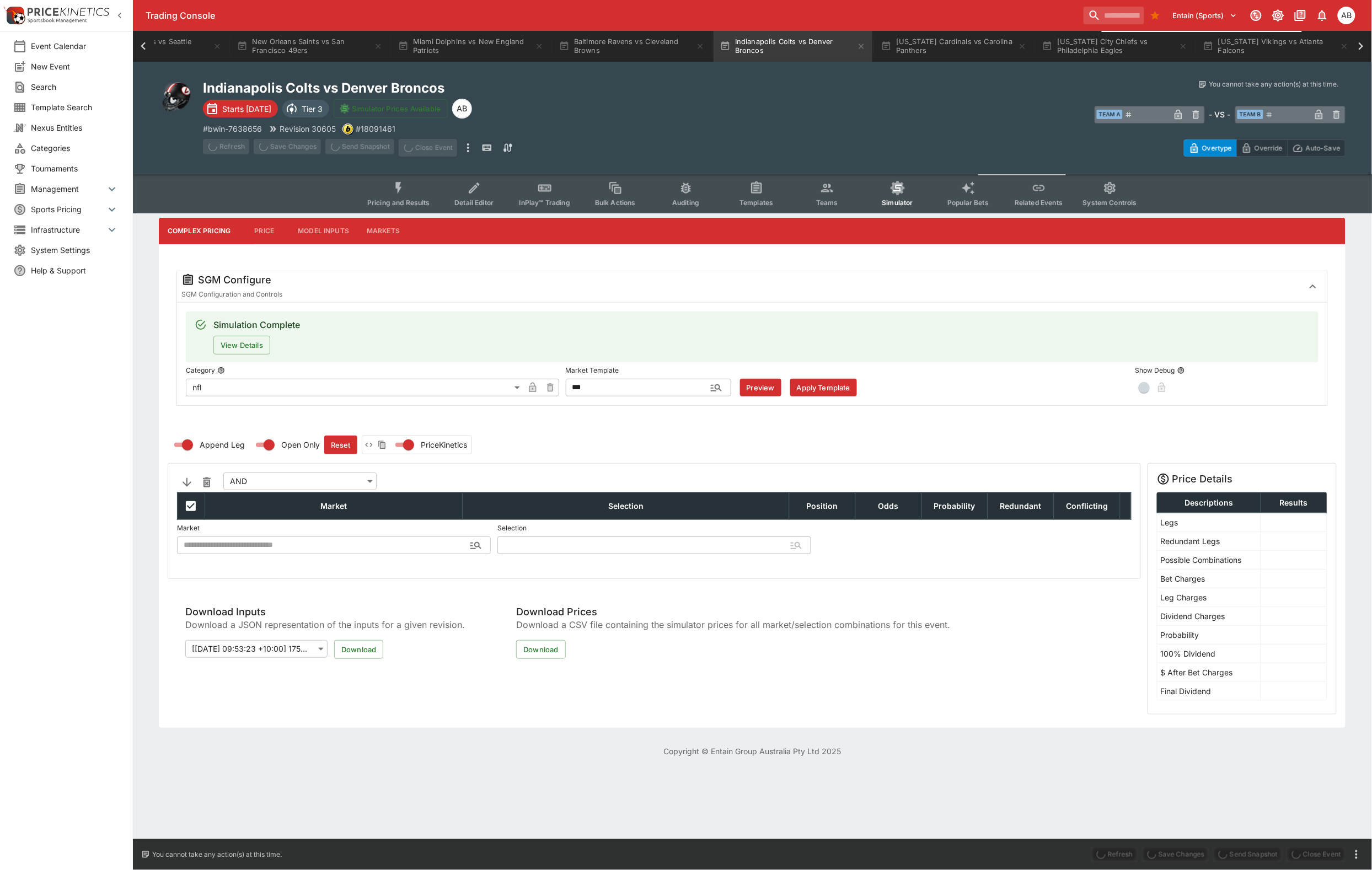
click at [1355, 47] on icon at bounding box center [1361, 47] width 16 height 16
click at [545, 47] on button "Arizona Cardinals vs Carolina Panthers" at bounding box center [624, 47] width 159 height 31
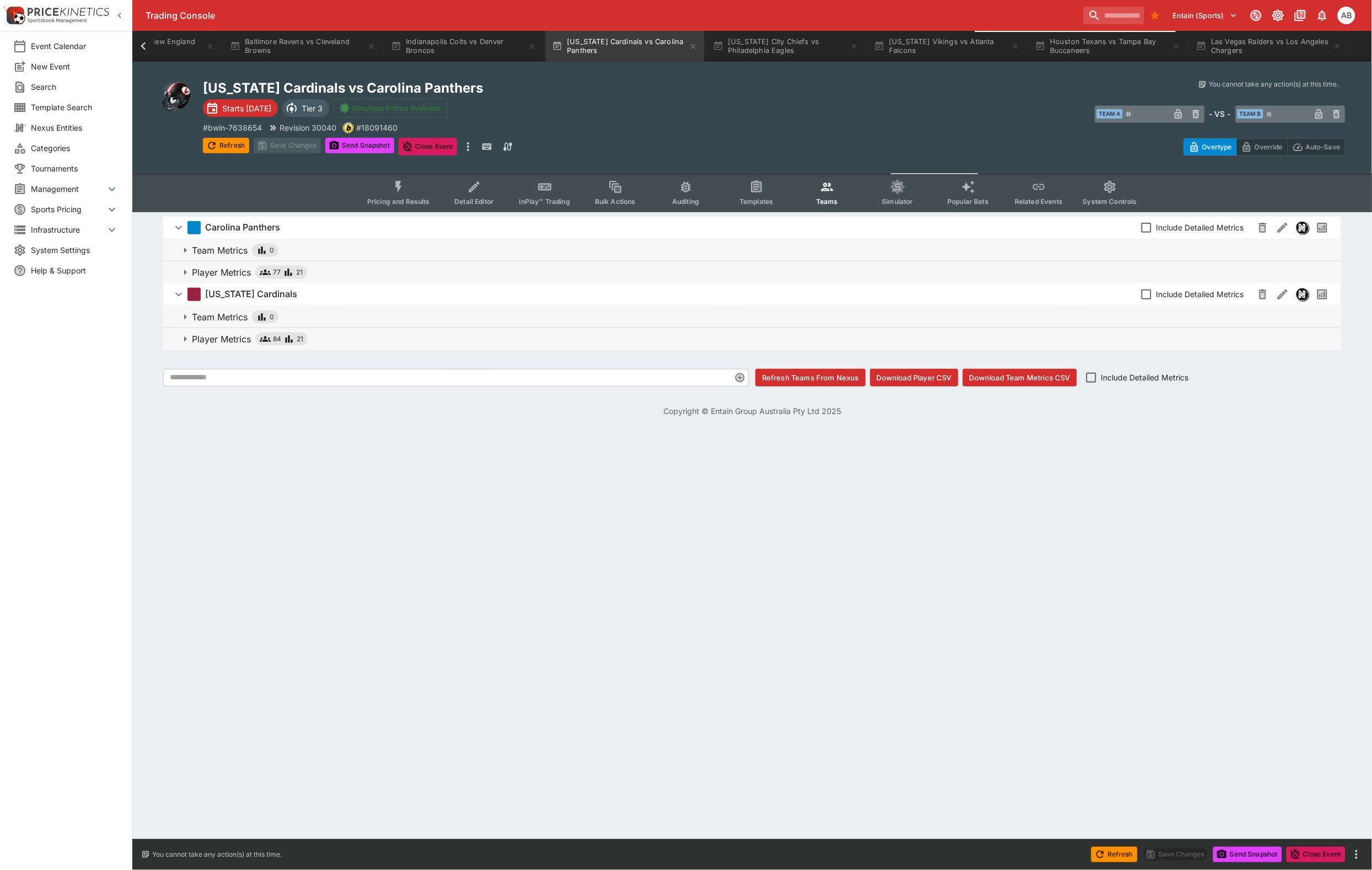
click at [921, 237] on span "Carolina Panthers Include Detailed Metrics" at bounding box center [759, 227] width 1147 height 20
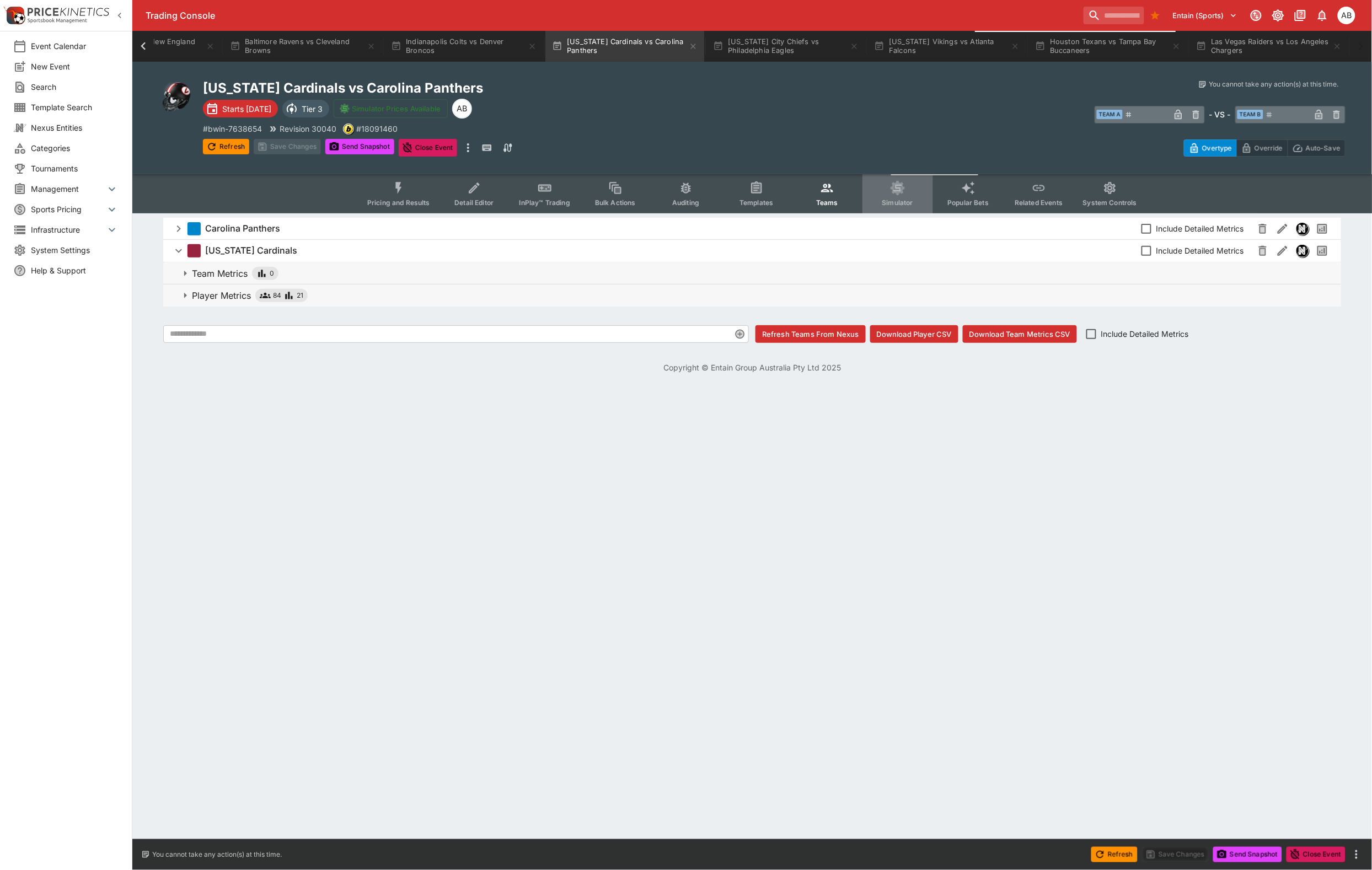
click at [913, 206] on span "Simulator" at bounding box center [898, 203] width 31 height 8
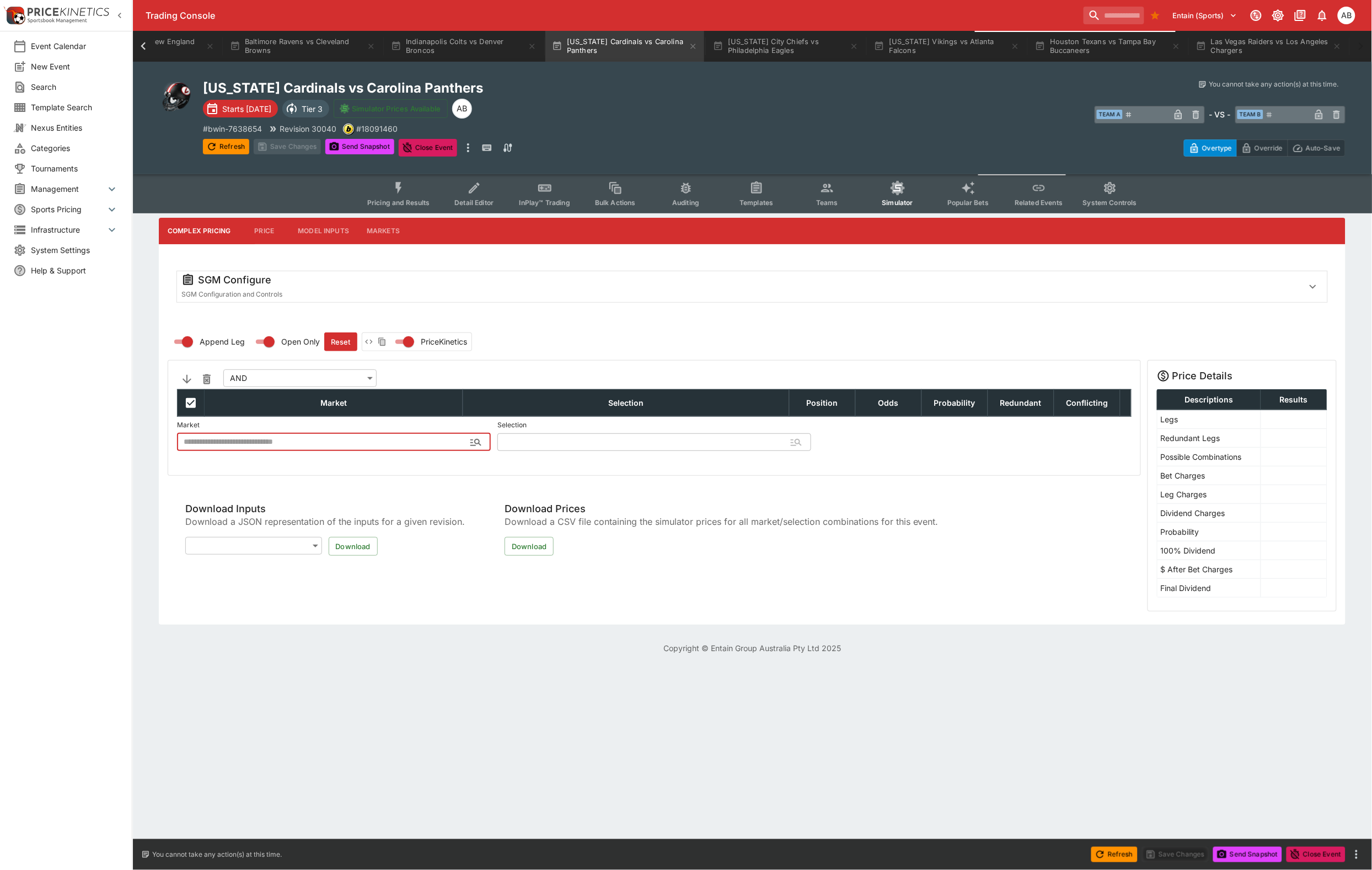
type input "**********"
click at [440, 287] on div "SGM Configure" at bounding box center [737, 280] width 1113 height 13
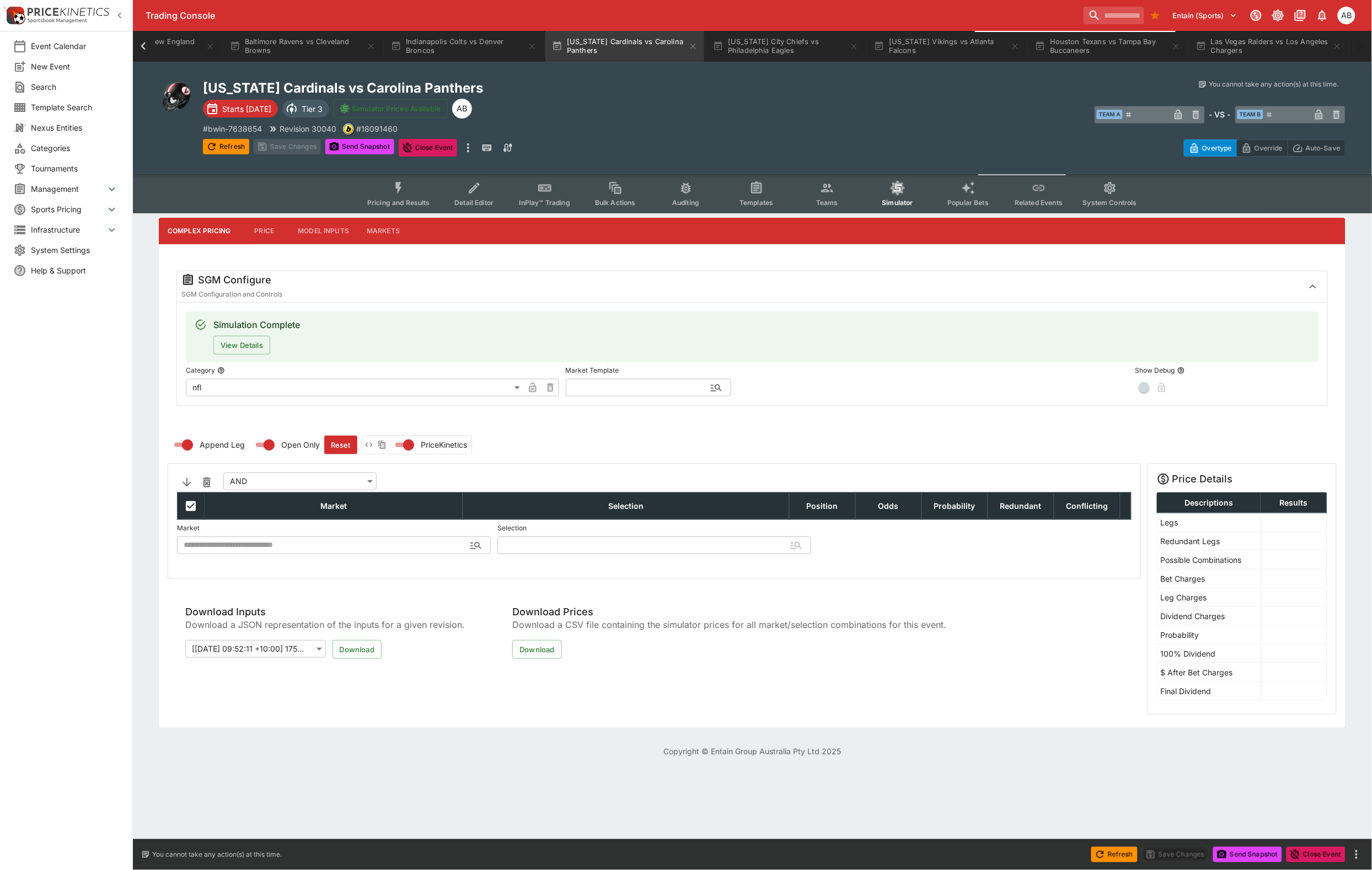
click at [604, 396] on input "text" at bounding box center [640, 387] width 148 height 17
click at [602, 385] on li "nfl" at bounding box center [649, 394] width 166 height 20
type input "***"
click at [848, 396] on button "Apply Template" at bounding box center [823, 387] width 67 height 17
click at [295, 153] on button "Save Changes" at bounding box center [287, 147] width 67 height 16
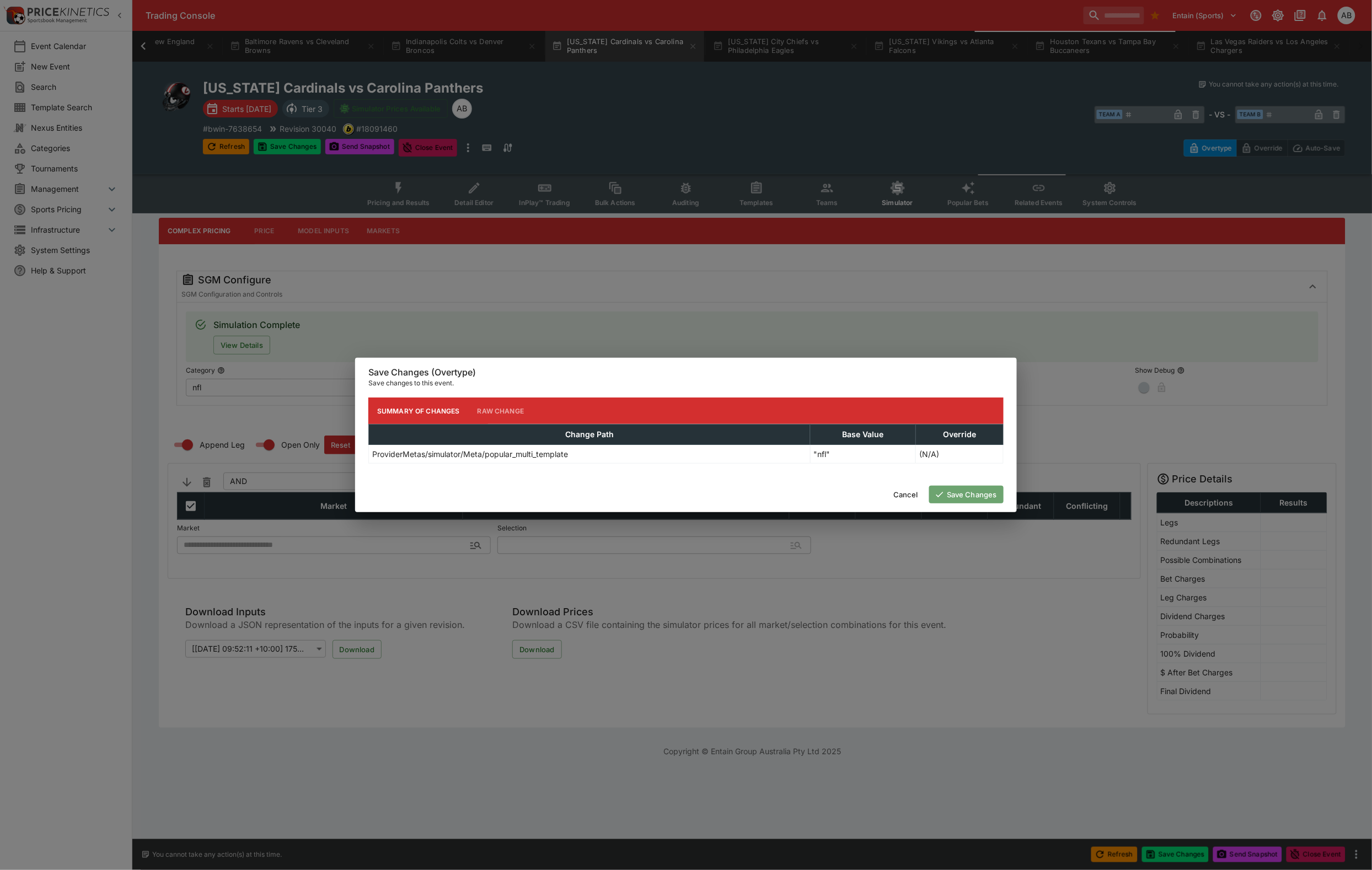
click at [980, 504] on button "Save Changes" at bounding box center [966, 494] width 74 height 17
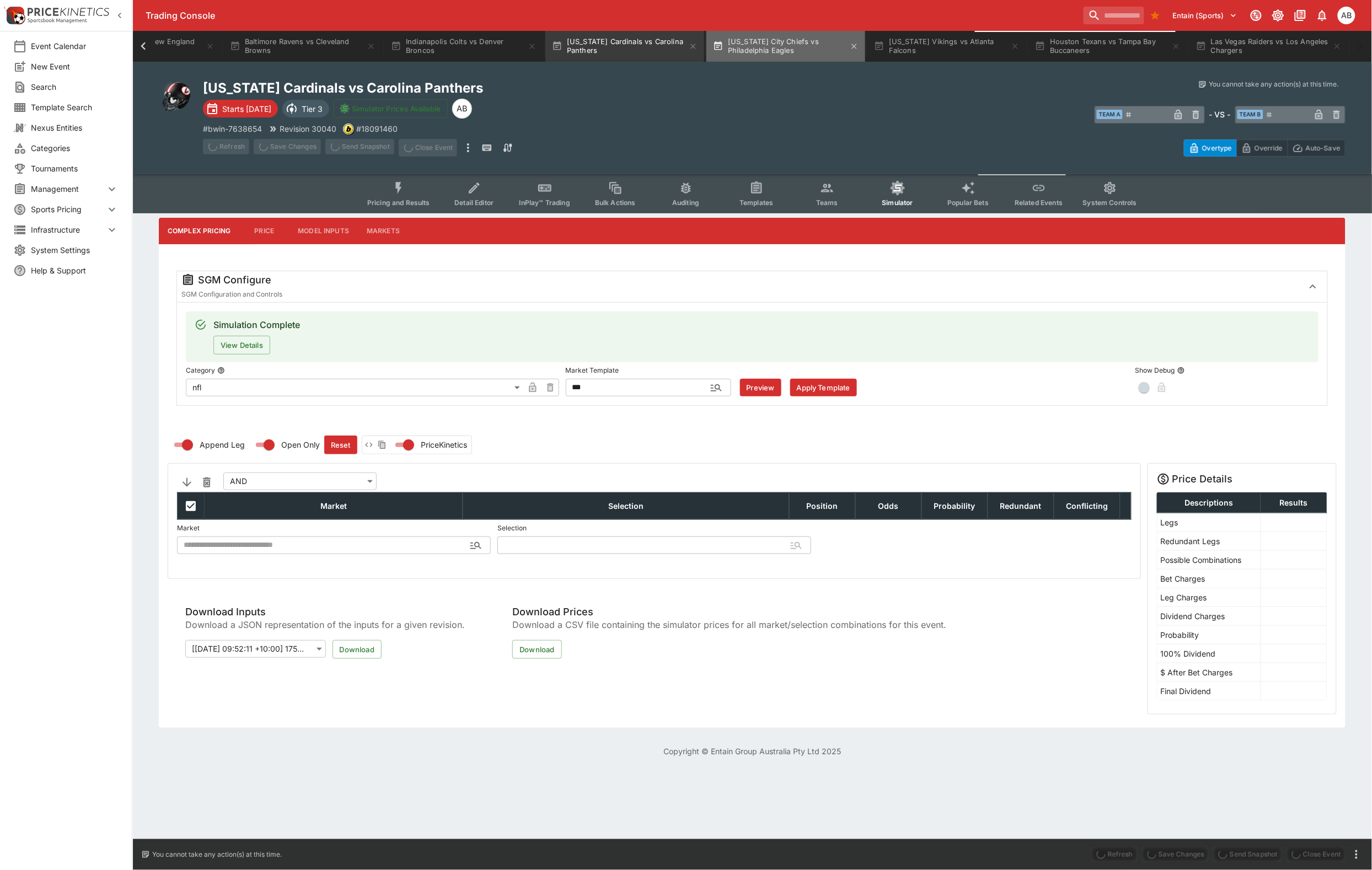
click at [706, 46] on button "Kansas City Chiefs vs Philadelphia Eagles" at bounding box center [785, 47] width 159 height 31
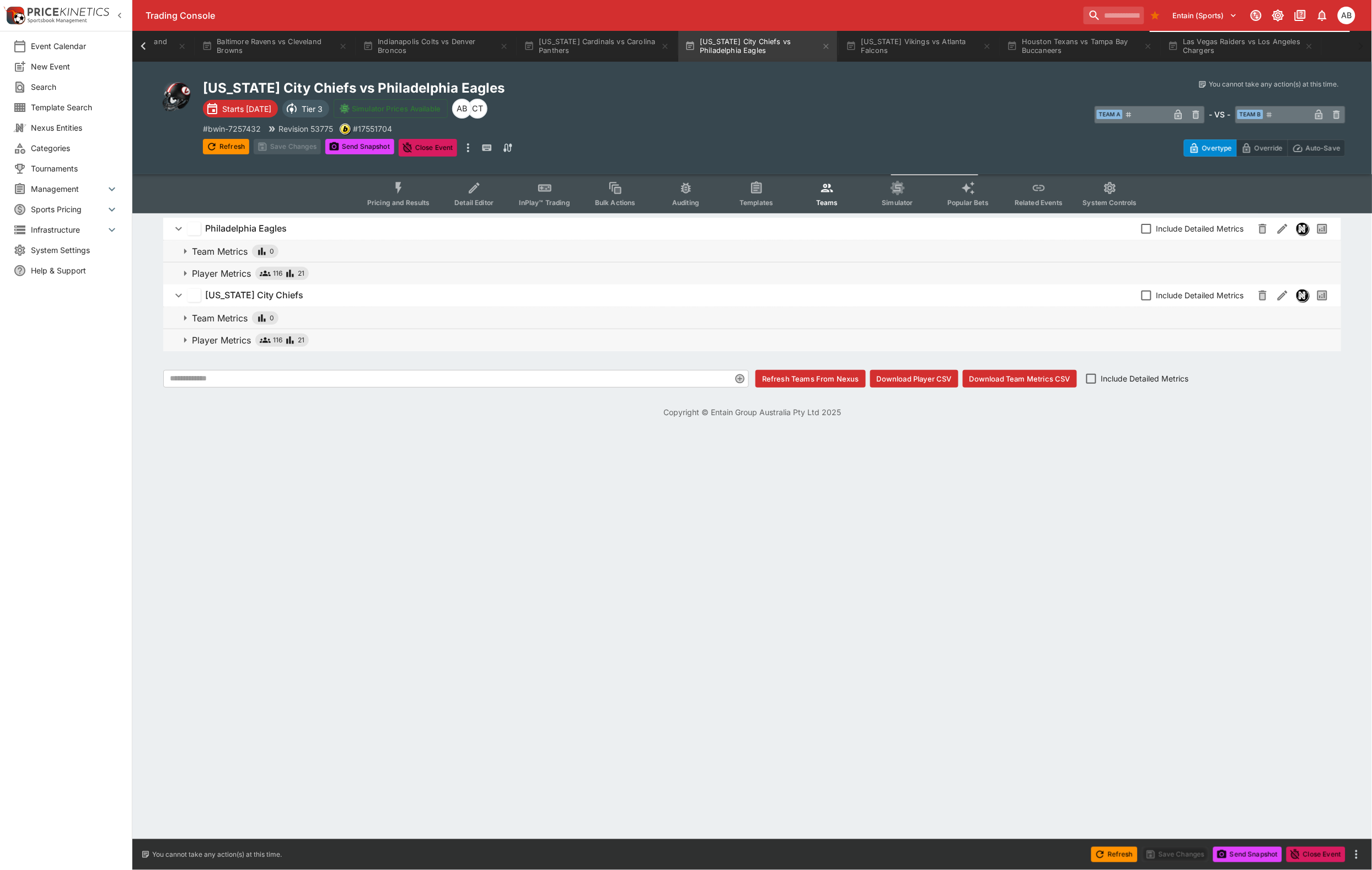
click at [913, 206] on span "Simulator" at bounding box center [898, 203] width 31 height 8
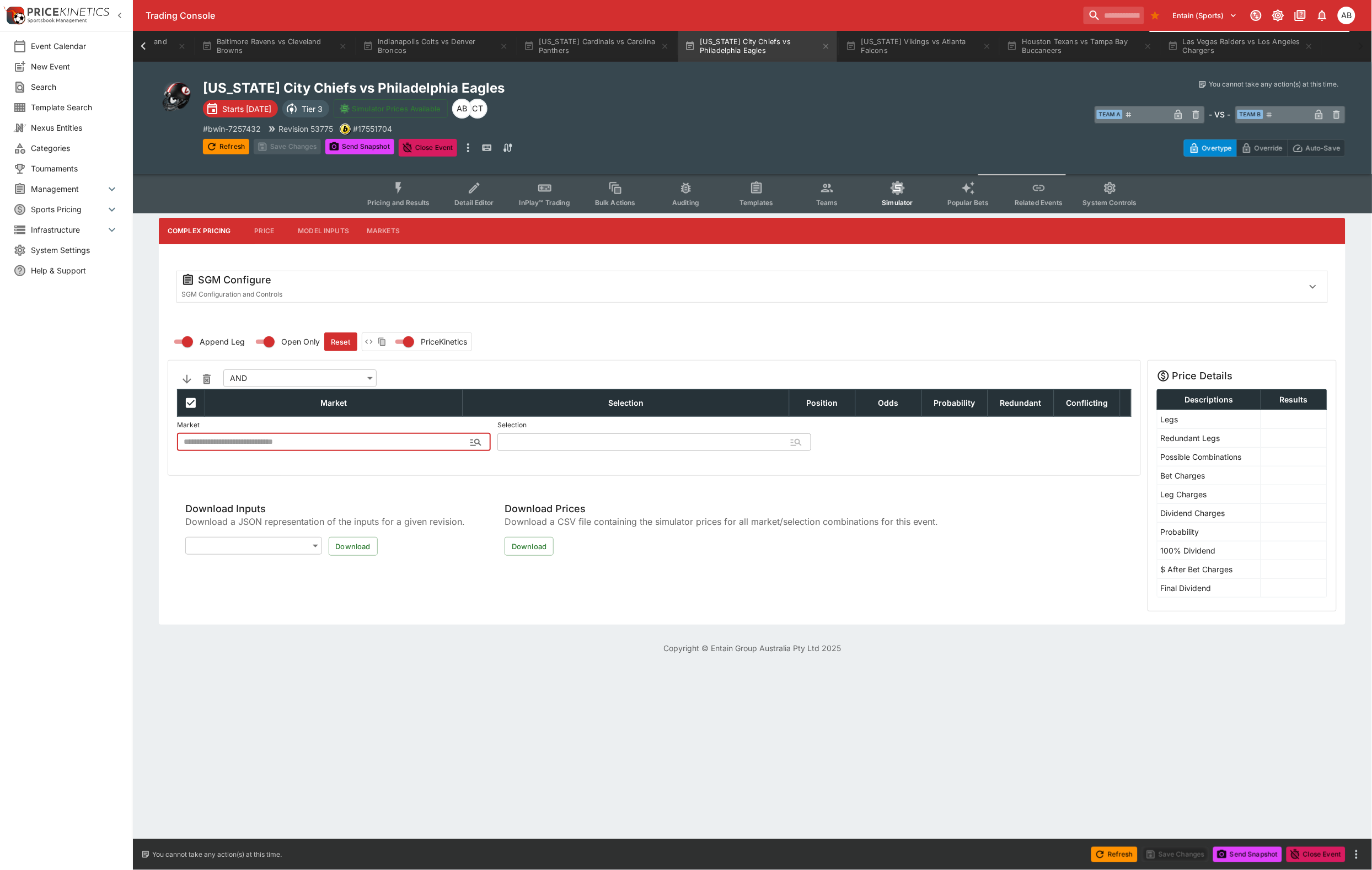
type input "**********"
click at [371, 287] on div "SGM Configure" at bounding box center [737, 280] width 1113 height 13
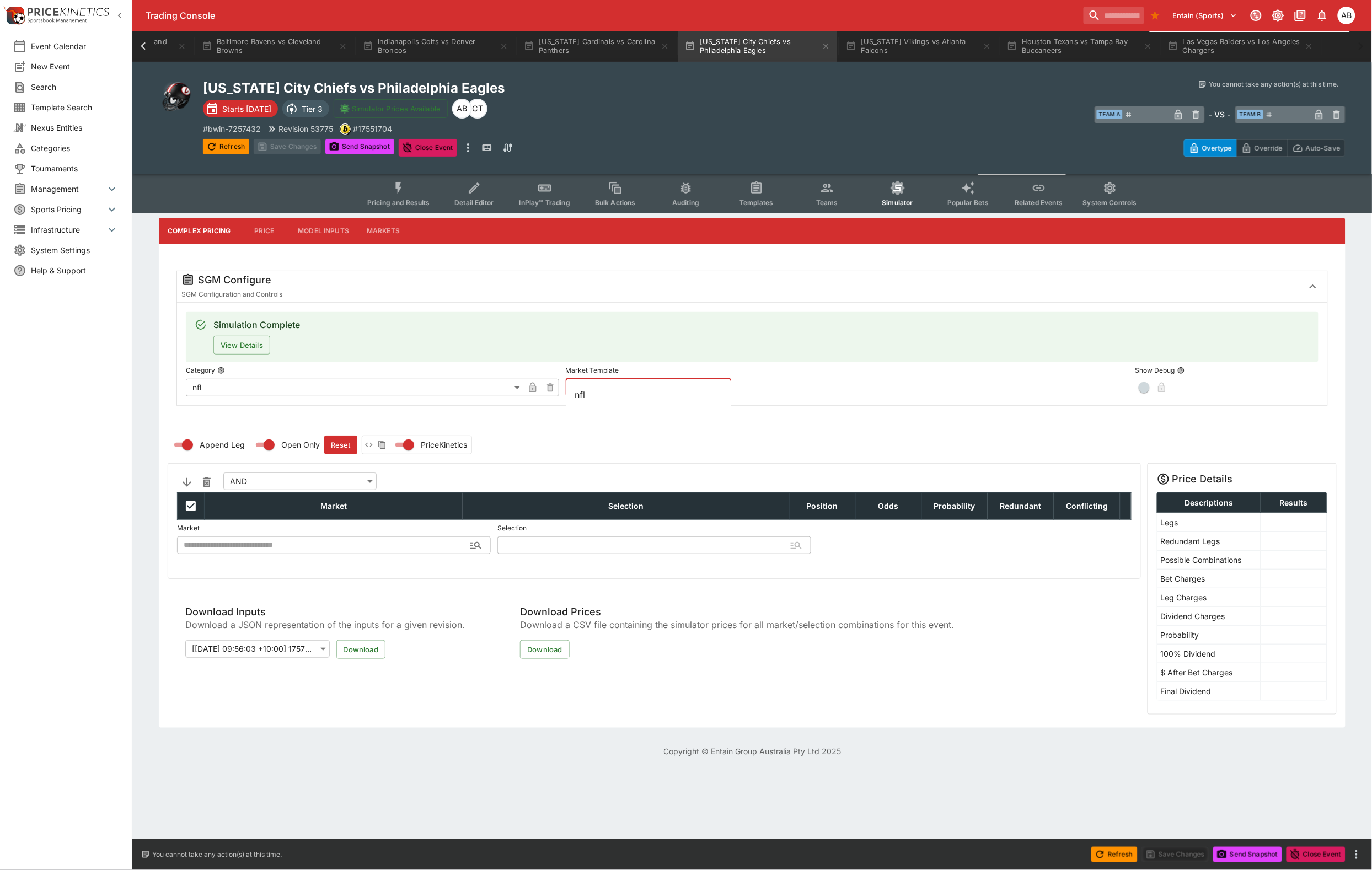
click at [651, 396] on input "text" at bounding box center [640, 387] width 148 height 17
click at [619, 398] on li "nfl" at bounding box center [649, 394] width 166 height 20
type input "***"
click at [836, 396] on button "Apply Template" at bounding box center [823, 387] width 67 height 17
click at [312, 154] on button "Save Changes" at bounding box center [287, 147] width 67 height 16
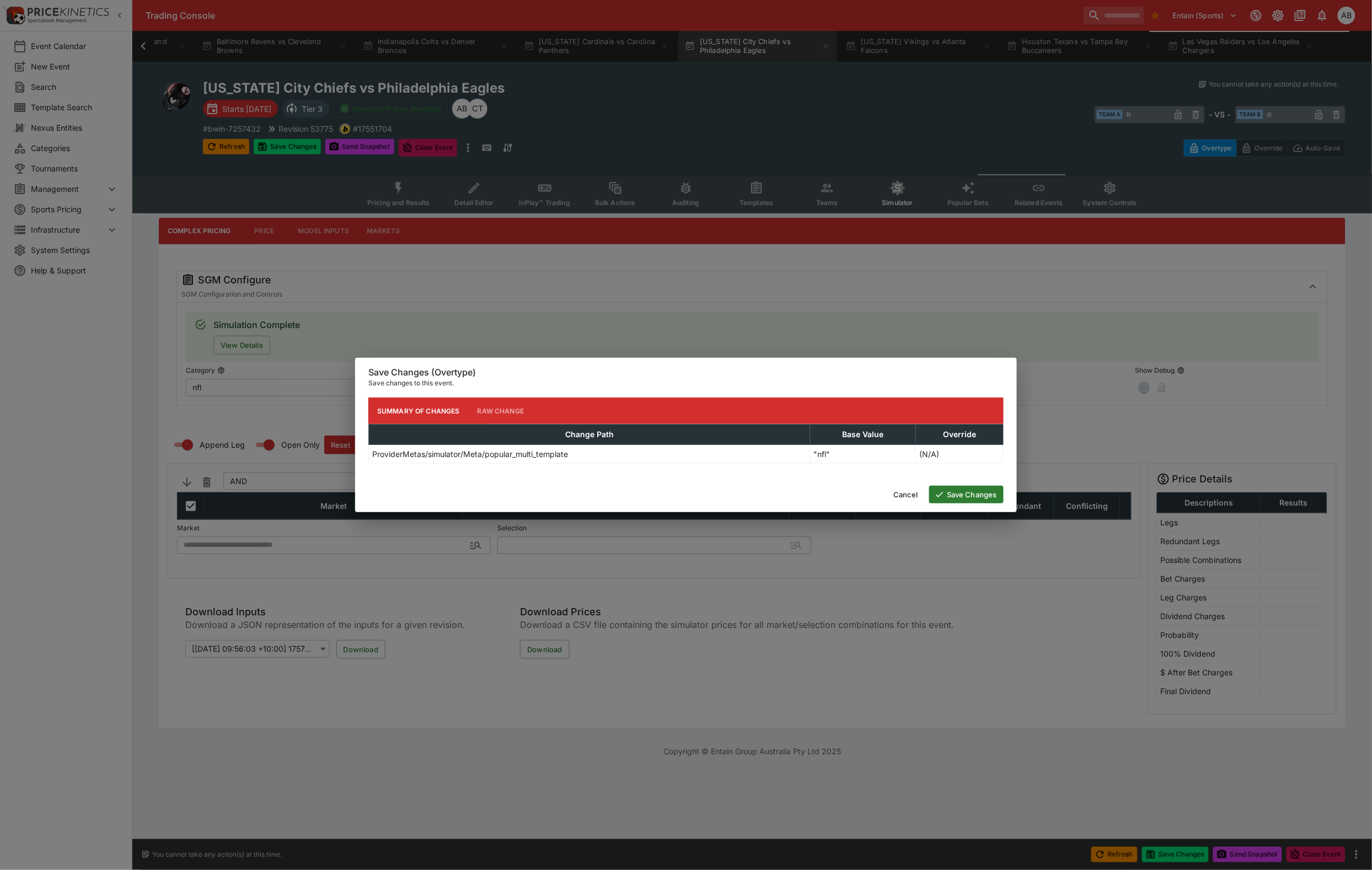
click at [980, 495] on button "Save Changes" at bounding box center [966, 494] width 74 height 17
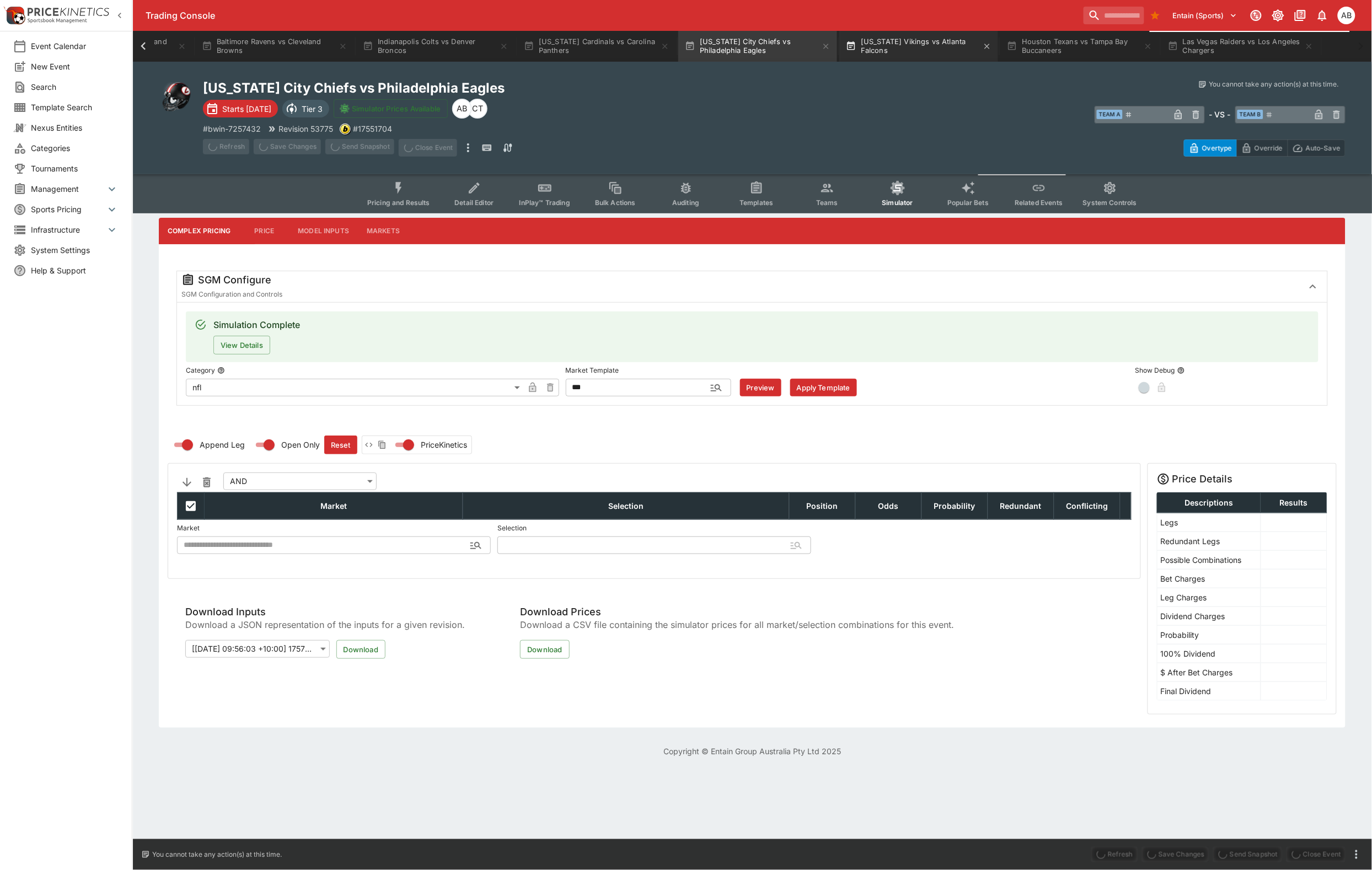
click at [839, 42] on button "Minnesota Vikings vs Atlanta Falcons" at bounding box center [918, 47] width 159 height 31
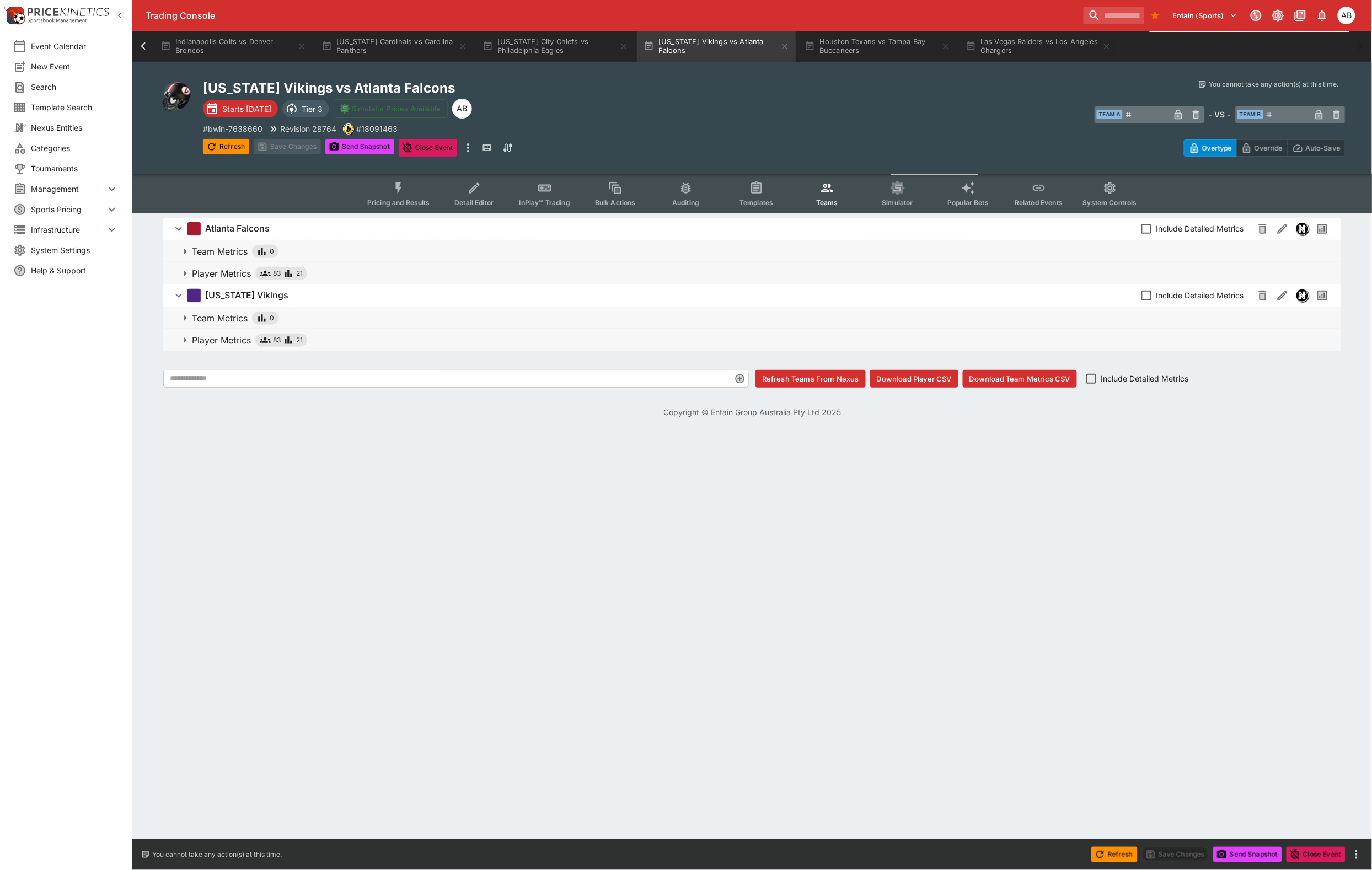
click at [1118, 195] on icon "Event type filters" at bounding box center [1110, 188] width 14 height 14
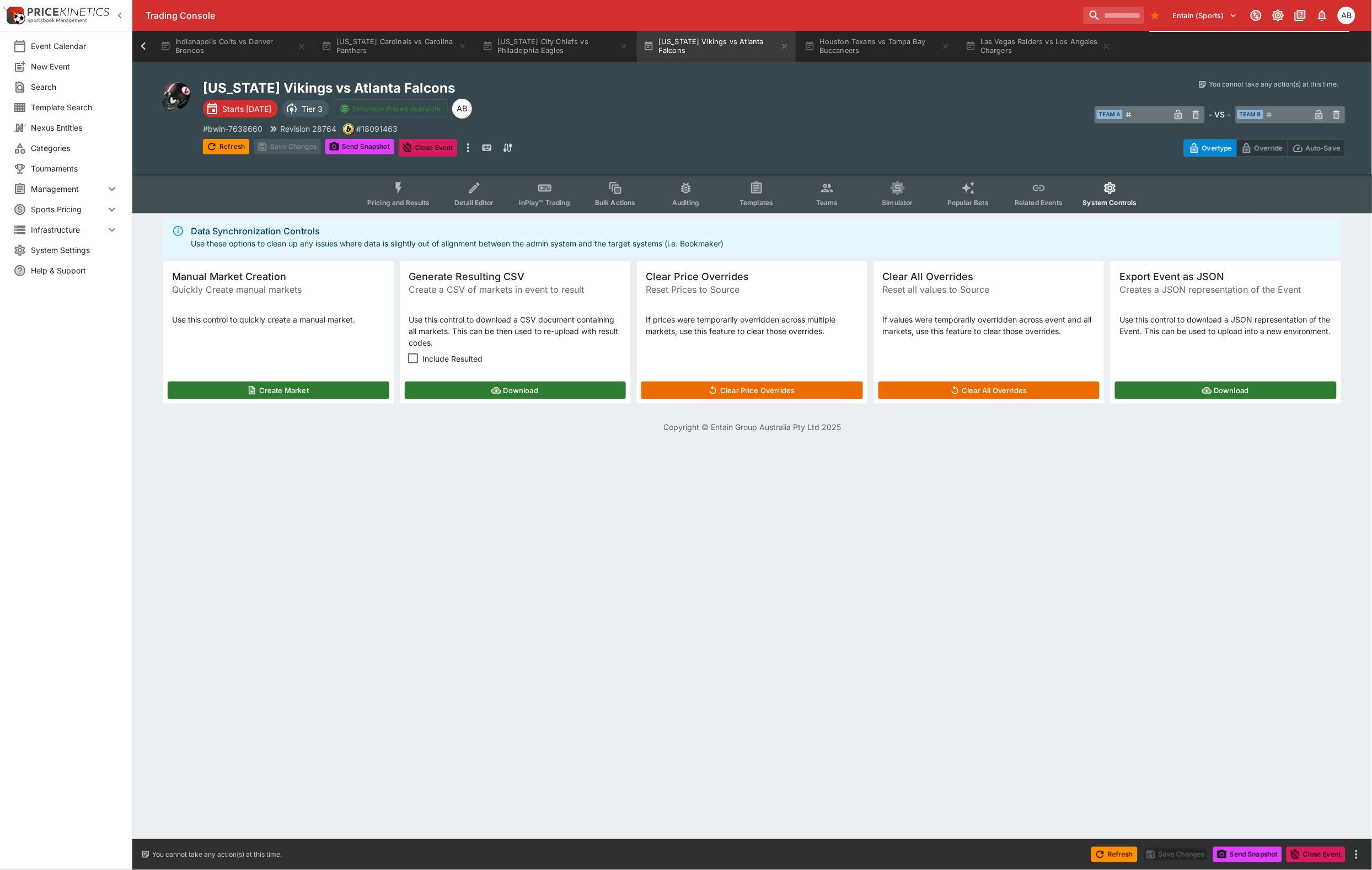
click at [910, 203] on button "Simulator" at bounding box center [897, 194] width 71 height 39
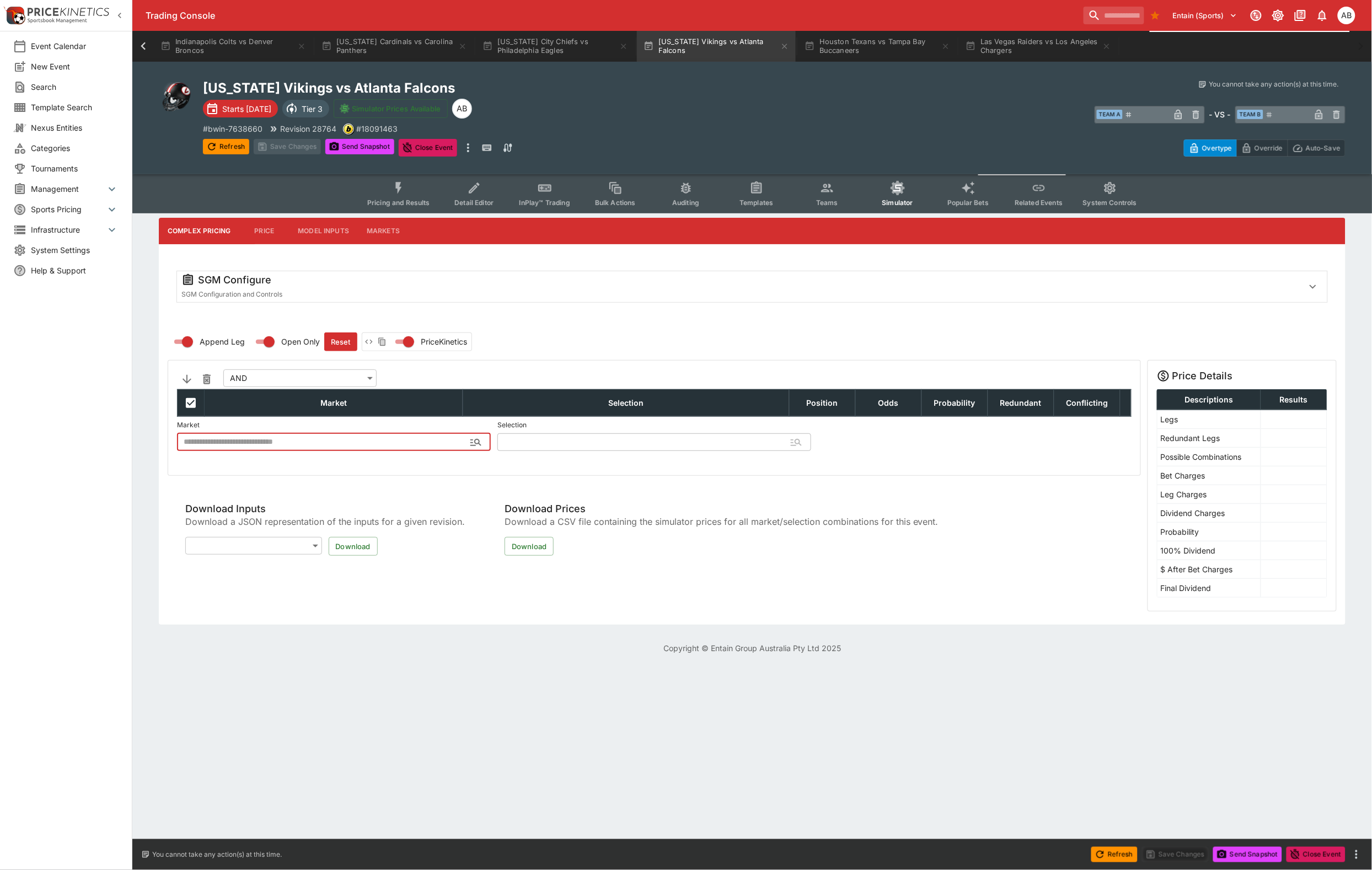
type input "**********"
click at [425, 300] on div "SGM Configure SGM Configuration and Controls" at bounding box center [742, 286] width 1121 height 27
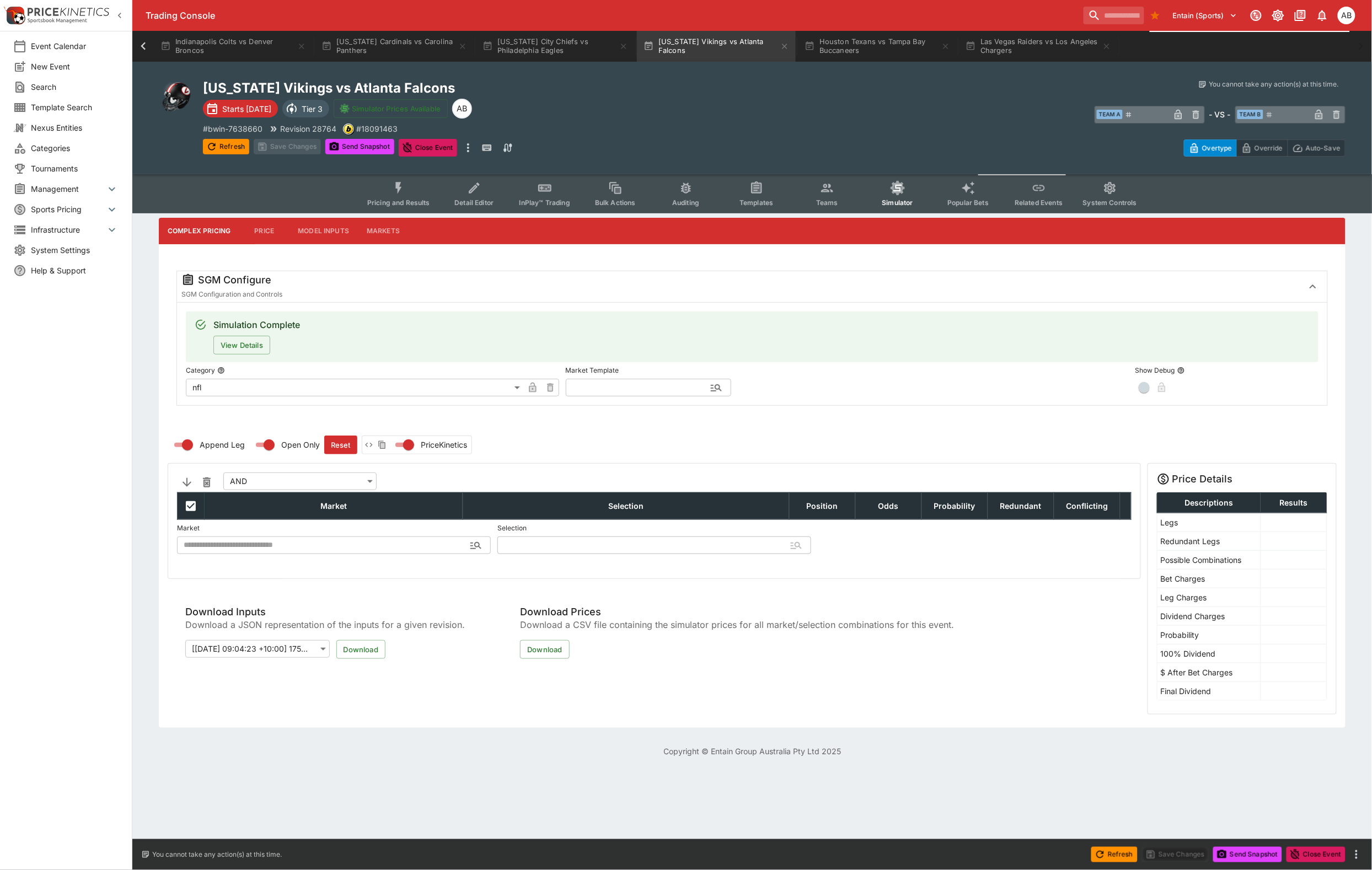
drag, startPoint x: 612, startPoint y: 428, endPoint x: 599, endPoint y: 416, distance: 17.7
click at [612, 396] on input "text" at bounding box center [640, 387] width 148 height 17
click at [599, 389] on li "nfl" at bounding box center [649, 394] width 166 height 20
type input "***"
click at [857, 396] on button "Apply Template" at bounding box center [823, 387] width 67 height 17
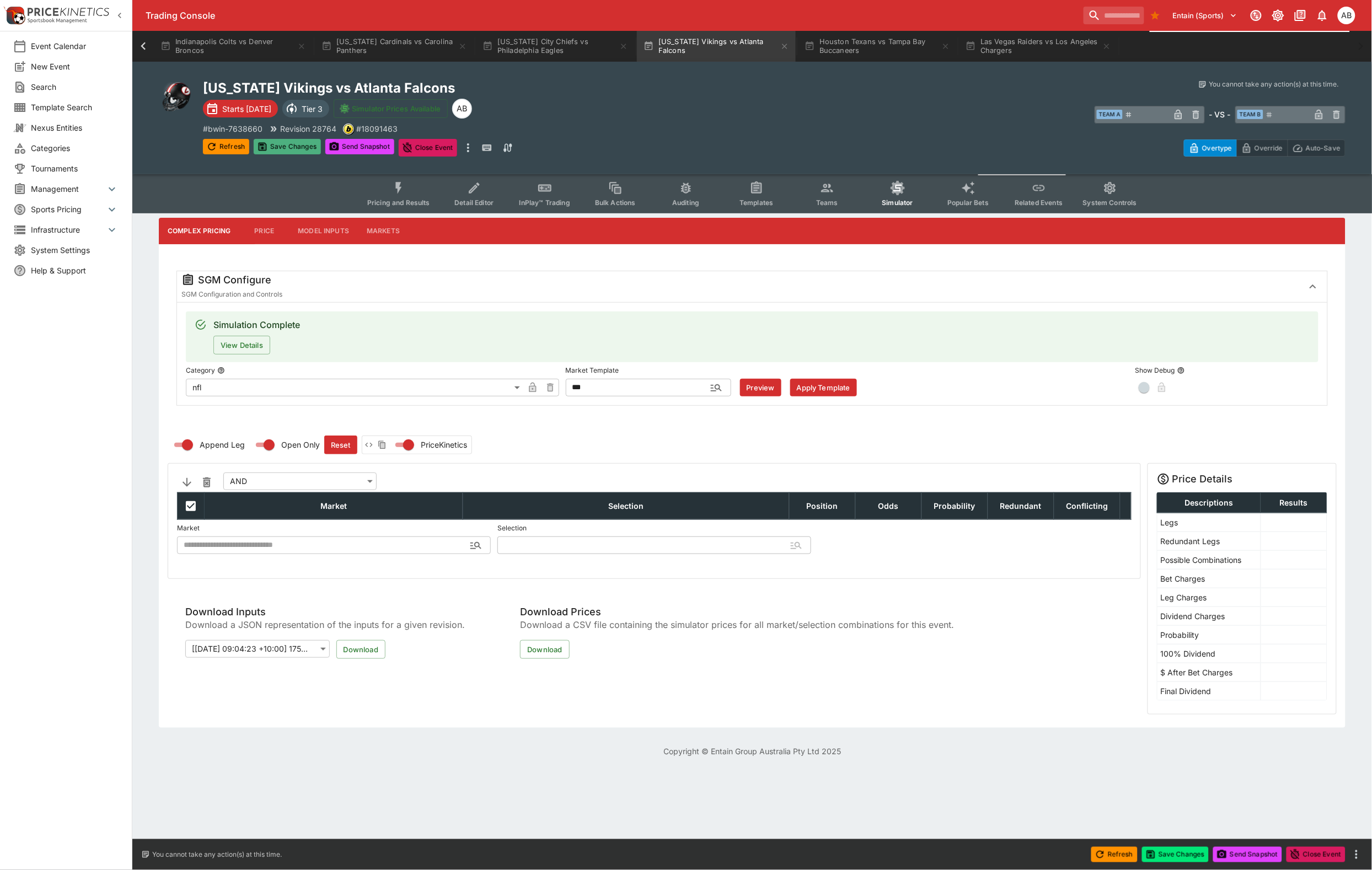
click at [299, 154] on button "Save Changes" at bounding box center [287, 147] width 67 height 16
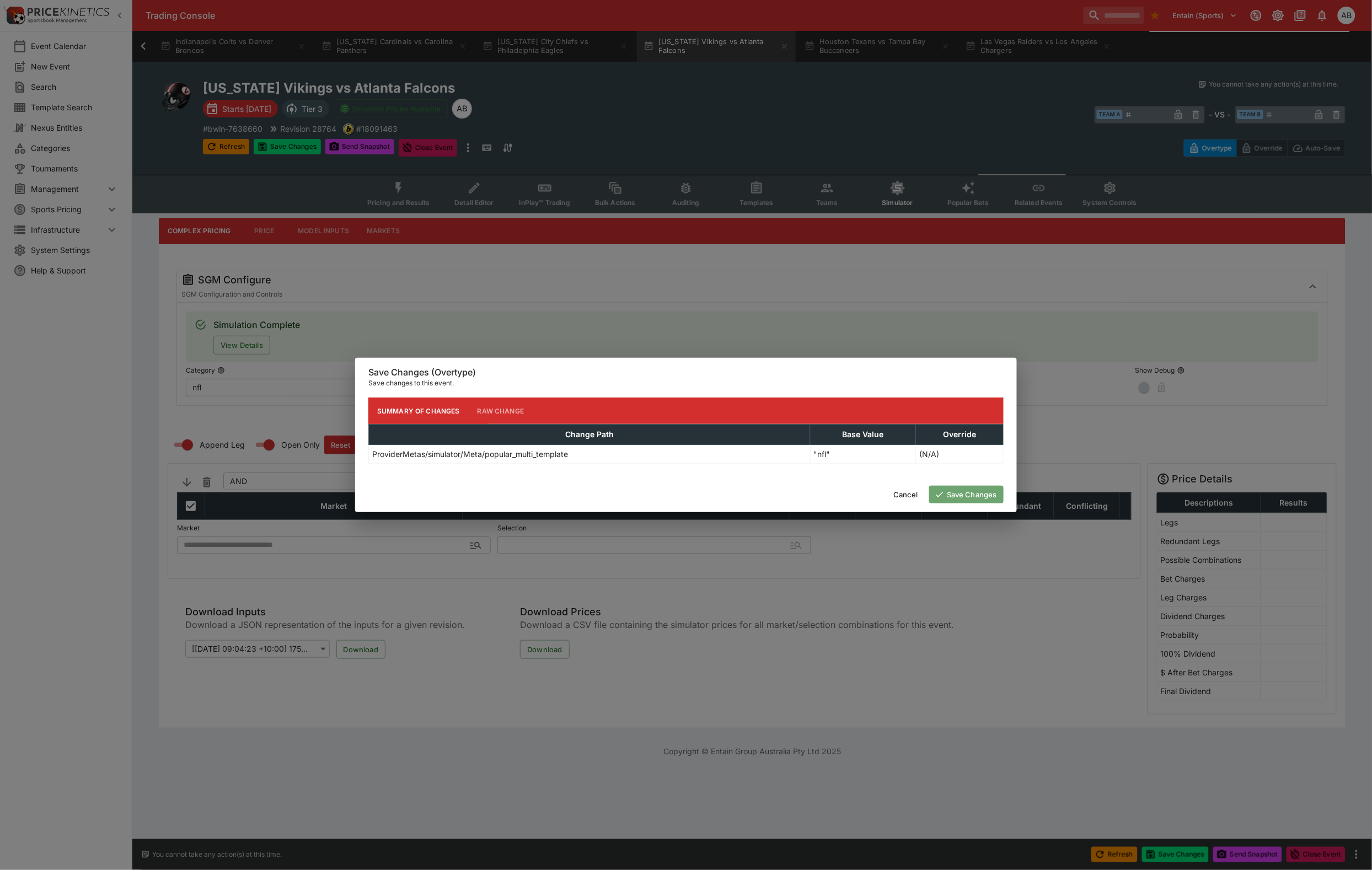
click at [953, 500] on button "Save Changes" at bounding box center [966, 494] width 74 height 17
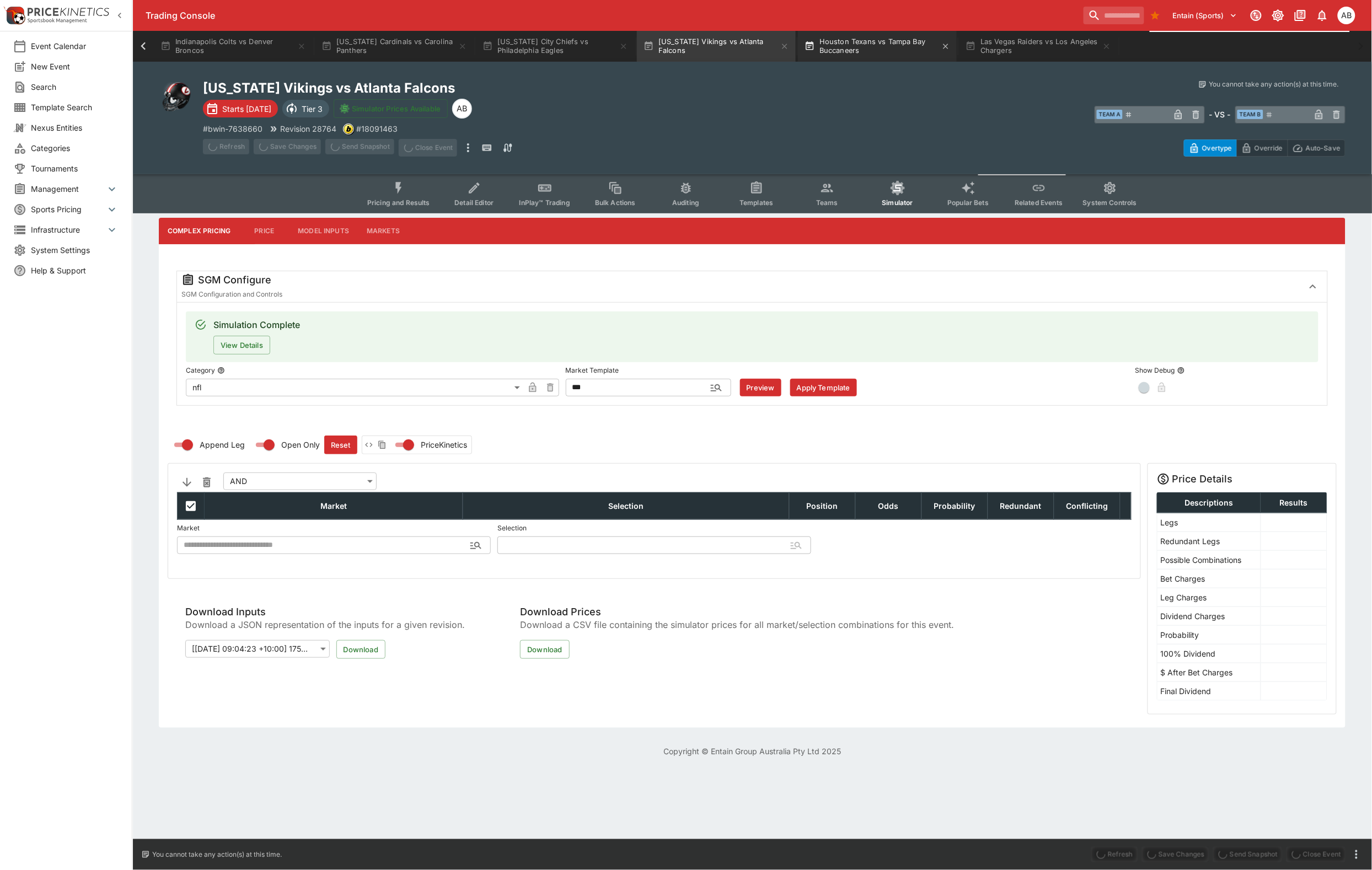
click at [957, 44] on button "Houston Texans vs Tampa Bay Buccaneers" at bounding box center [877, 47] width 159 height 31
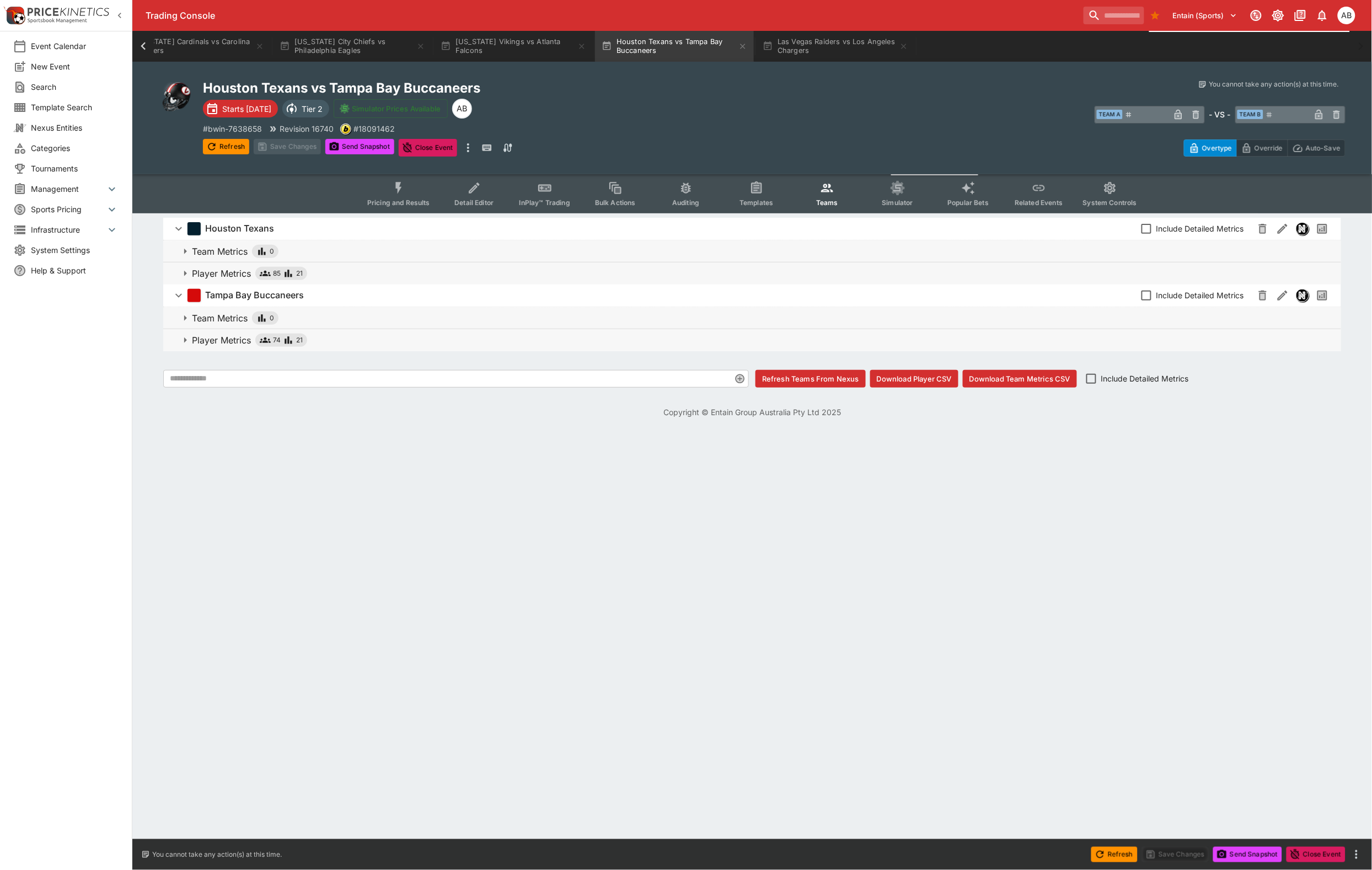
click at [913, 206] on span "Simulator" at bounding box center [898, 203] width 31 height 8
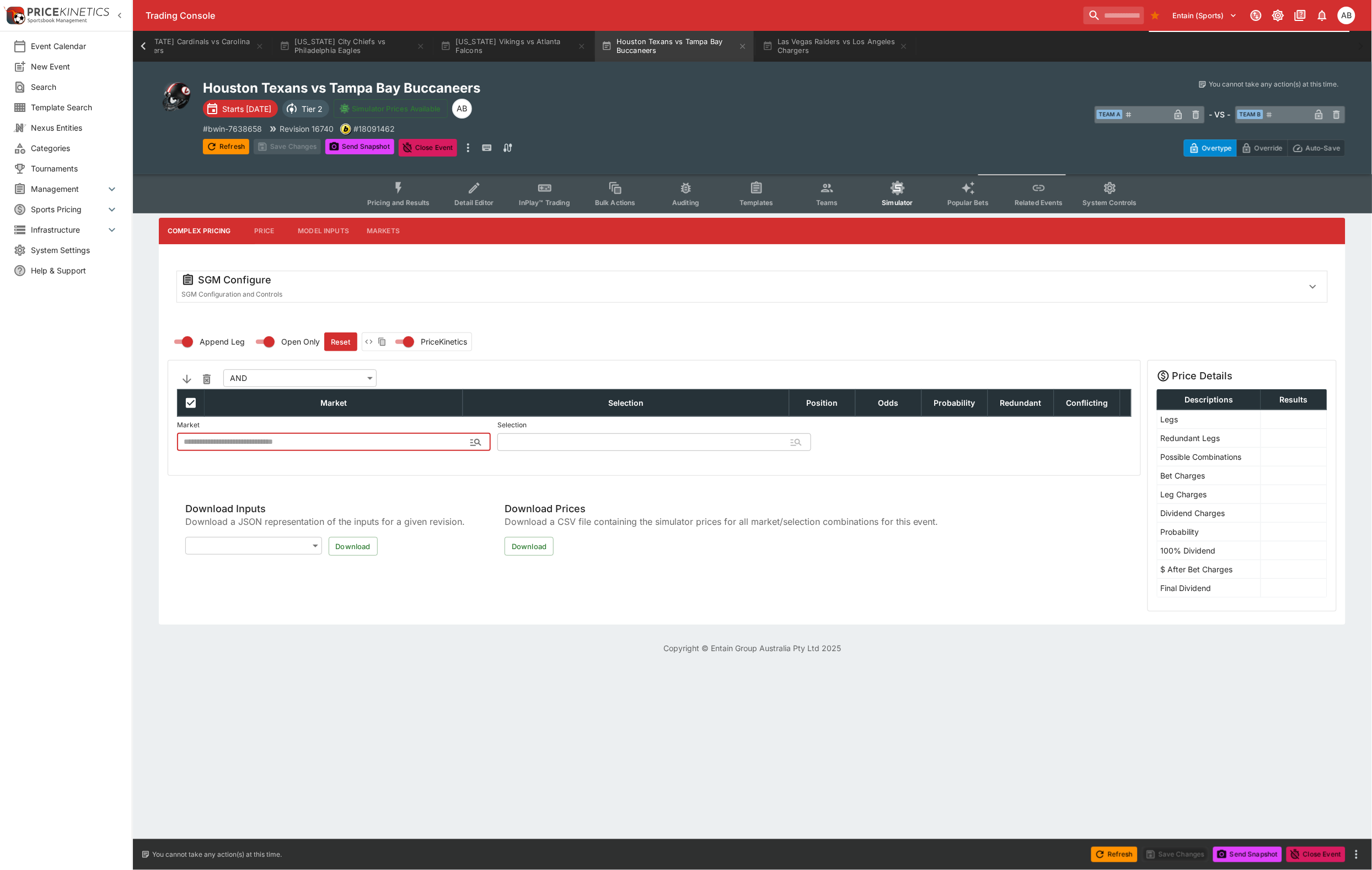
type input "**********"
click at [297, 283] on div "SGM Configure SGM Configuration and Controls" at bounding box center [752, 289] width 1169 height 54
click at [256, 287] on div "SGM Configure" at bounding box center [737, 280] width 1113 height 13
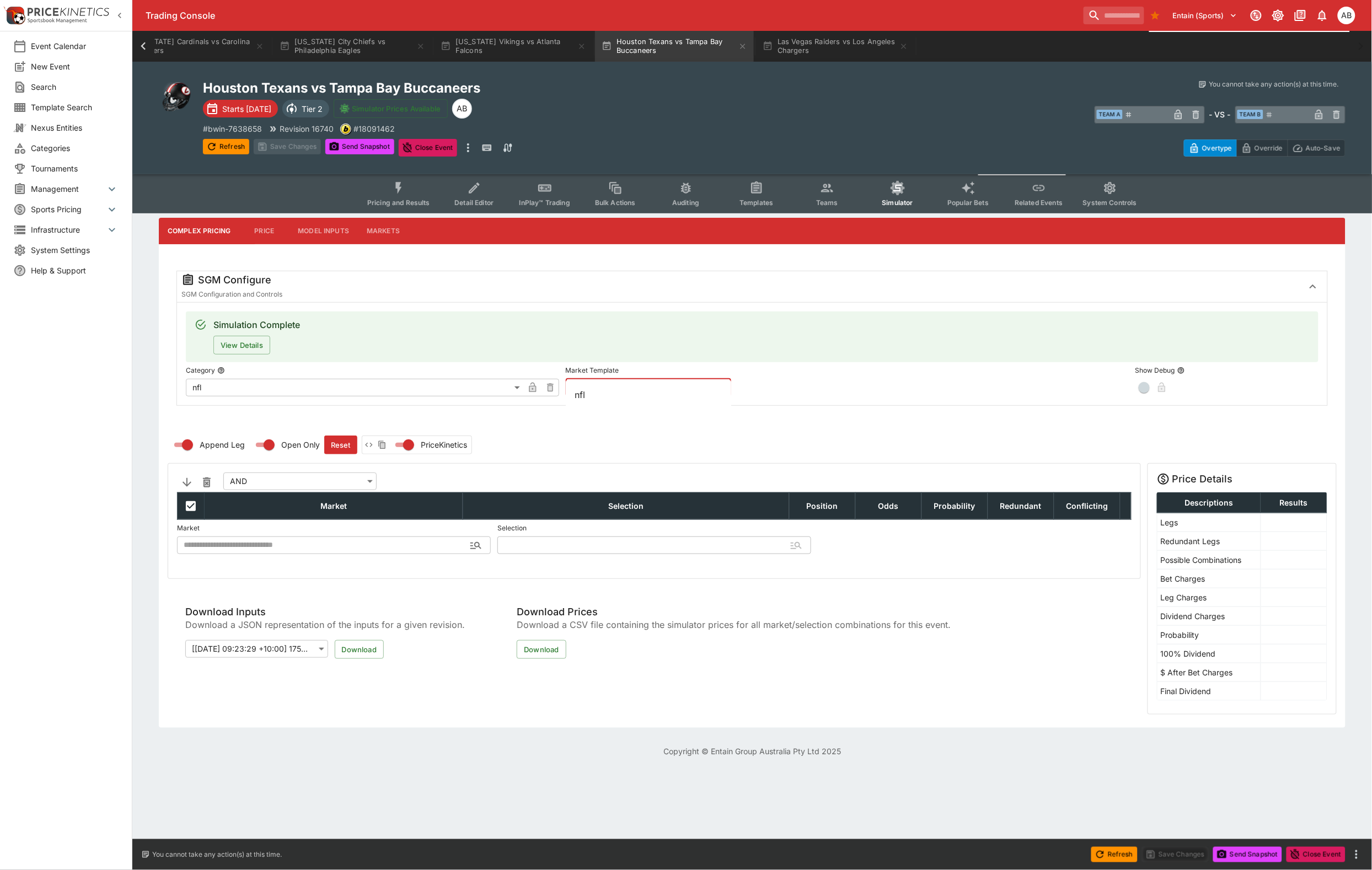
click at [613, 396] on input "text" at bounding box center [640, 387] width 148 height 17
click at [592, 399] on li "nfl" at bounding box center [649, 394] width 166 height 20
type input "***"
click at [835, 396] on button "Apply Template" at bounding box center [823, 387] width 67 height 17
click at [287, 150] on button "Save Changes" at bounding box center [287, 147] width 67 height 16
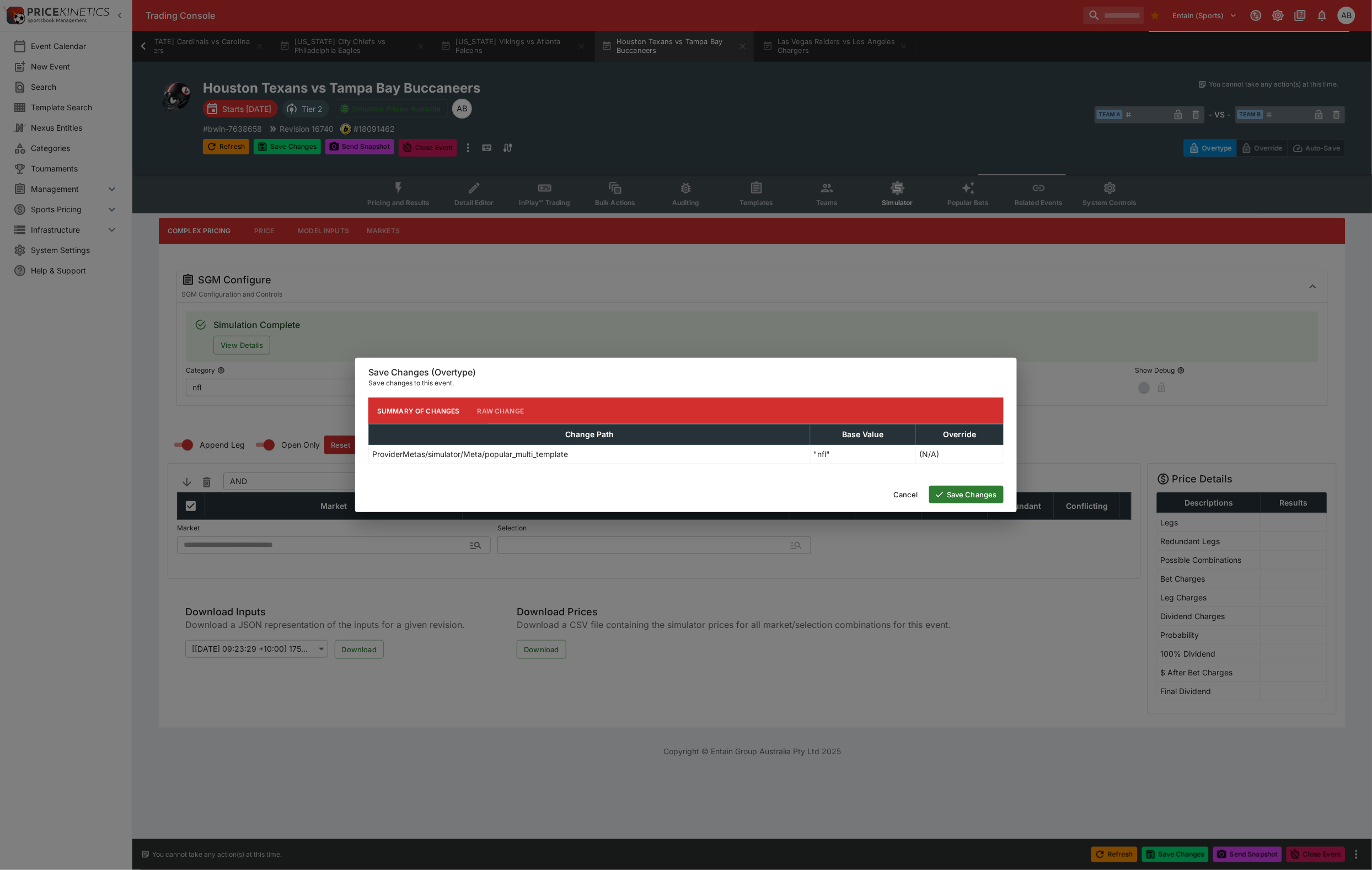
drag, startPoint x: 960, startPoint y: 504, endPoint x: 960, endPoint y: 497, distance: 7.0
click at [960, 504] on button "Save Changes" at bounding box center [966, 494] width 74 height 17
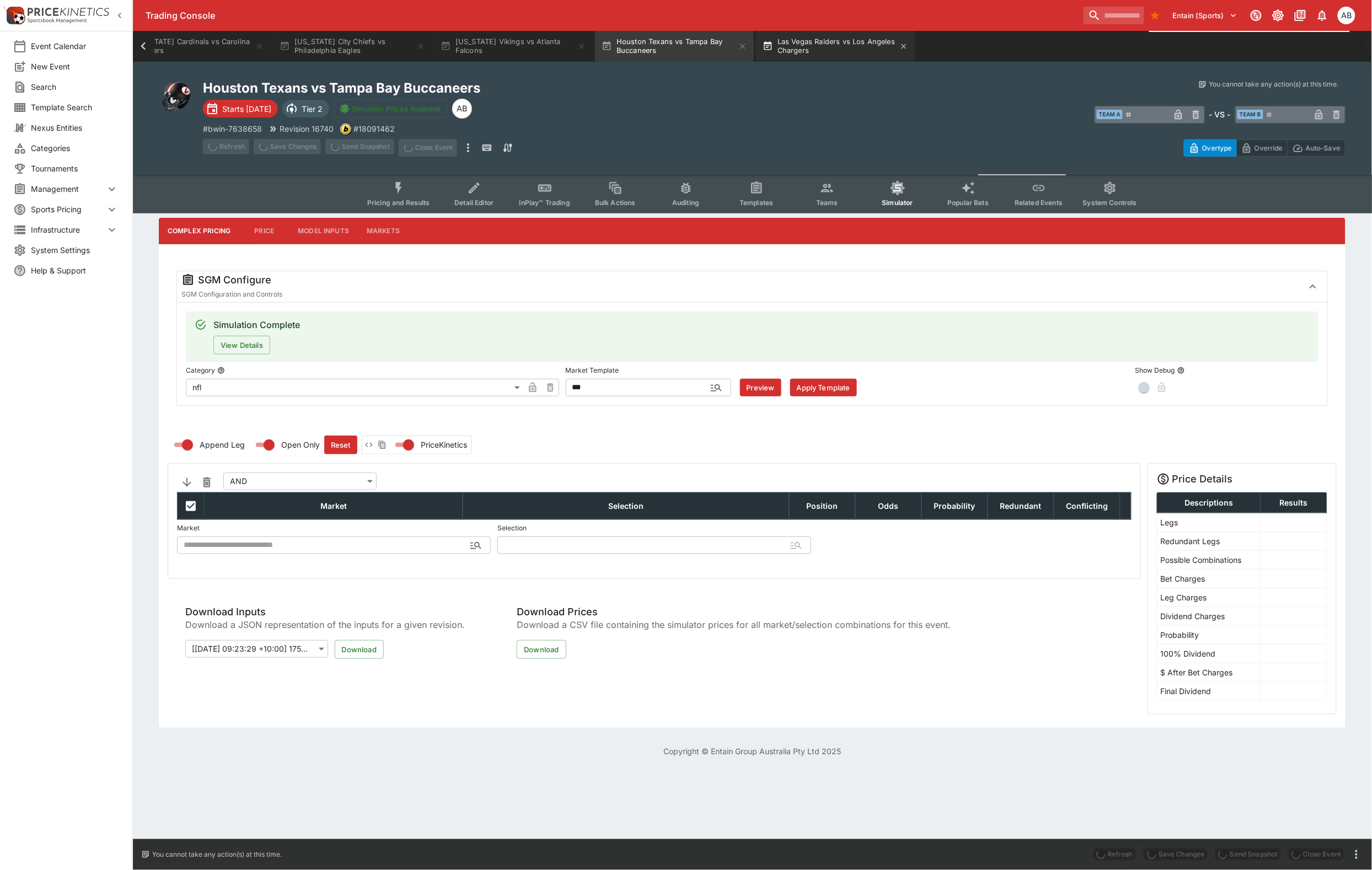
click at [915, 38] on button "Las Vegas Raiders vs Los Angeles Chargers" at bounding box center [835, 47] width 159 height 31
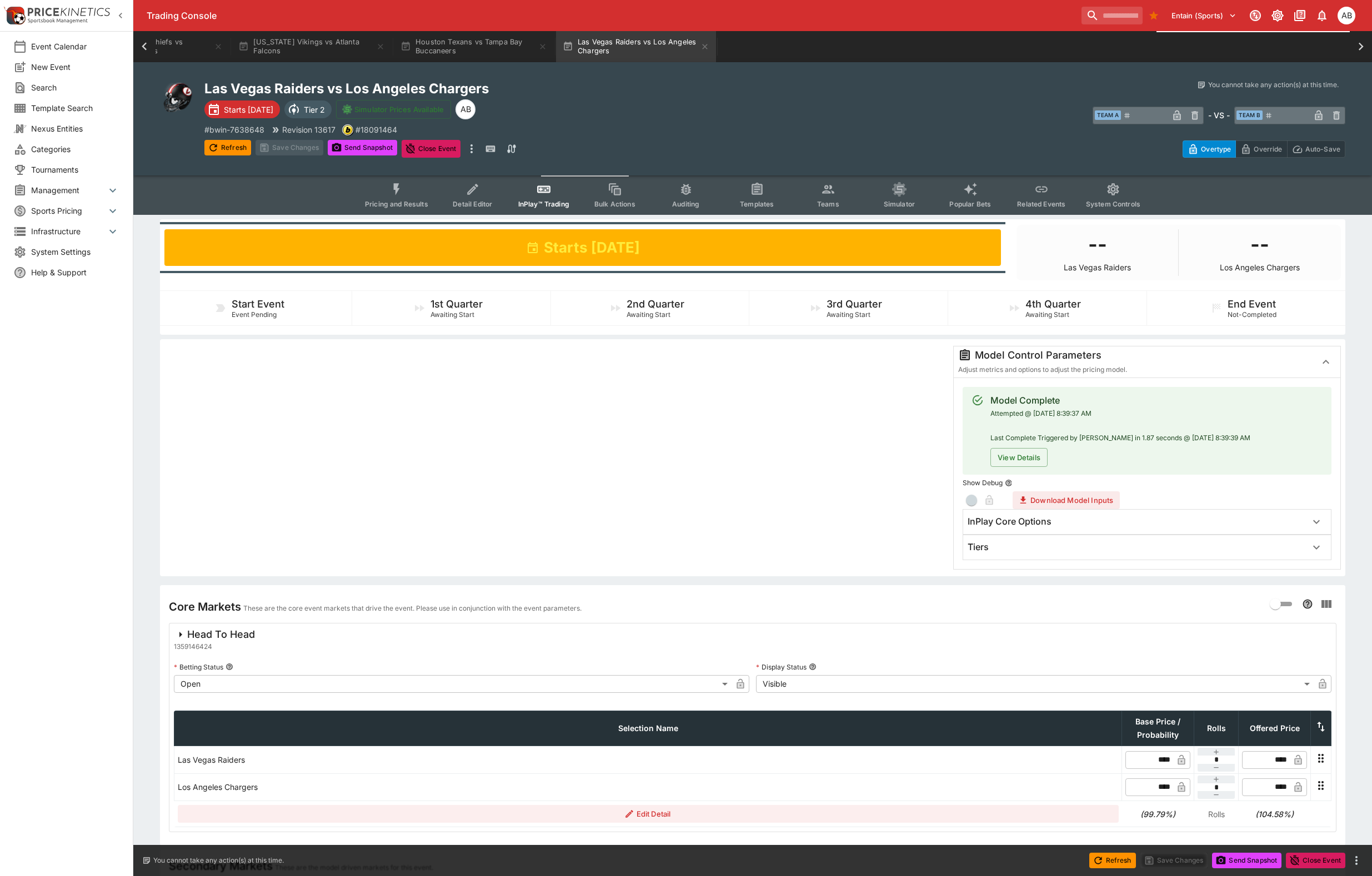
click at [906, 196] on icon "Event type filters" at bounding box center [899, 189] width 14 height 14
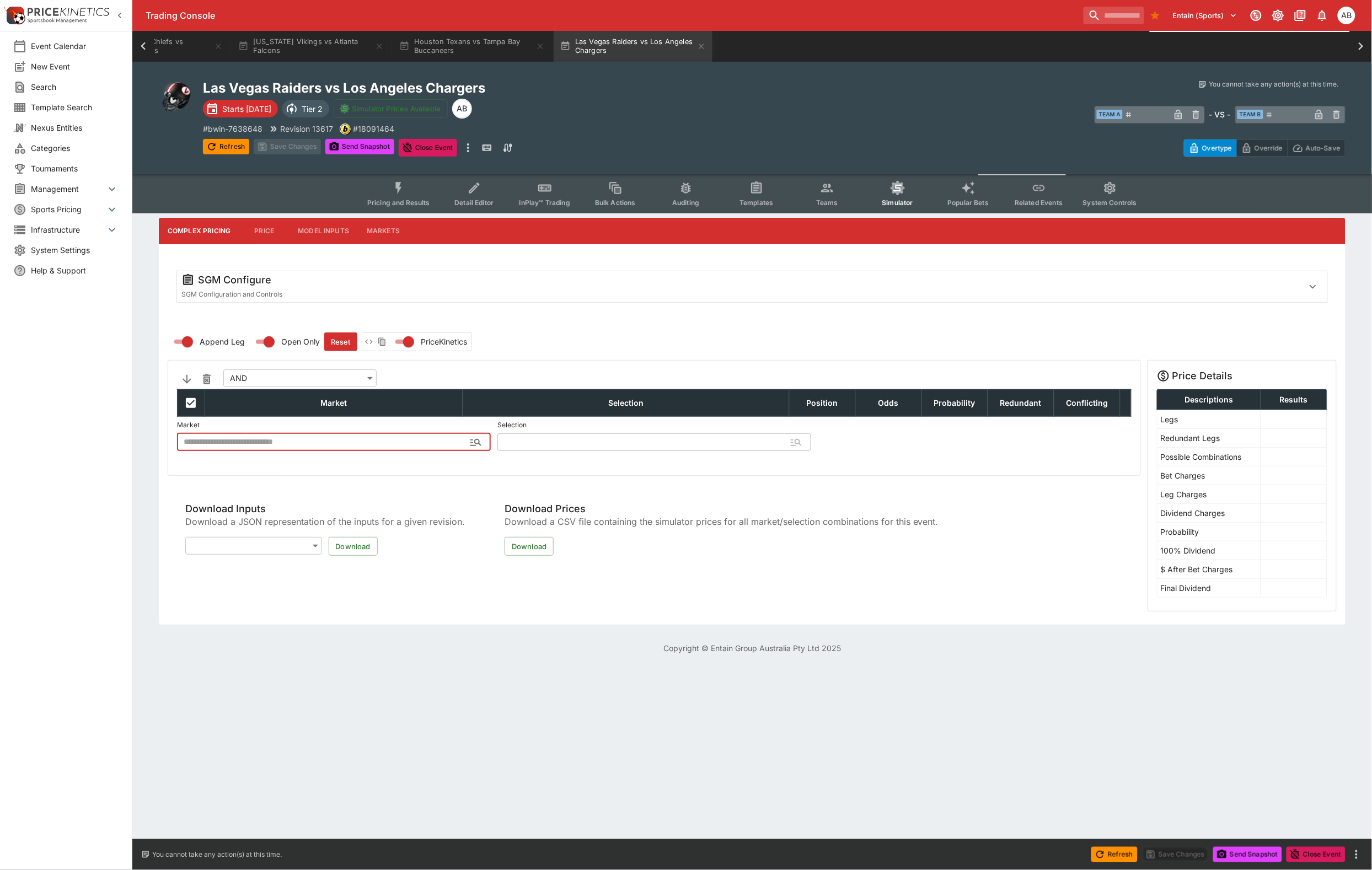
type input "**********"
click at [475, 287] on div "SGM Configure" at bounding box center [737, 280] width 1113 height 13
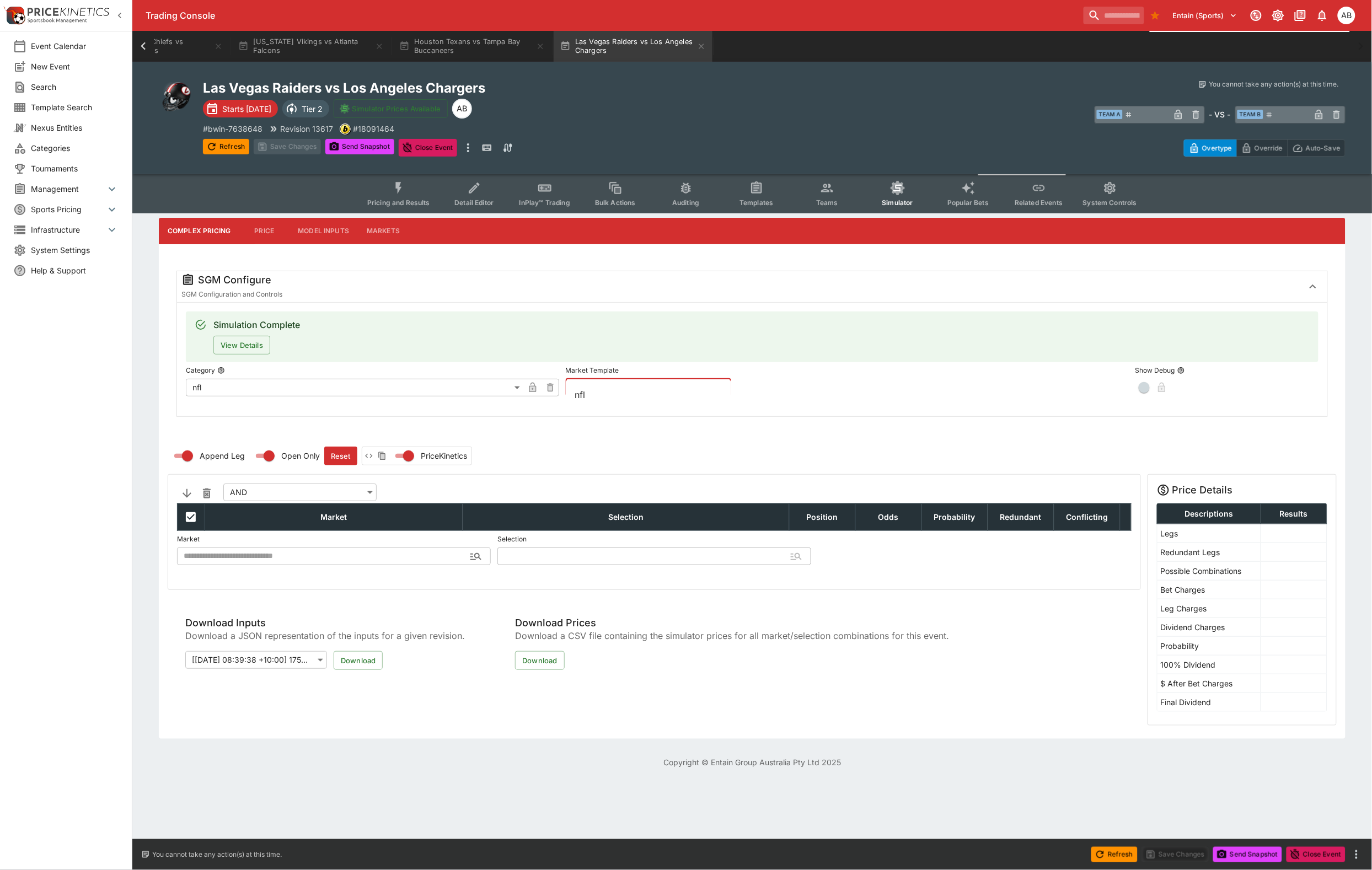
click at [642, 396] on input "text" at bounding box center [640, 387] width 148 height 17
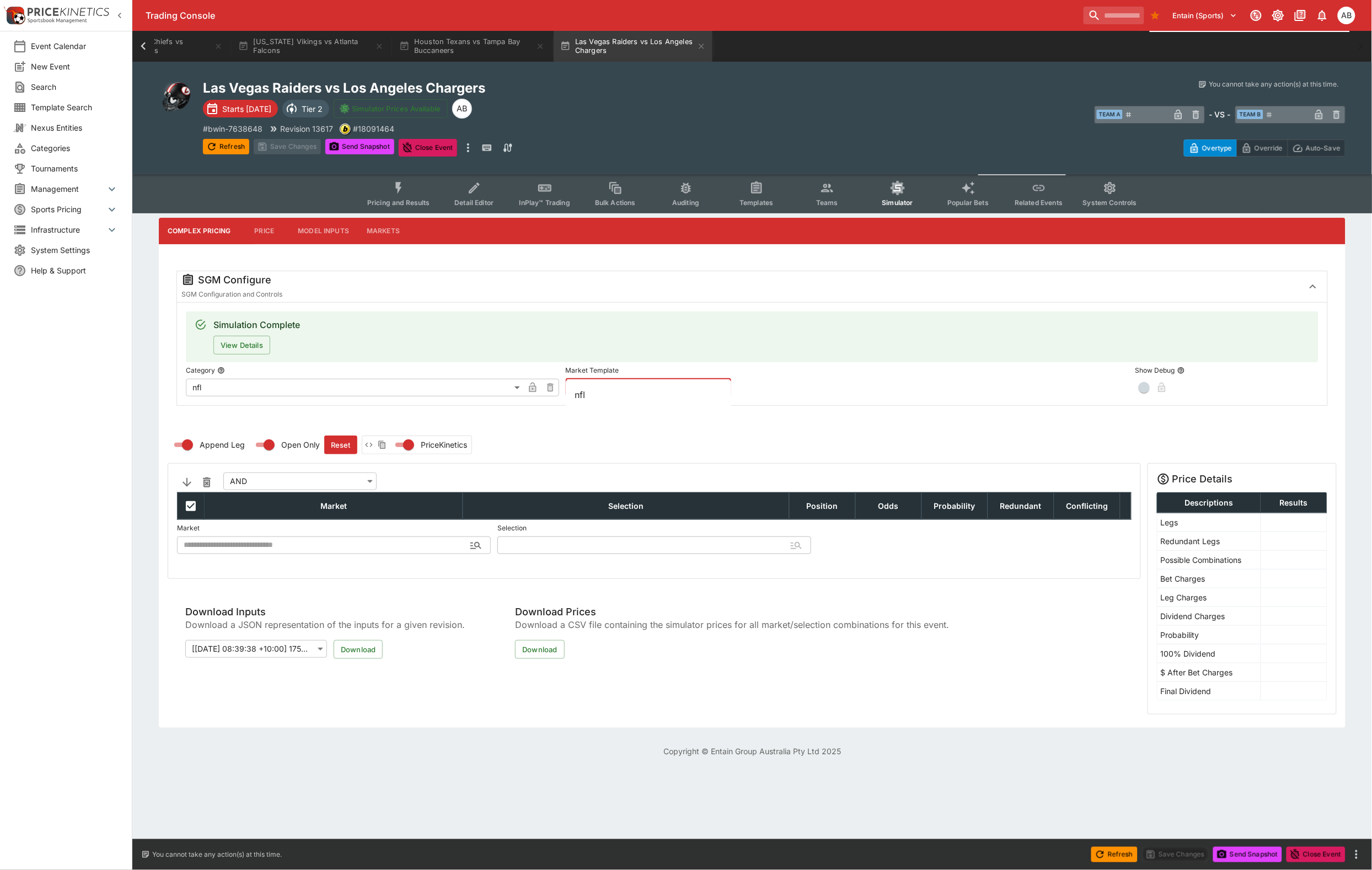
click at [600, 397] on li "nfl" at bounding box center [649, 394] width 166 height 20
type input "***"
click at [831, 396] on button "Apply Template" at bounding box center [823, 387] width 67 height 17
click at [310, 154] on button "Save Changes" at bounding box center [287, 147] width 67 height 16
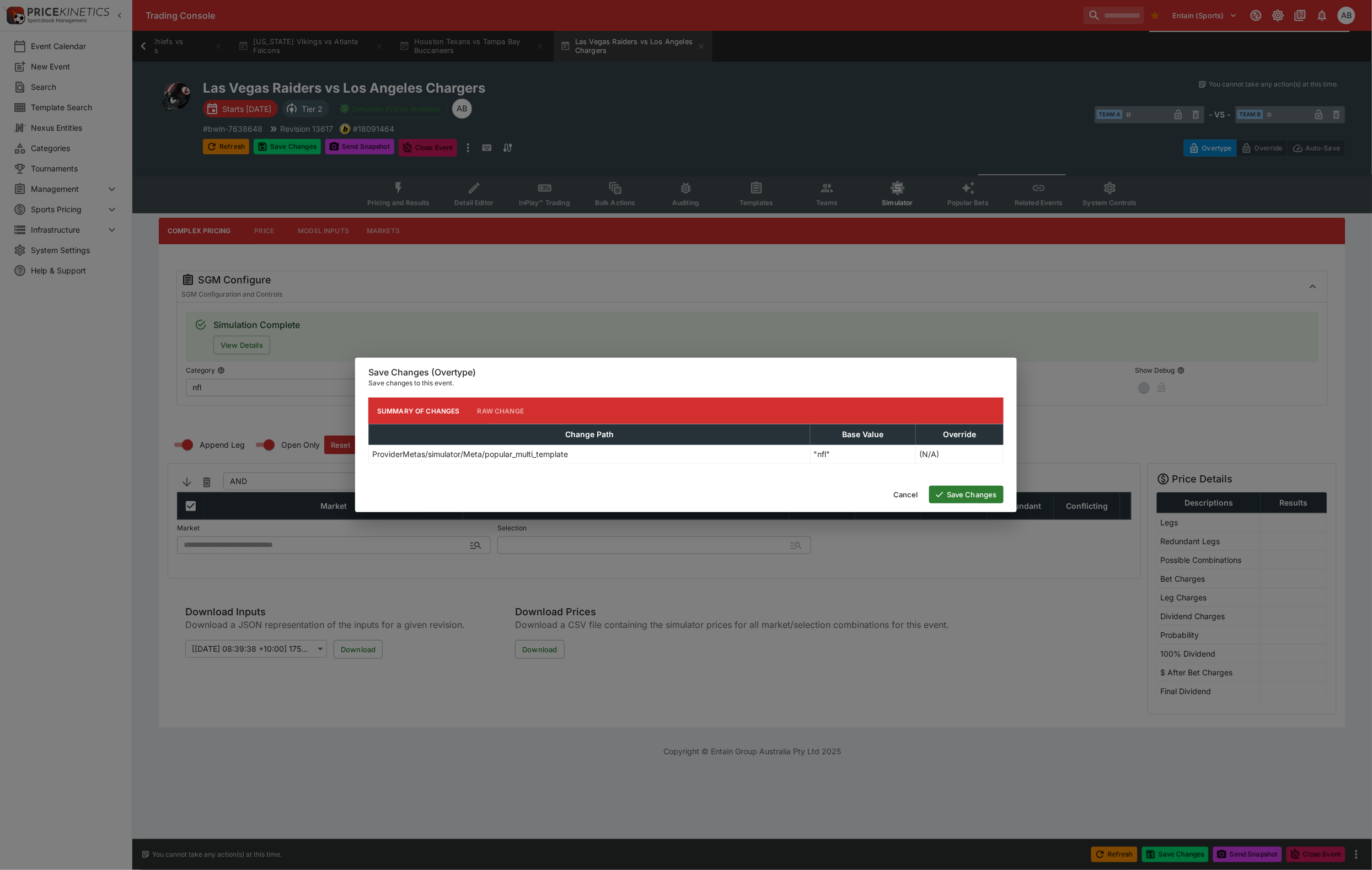
click at [955, 504] on button "Save Changes" at bounding box center [966, 494] width 74 height 17
